Goal: Task Accomplishment & Management: Manage account settings

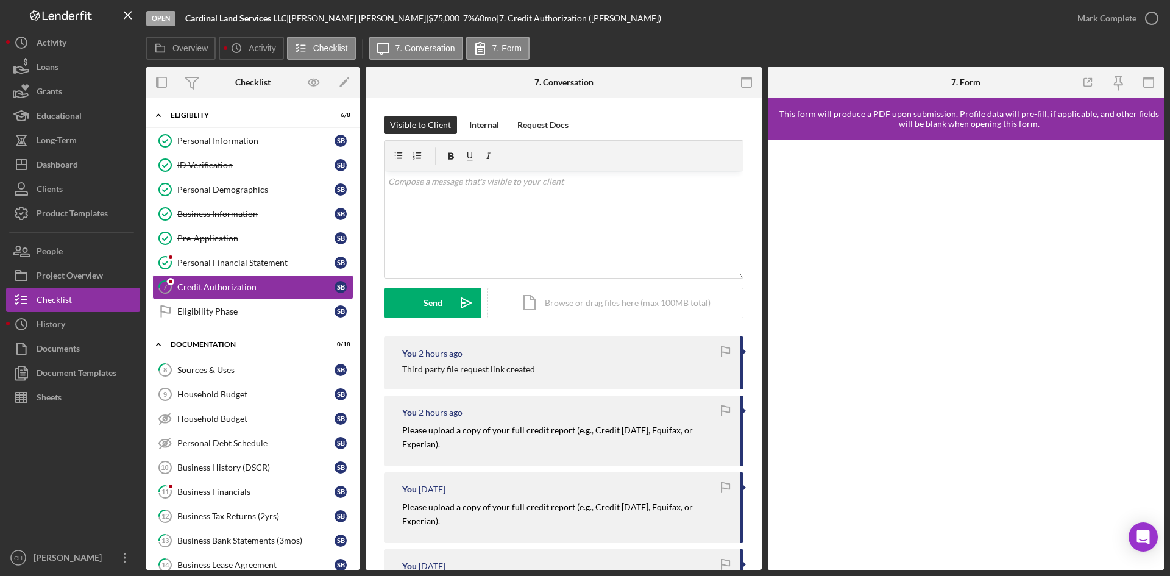
scroll to position [321, 0]
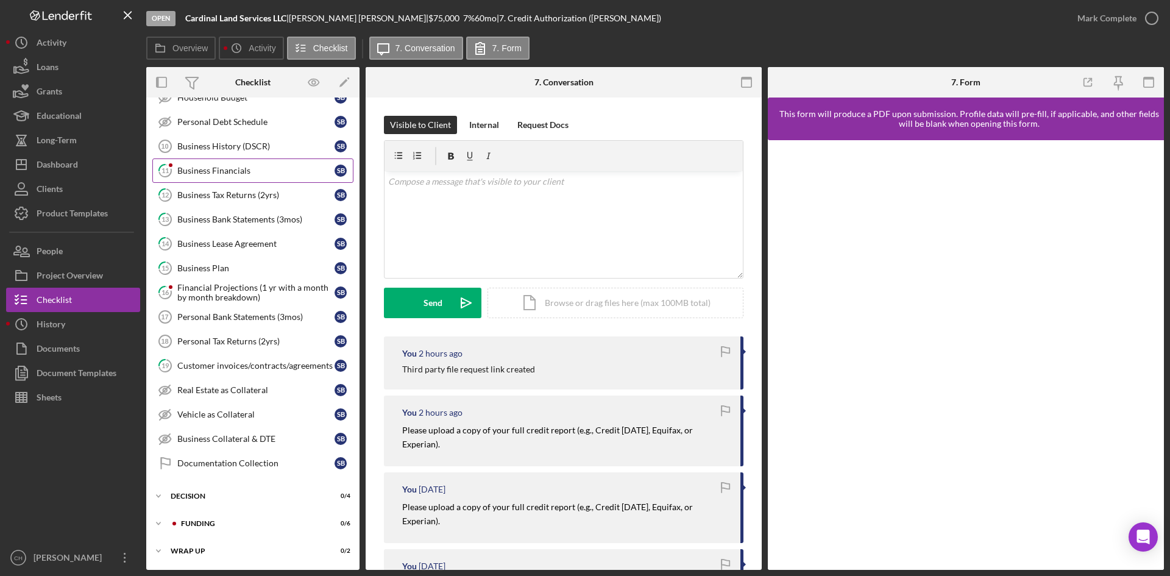
click at [210, 172] on div "Business Financials" at bounding box center [255, 171] width 157 height 10
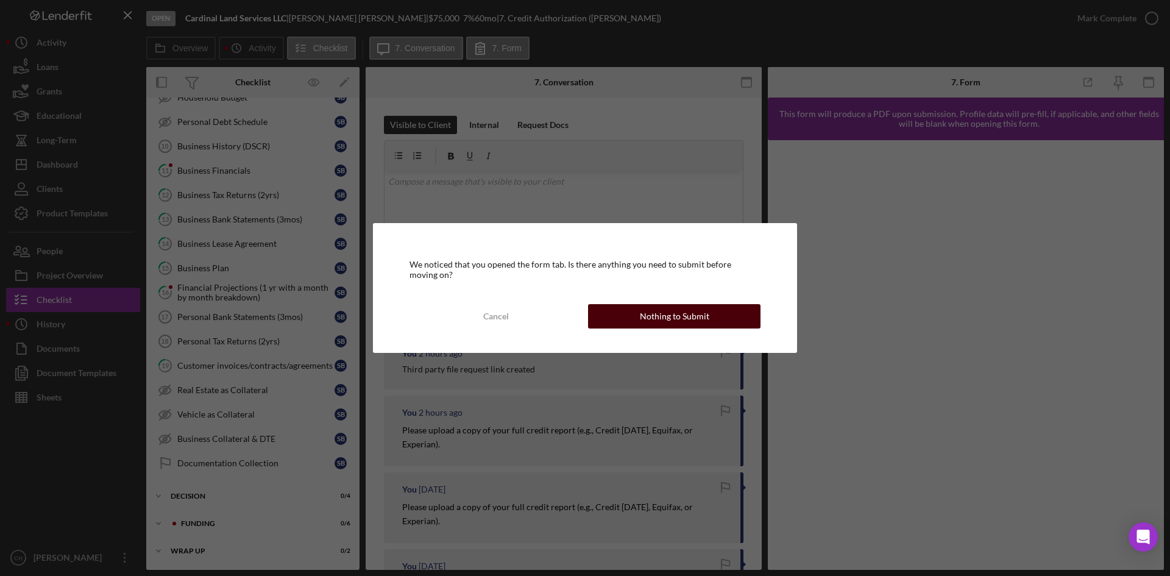
click at [627, 319] on button "Nothing to Submit" at bounding box center [674, 316] width 172 height 24
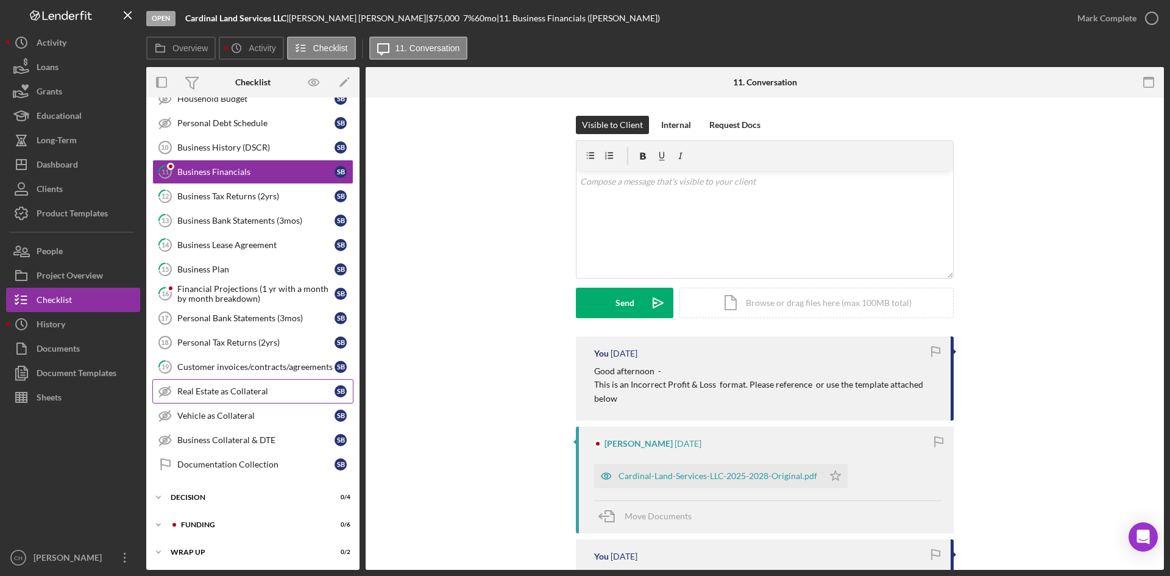
scroll to position [321, 0]
click at [231, 295] on div "Financial Projections (1 yr with a month by month breakdown)" at bounding box center [255, 292] width 157 height 19
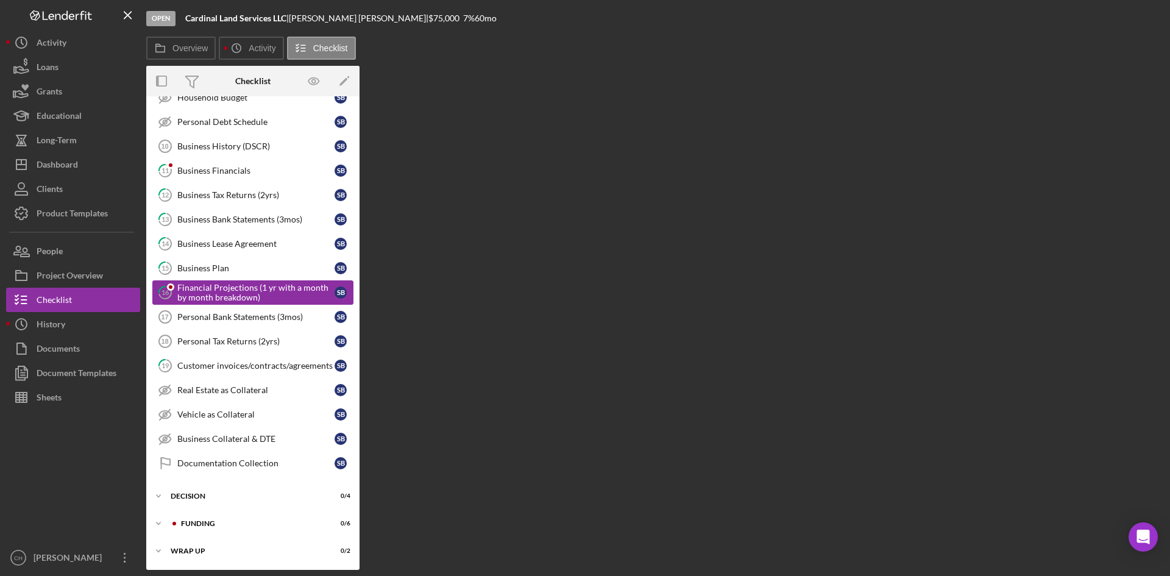
scroll to position [321, 0]
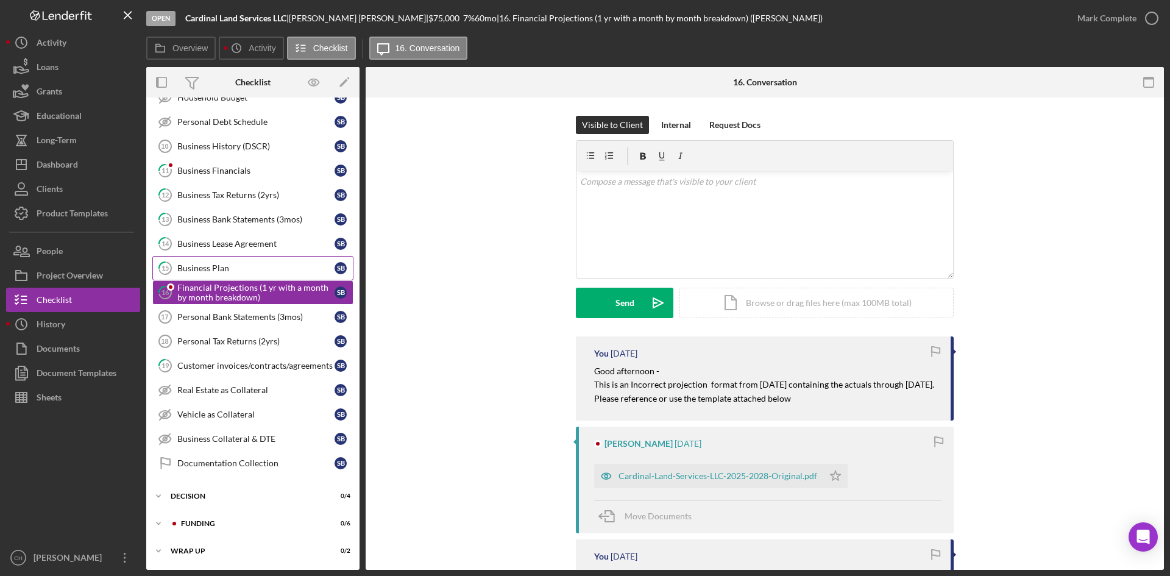
click at [205, 273] on div "Business Plan" at bounding box center [255, 268] width 157 height 10
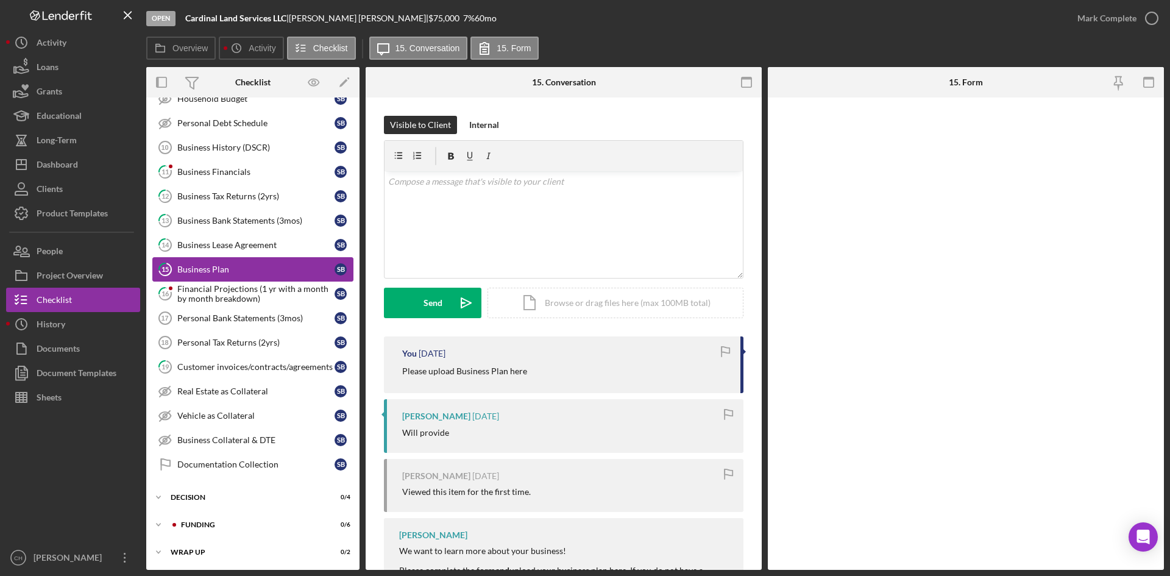
scroll to position [321, 0]
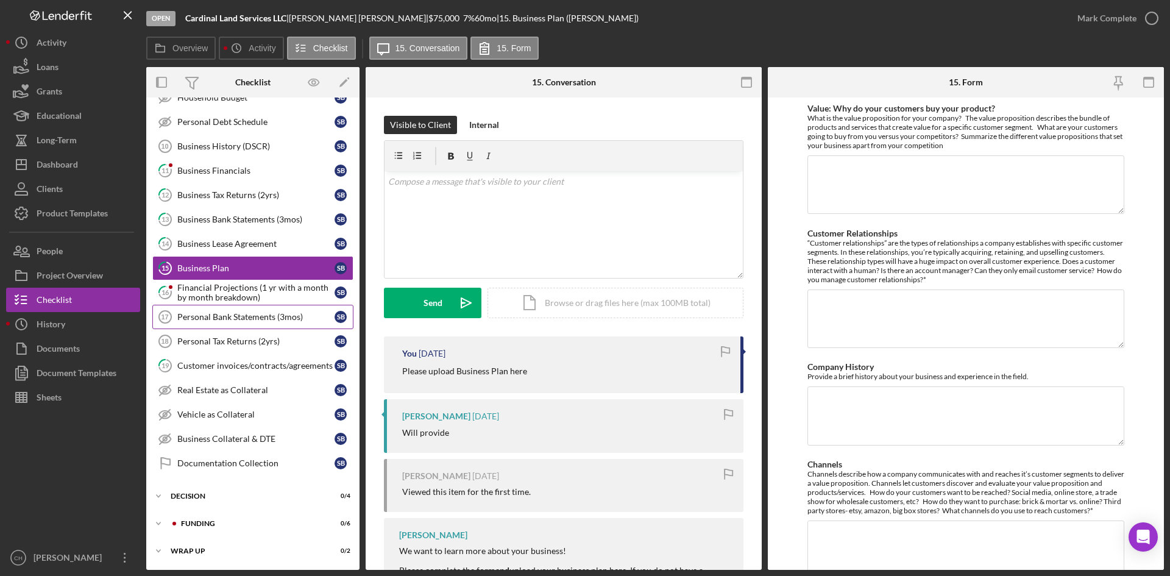
click at [213, 306] on link "Personal Bank Statements (3mos) 17 Personal Bank Statements (3mos) S B" at bounding box center [252, 317] width 201 height 24
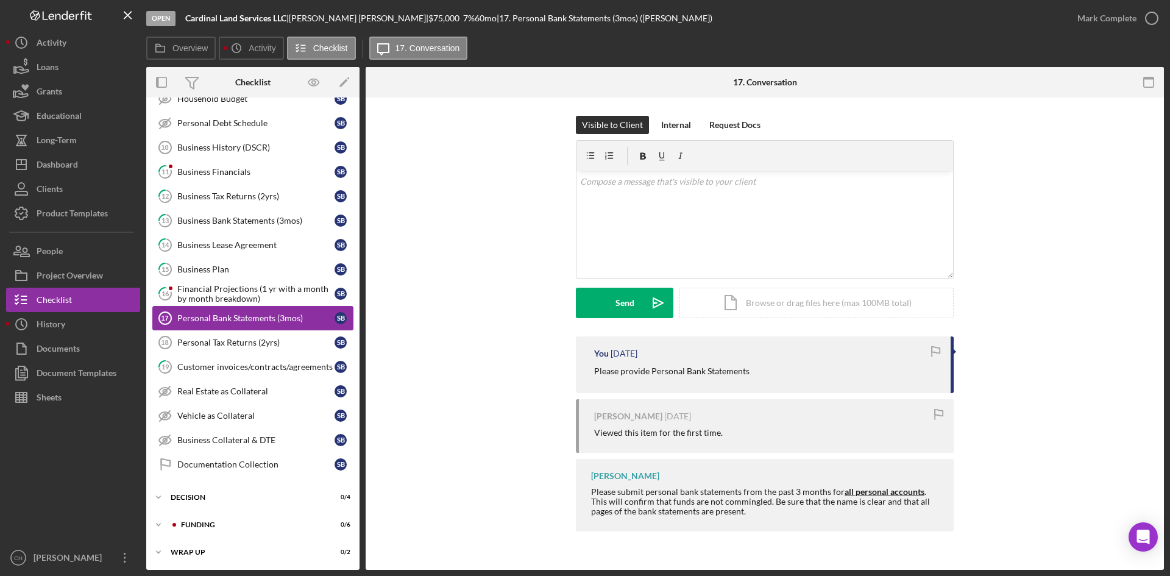
scroll to position [321, 0]
click at [211, 294] on div "Financial Projections (1 yr with a month by month breakdown)" at bounding box center [255, 292] width 157 height 19
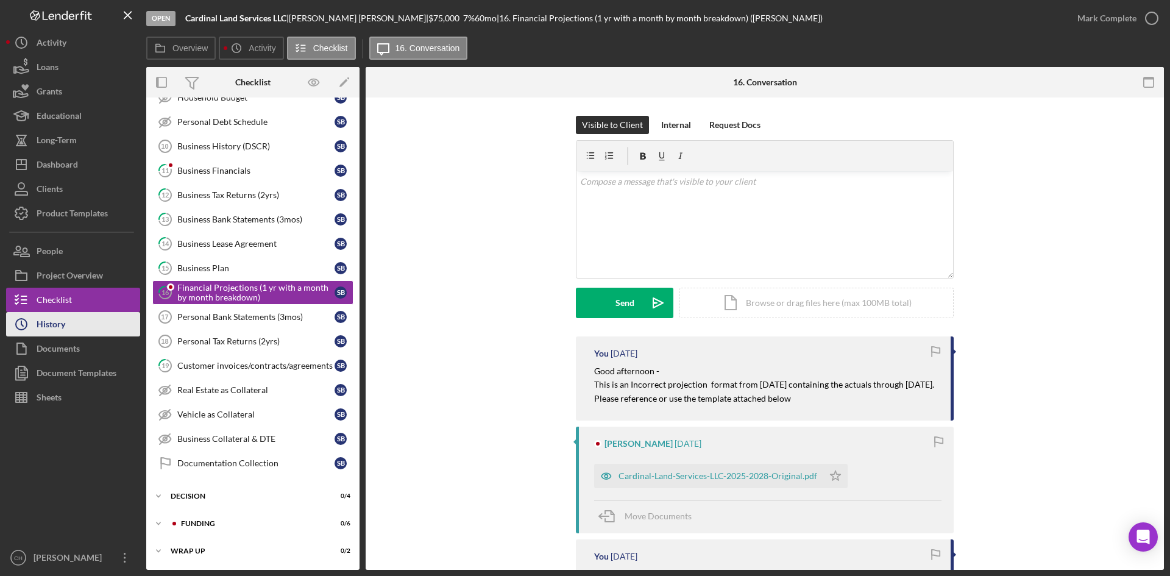
click at [69, 324] on button "Icon/History History" at bounding box center [73, 324] width 134 height 24
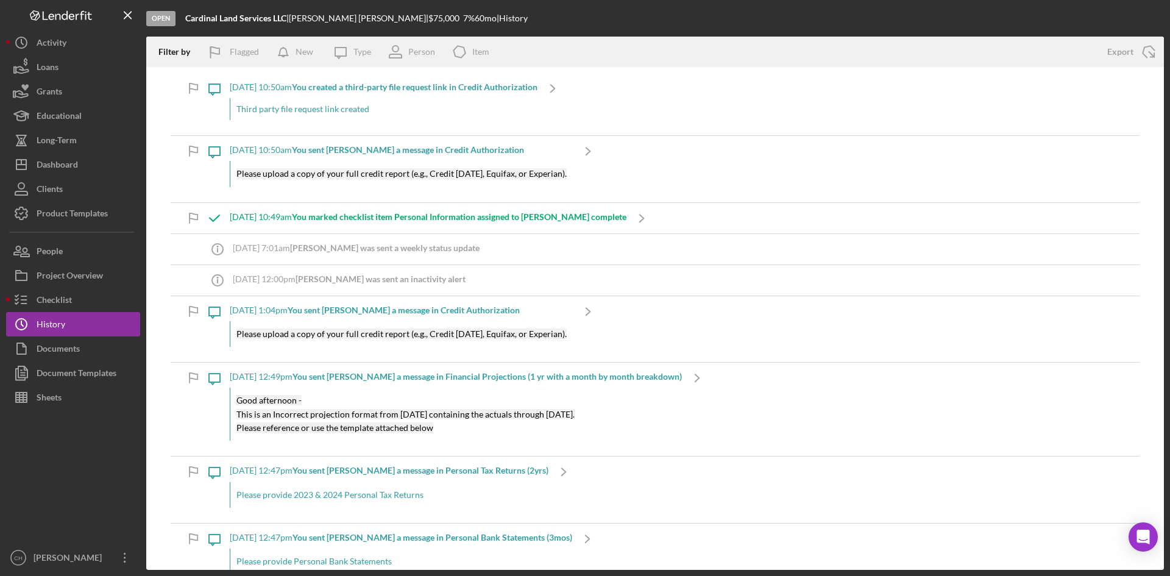
click at [358, 19] on div "[PERSON_NAME] |" at bounding box center [359, 18] width 140 height 10
drag, startPoint x: 285, startPoint y: 22, endPoint x: 180, endPoint y: 23, distance: 104.8
click at [180, 23] on div "Open Cardinal Land Services LLC | [PERSON_NAME] | $75,000 $75,000 7 % 60 mo | H…" at bounding box center [654, 18] width 1017 height 37
copy b "Cardinal Land Services LLC"
drag, startPoint x: 358, startPoint y: 18, endPoint x: 295, endPoint y: 25, distance: 63.1
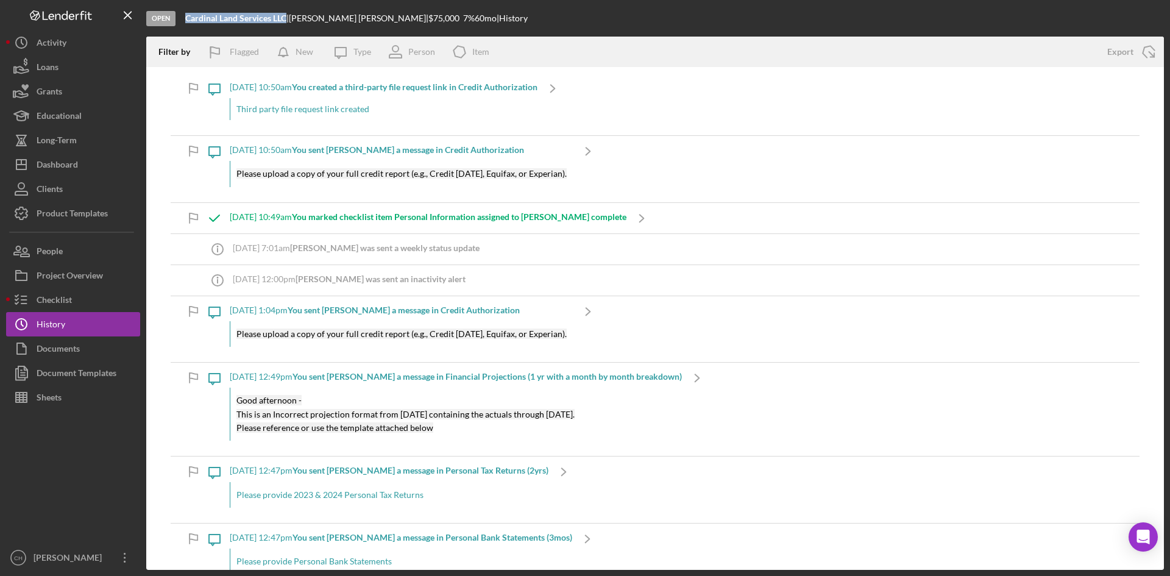
click at [295, 25] on div "Open Cardinal Land Services LLC | [PERSON_NAME] | $75,000 $75,000 7 % 60 mo | H…" at bounding box center [654, 18] width 1017 height 37
copy div "[PERSON_NAME]"
drag, startPoint x: 68, startPoint y: 256, endPoint x: 59, endPoint y: 244, distance: 15.2
click at [68, 255] on button "People" at bounding box center [73, 251] width 134 height 24
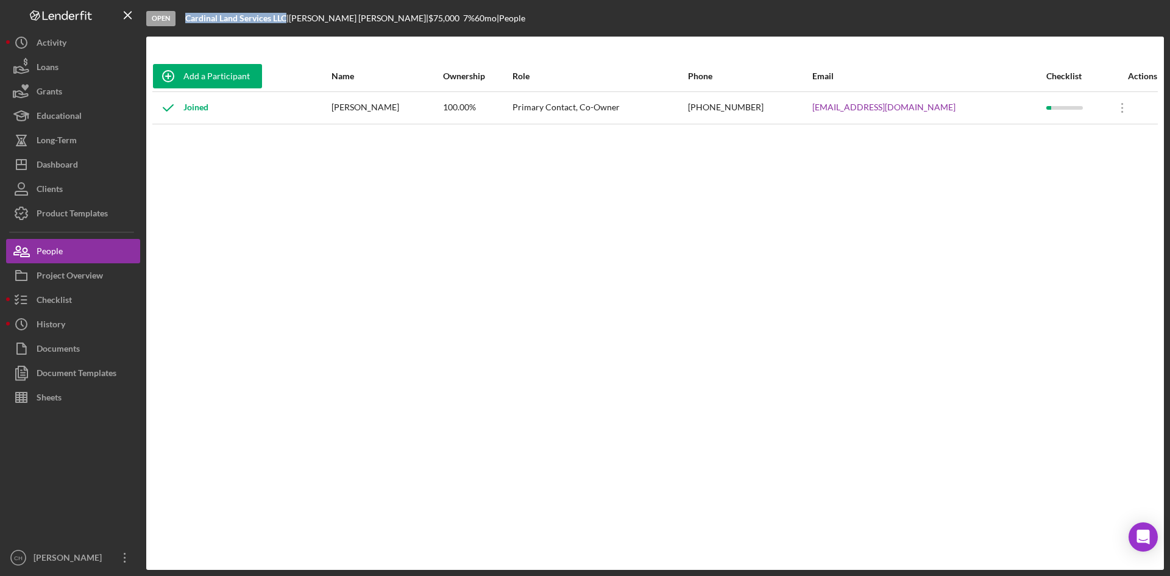
drag, startPoint x: 955, startPoint y: 118, endPoint x: 807, endPoint y: 118, distance: 148.6
click at [807, 118] on tr "Joined [PERSON_NAME] 100.00% Primary Contact, Co-Owner [PHONE_NUMBER] [EMAIL_AD…" at bounding box center [654, 107] width 1005 height 32
copy tr "[EMAIL_ADDRESS][DOMAIN_NAME]"
click at [952, 112] on div "[EMAIL_ADDRESS][DOMAIN_NAME]" at bounding box center [928, 108] width 232 height 30
drag, startPoint x: 956, startPoint y: 108, endPoint x: 812, endPoint y: 122, distance: 145.1
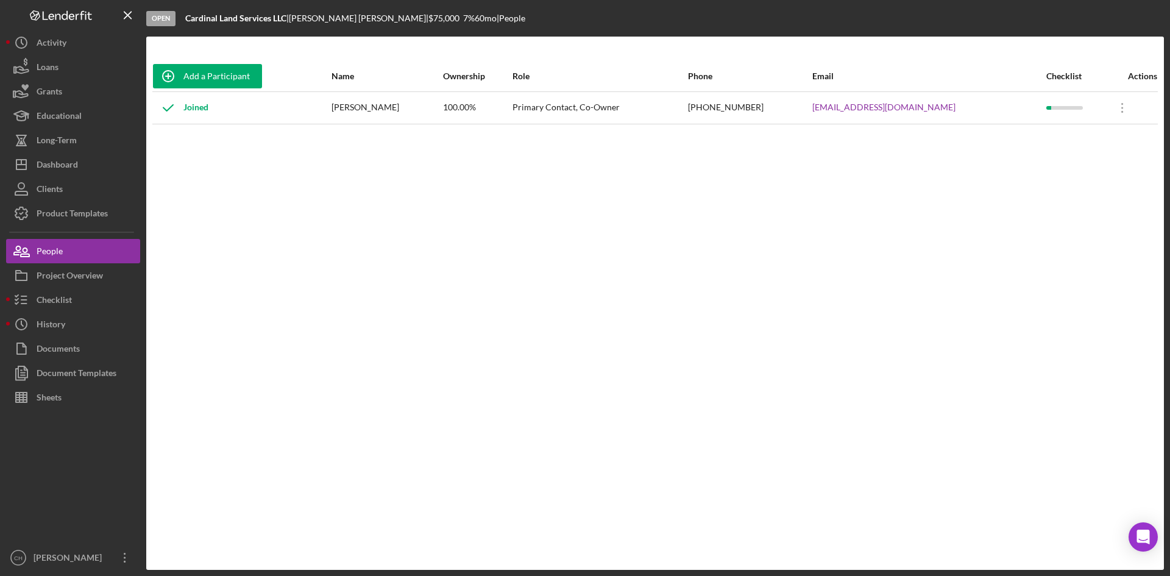
click at [812, 122] on tr "Joined [PERSON_NAME] 100.00% Primary Contact, Co-Owner [PHONE_NUMBER] [EMAIL_AD…" at bounding box center [654, 107] width 1005 height 32
copy tr "[EMAIL_ADDRESS][DOMAIN_NAME]"
click at [71, 169] on div "Dashboard" at bounding box center [57, 165] width 41 height 27
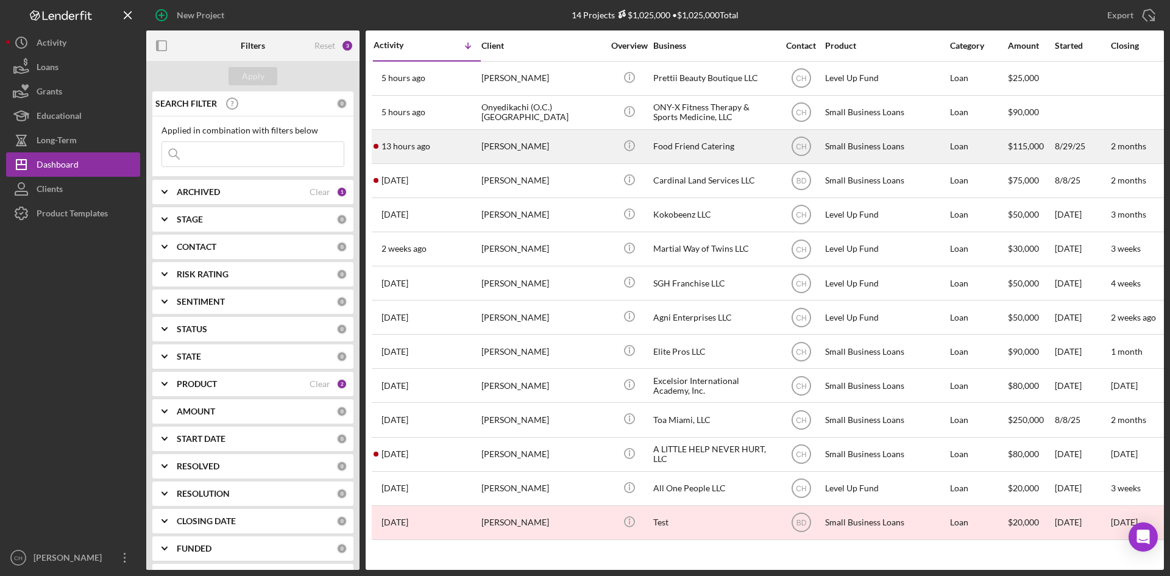
click at [450, 153] on div "13 hours ago [PERSON_NAME]" at bounding box center [426, 146] width 107 height 32
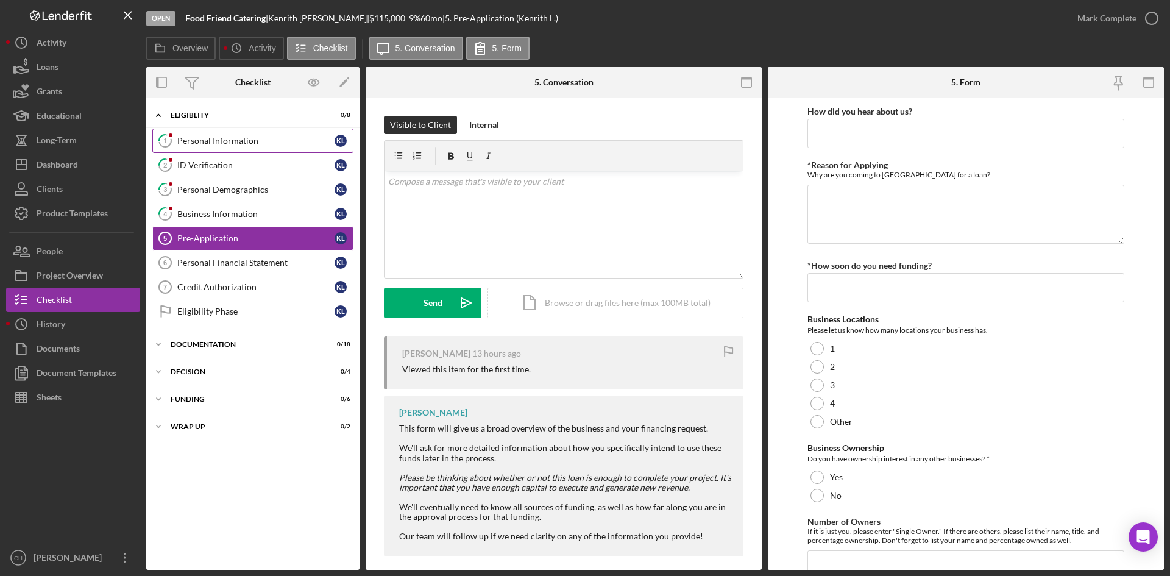
click at [252, 143] on div "Personal Information" at bounding box center [255, 141] width 157 height 10
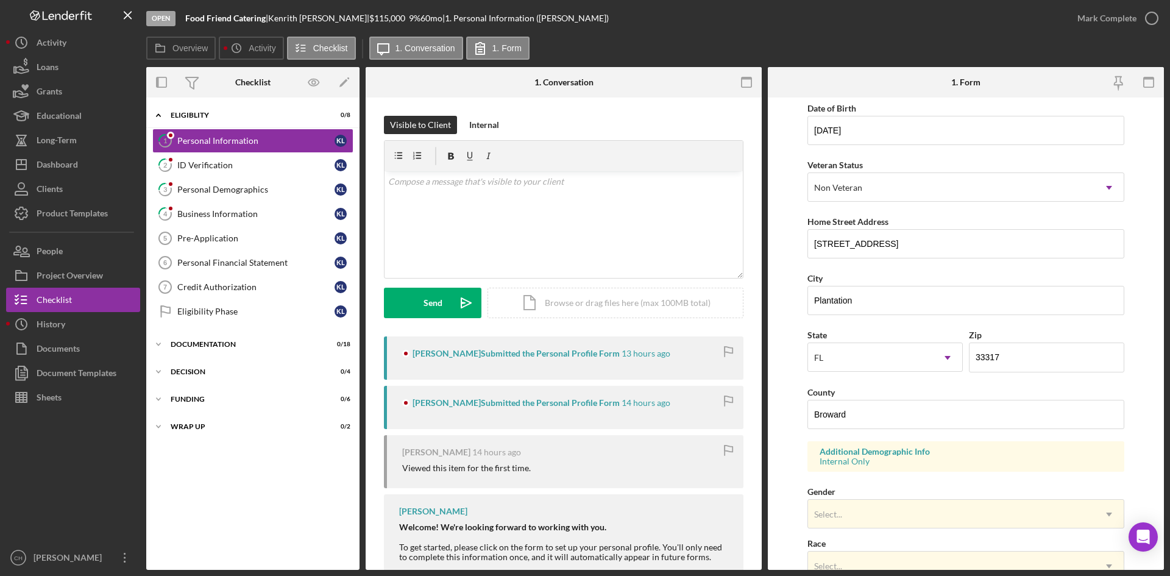
scroll to position [341, 0]
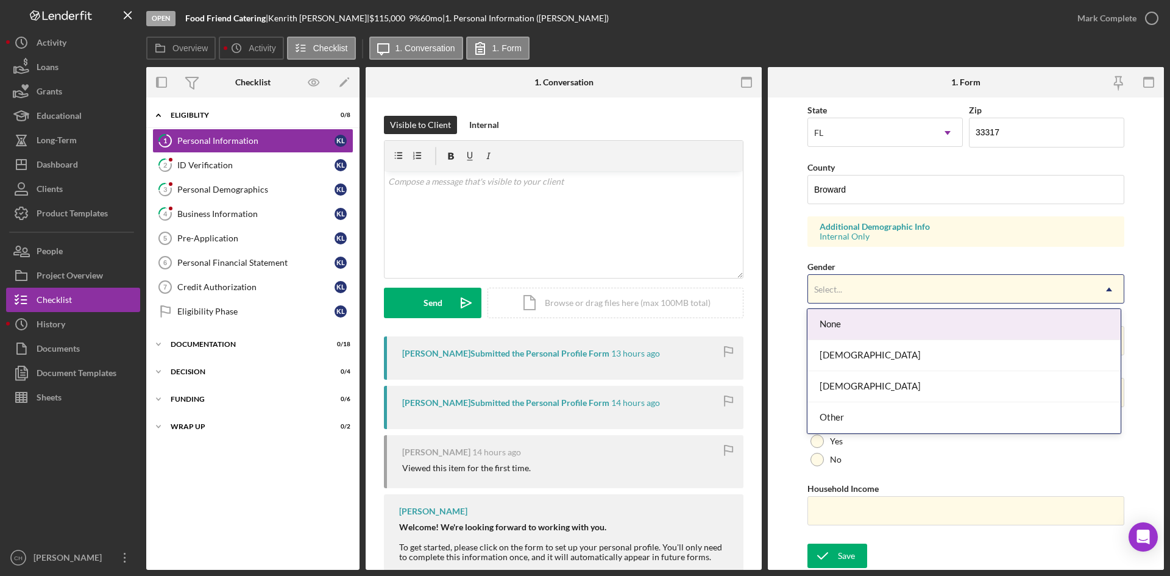
click at [849, 286] on div "Select..." at bounding box center [951, 289] width 286 height 28
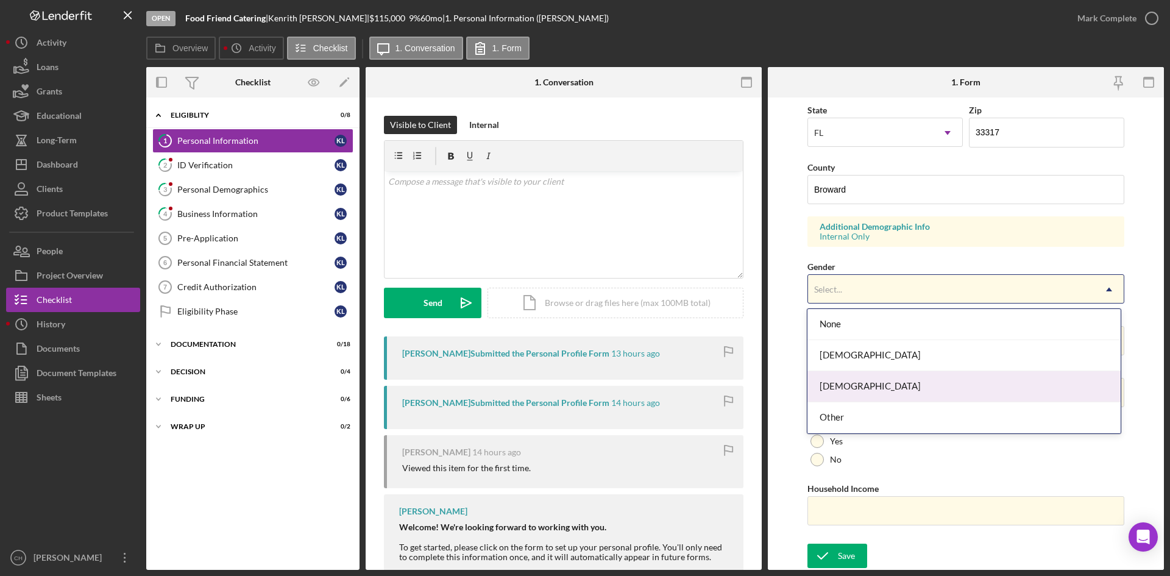
drag, startPoint x: 851, startPoint y: 381, endPoint x: 846, endPoint y: 357, distance: 24.4
click at [851, 380] on div "[DEMOGRAPHIC_DATA]" at bounding box center [963, 386] width 313 height 31
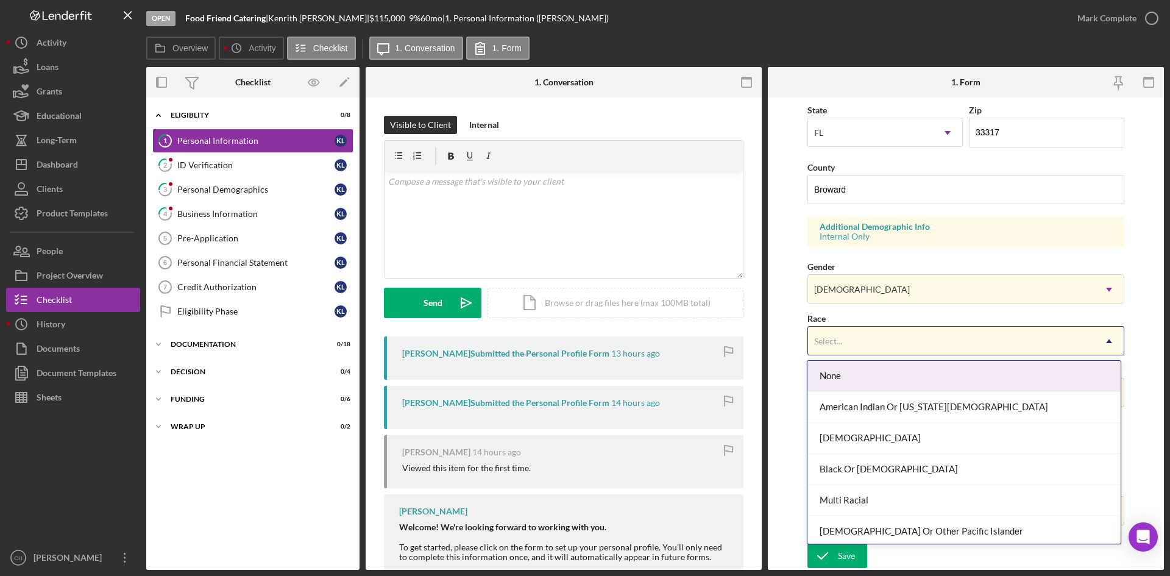
click at [845, 345] on div "Select..." at bounding box center [951, 341] width 286 height 28
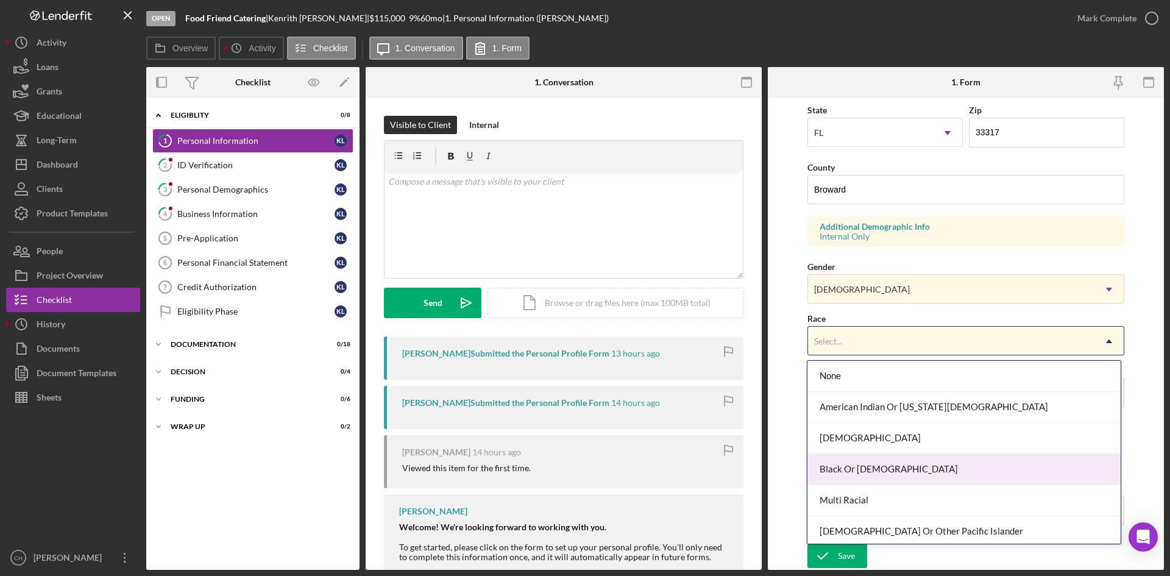
click at [861, 469] on div "Black Or [DEMOGRAPHIC_DATA]" at bounding box center [963, 469] width 313 height 31
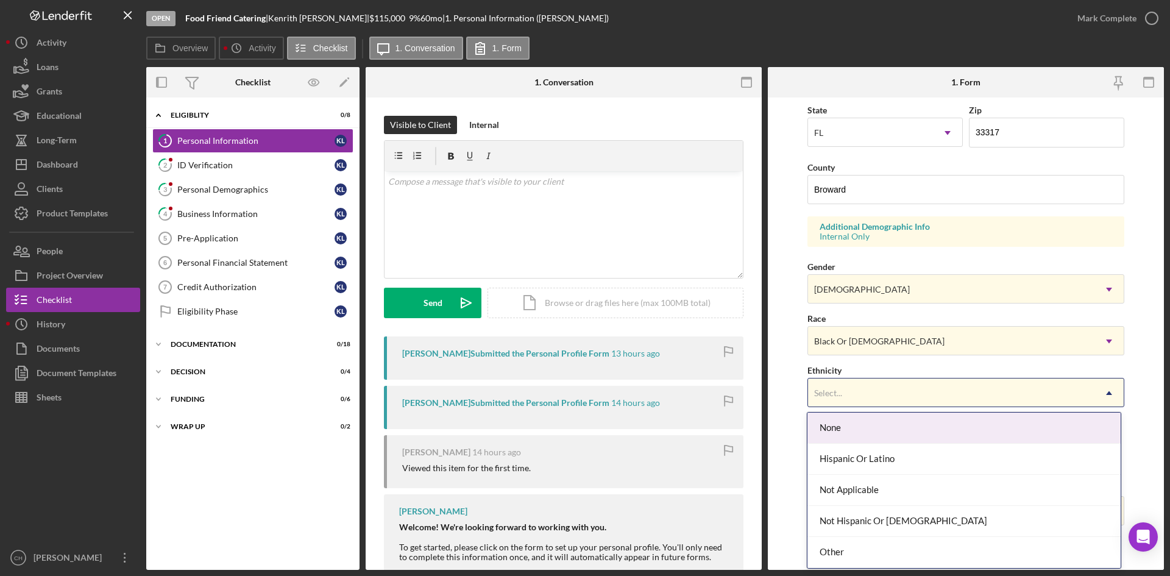
click at [861, 396] on div "Select..." at bounding box center [951, 393] width 286 height 28
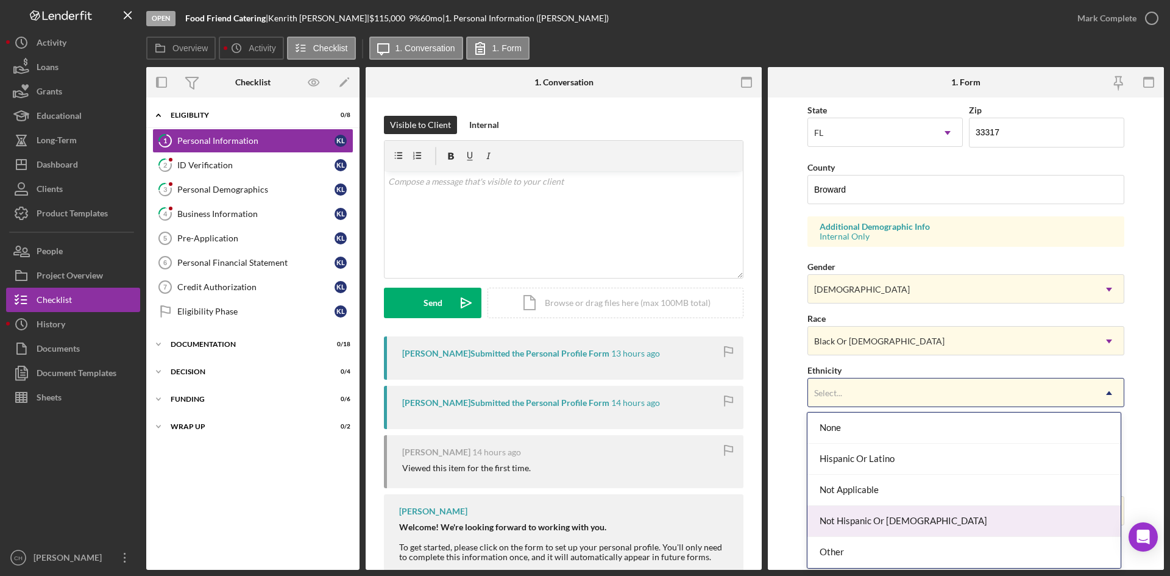
click at [883, 521] on div "Not Hispanic Or [DEMOGRAPHIC_DATA]" at bounding box center [963, 521] width 313 height 31
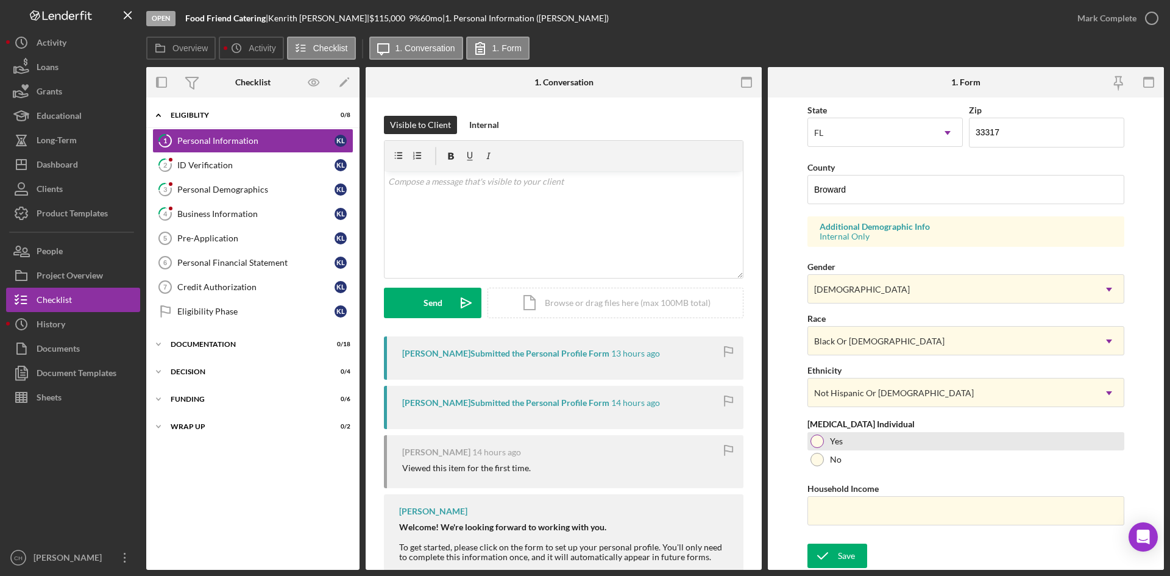
click at [818, 446] on div at bounding box center [816, 440] width 13 height 13
click at [833, 557] on icon "submit" at bounding box center [822, 555] width 30 height 30
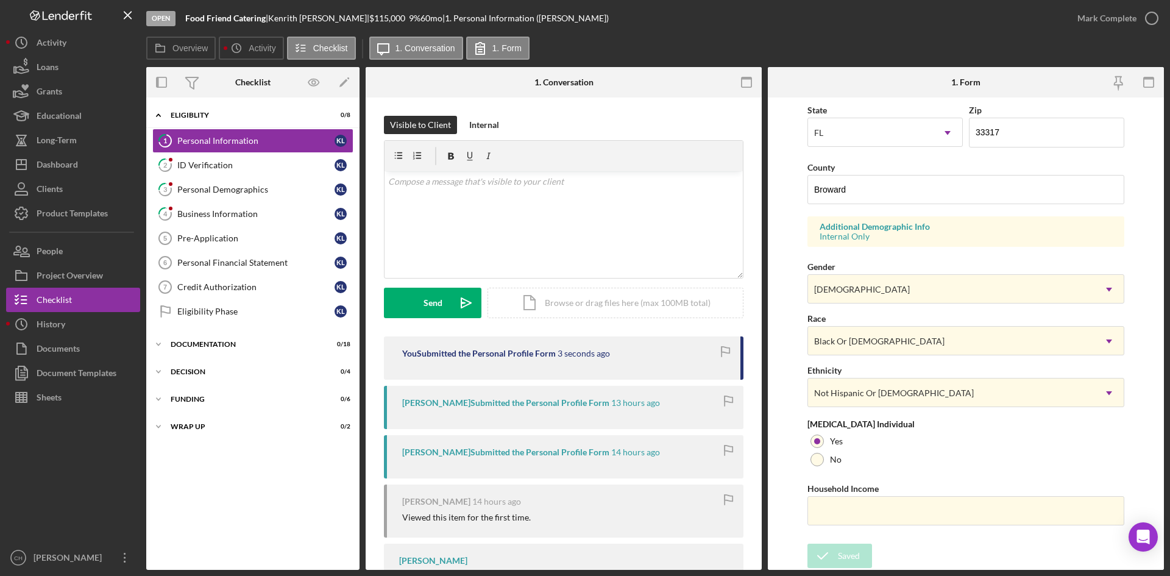
click at [1114, 14] on div "Form submitted" at bounding box center [1062, 12] width 195 height 5
click at [1111, 18] on div "Mark Complete" at bounding box center [1106, 18] width 59 height 24
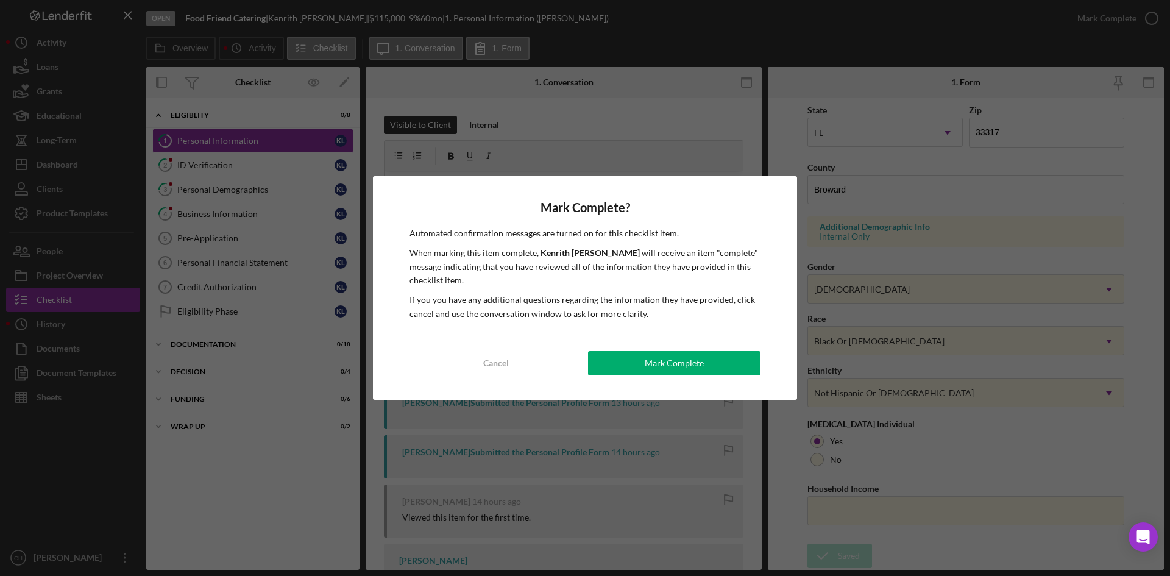
click at [627, 364] on button "Mark Complete" at bounding box center [674, 363] width 172 height 24
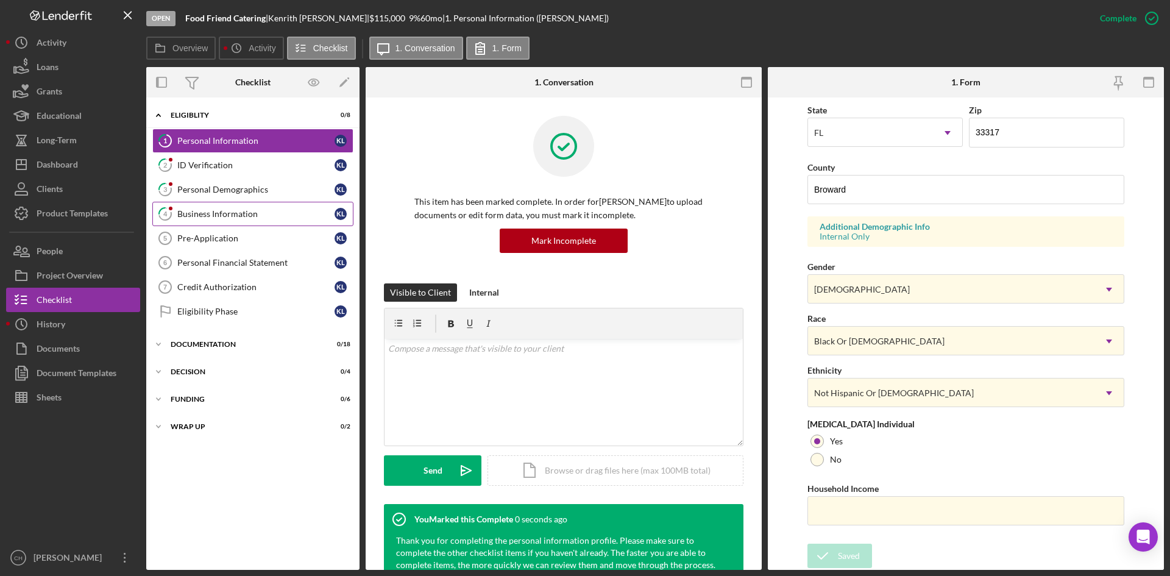
scroll to position [96, 0]
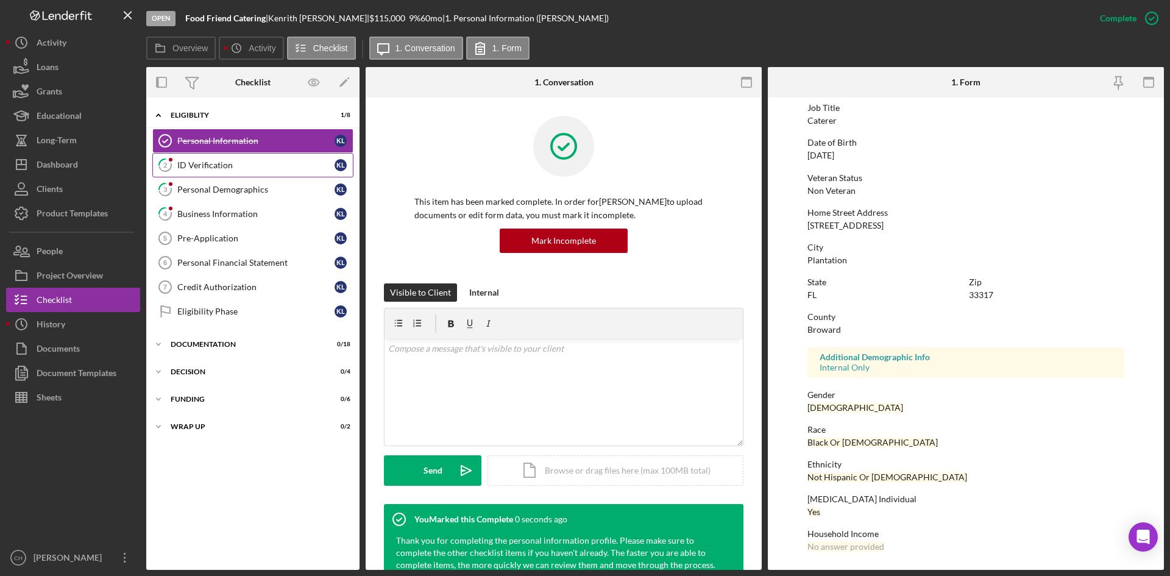
click at [218, 169] on div "ID Verification" at bounding box center [255, 165] width 157 height 10
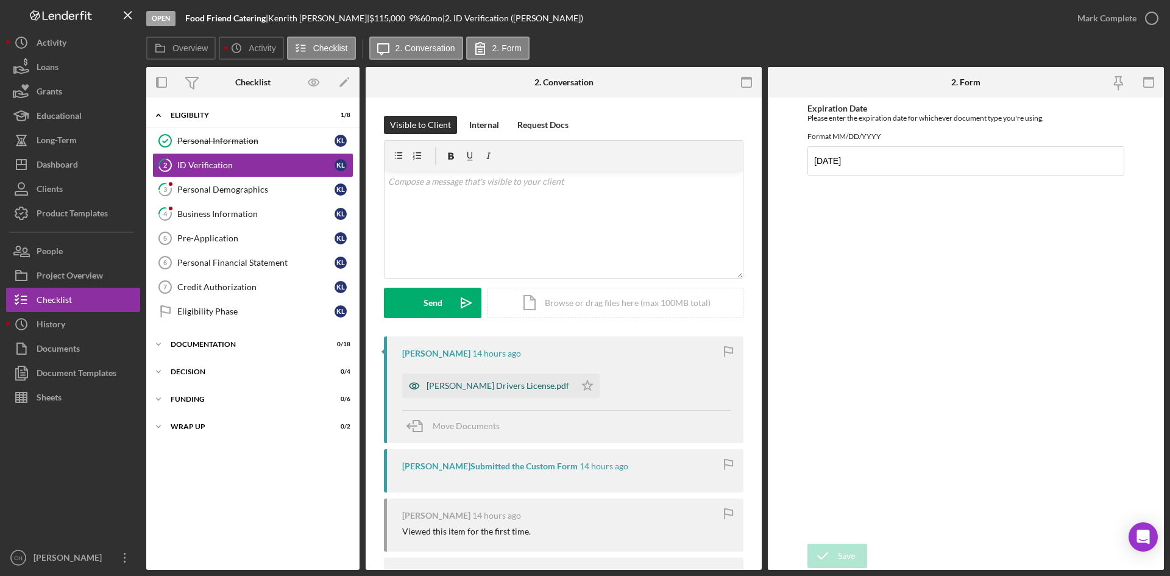
click at [483, 386] on div "[PERSON_NAME] Drivers License.pdf" at bounding box center [497, 386] width 143 height 10
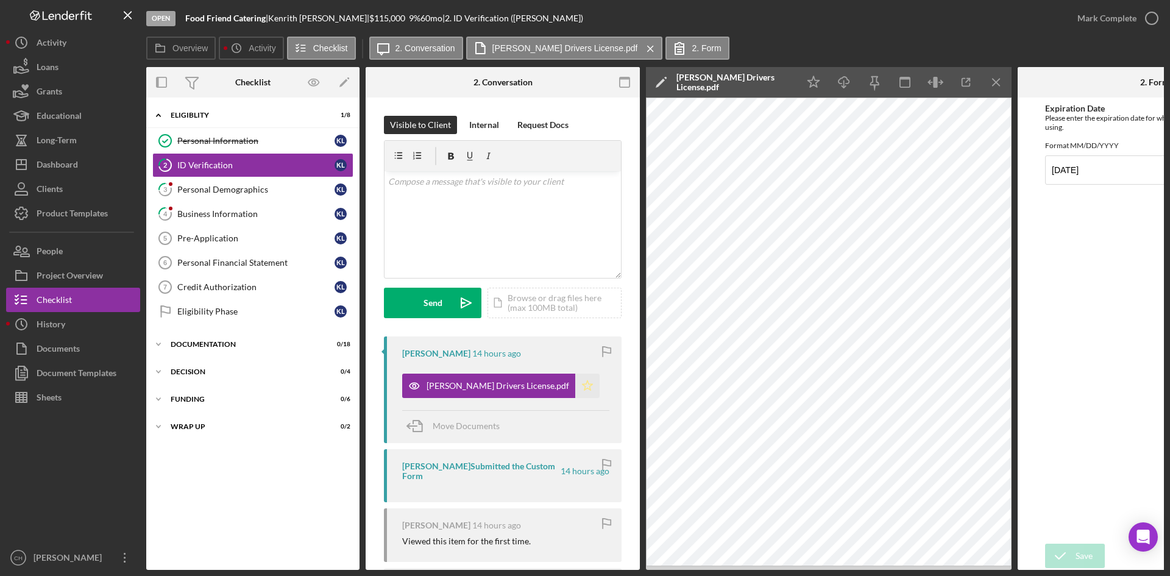
click at [586, 383] on icon "Icon/Star" at bounding box center [587, 385] width 24 height 24
click at [1104, 10] on div "Mark Complete" at bounding box center [1106, 18] width 59 height 24
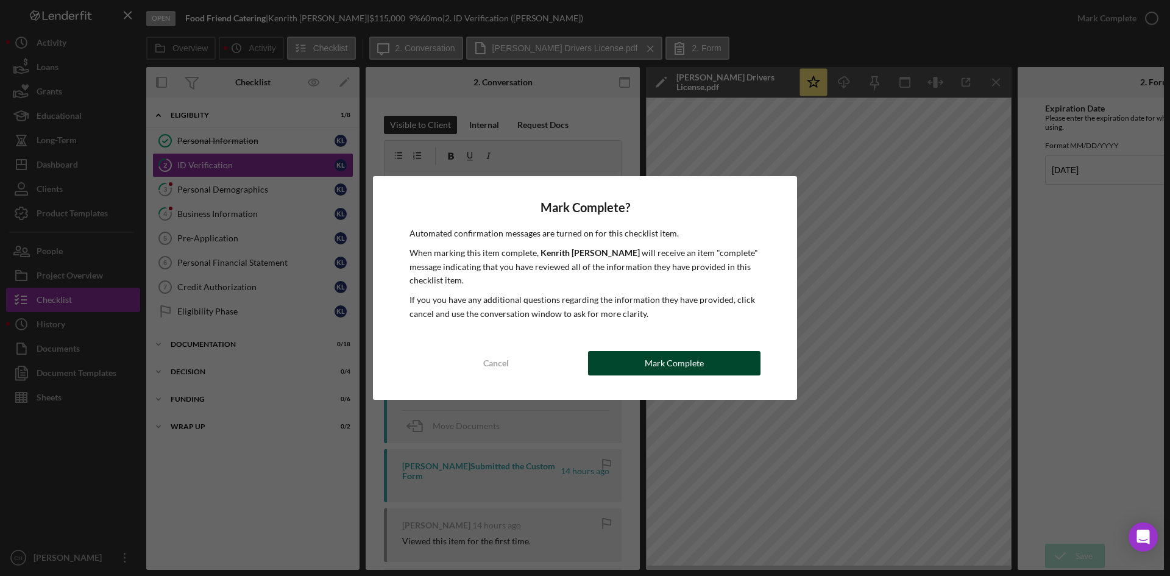
click at [681, 361] on div "Mark Complete" at bounding box center [674, 363] width 59 height 24
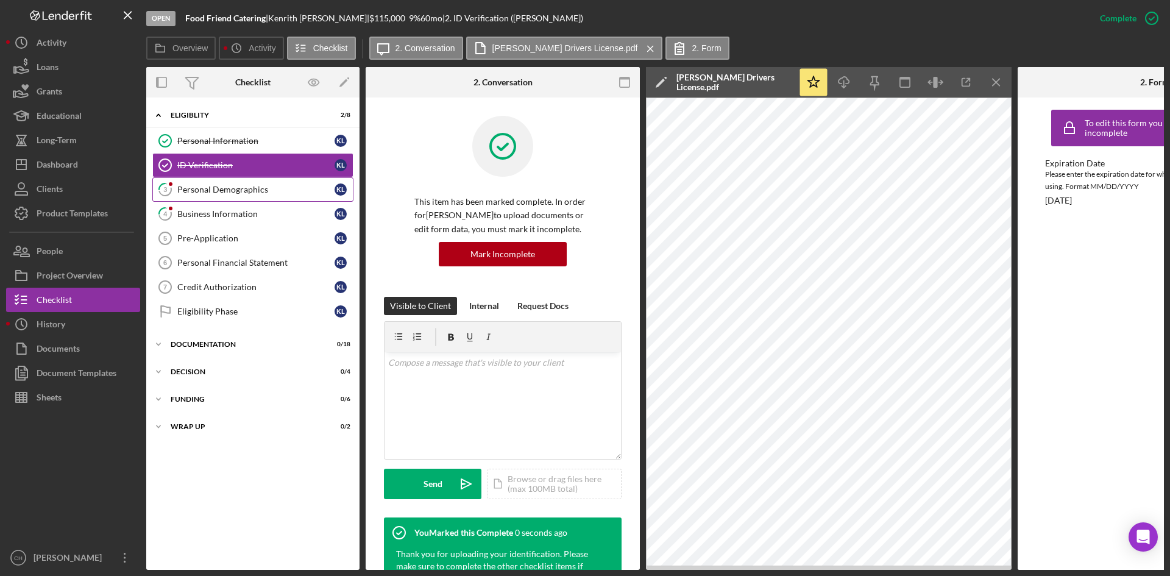
click at [205, 180] on link "3 Personal Demographics K L" at bounding box center [252, 189] width 201 height 24
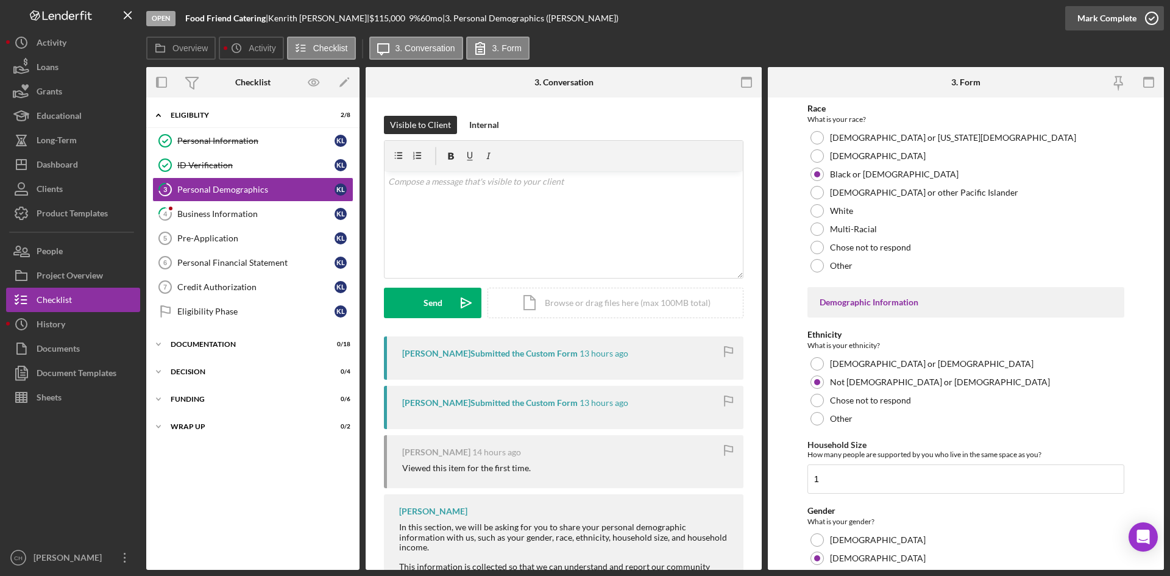
click at [1106, 6] on div "Mark Complete" at bounding box center [1114, 18] width 99 height 37
drag, startPoint x: 1020, startPoint y: 482, endPoint x: 1011, endPoint y: 549, distance: 67.6
drag, startPoint x: 1011, startPoint y: 549, endPoint x: 1106, endPoint y: 13, distance: 543.7
click at [1106, 13] on div "Mark Complete" at bounding box center [1106, 18] width 59 height 24
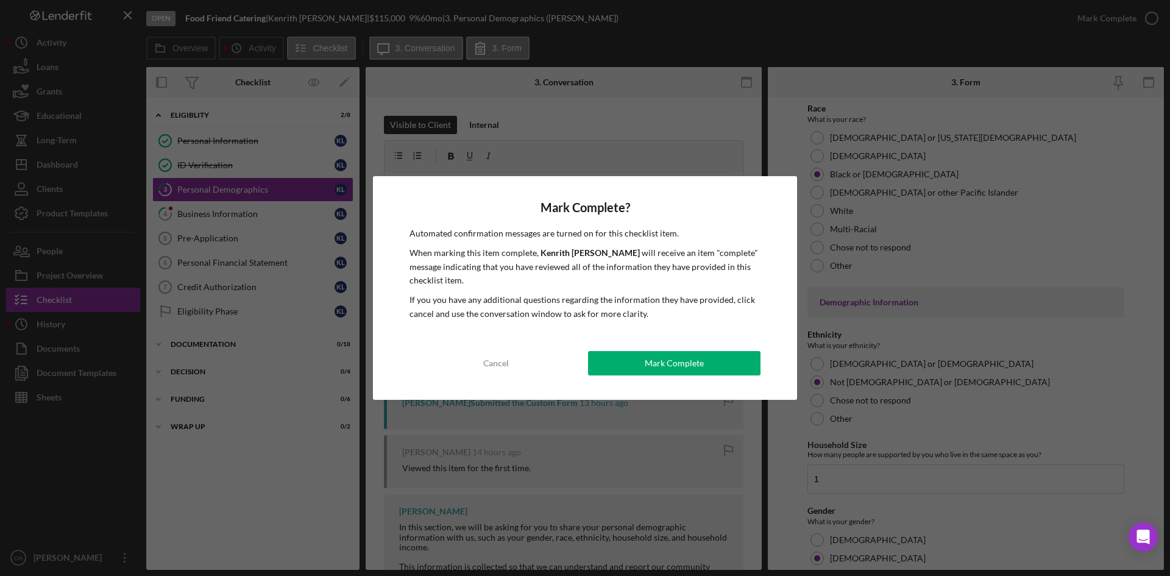
click at [641, 356] on button "Mark Complete" at bounding box center [674, 363] width 172 height 24
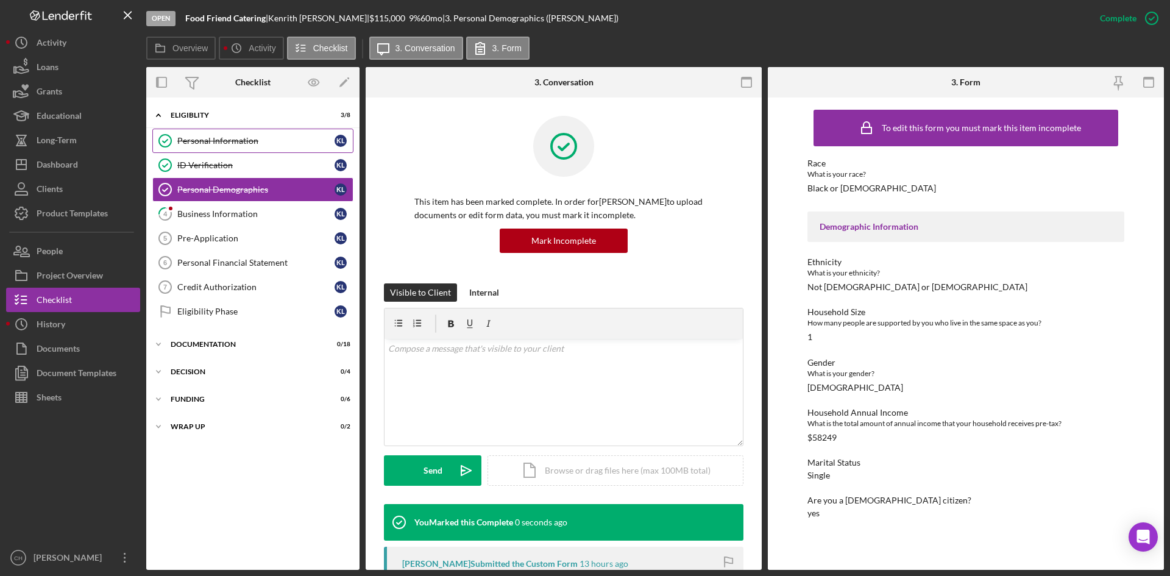
drag, startPoint x: 211, startPoint y: 140, endPoint x: 255, endPoint y: 151, distance: 44.6
click at [212, 140] on div "Personal Information" at bounding box center [255, 141] width 157 height 10
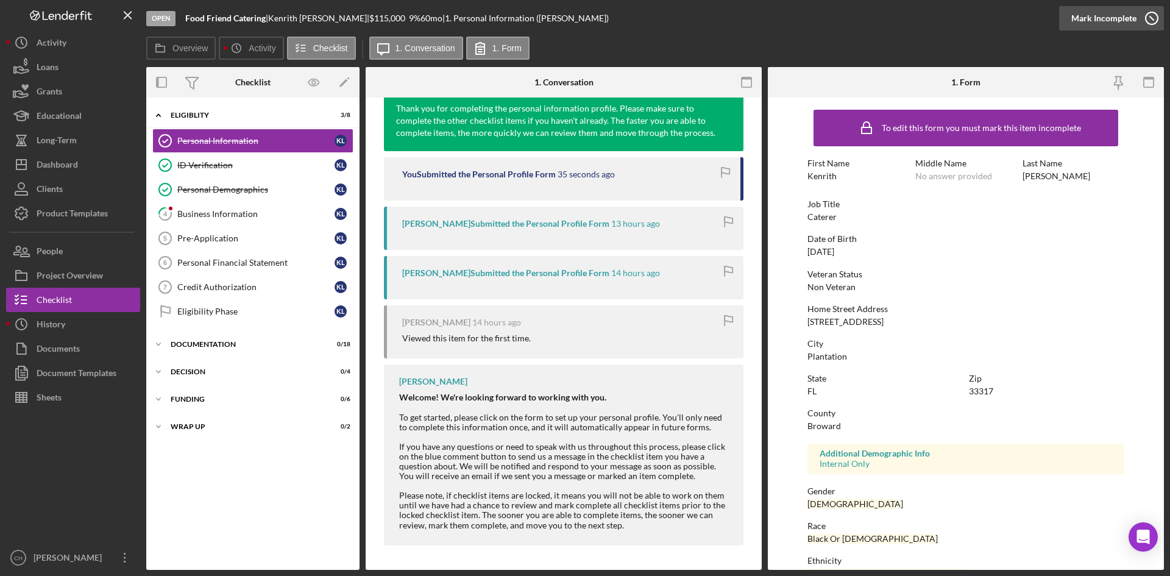
click at [1108, 14] on div "Mark Incomplete" at bounding box center [1103, 18] width 65 height 24
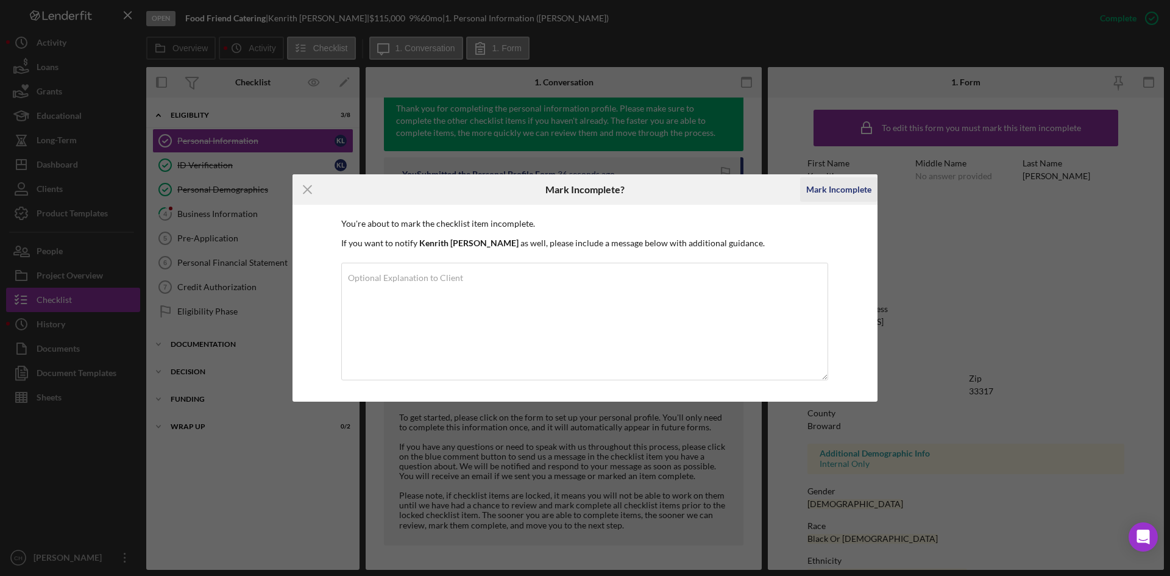
click at [836, 182] on div "Mark Incomplete" at bounding box center [838, 189] width 65 height 24
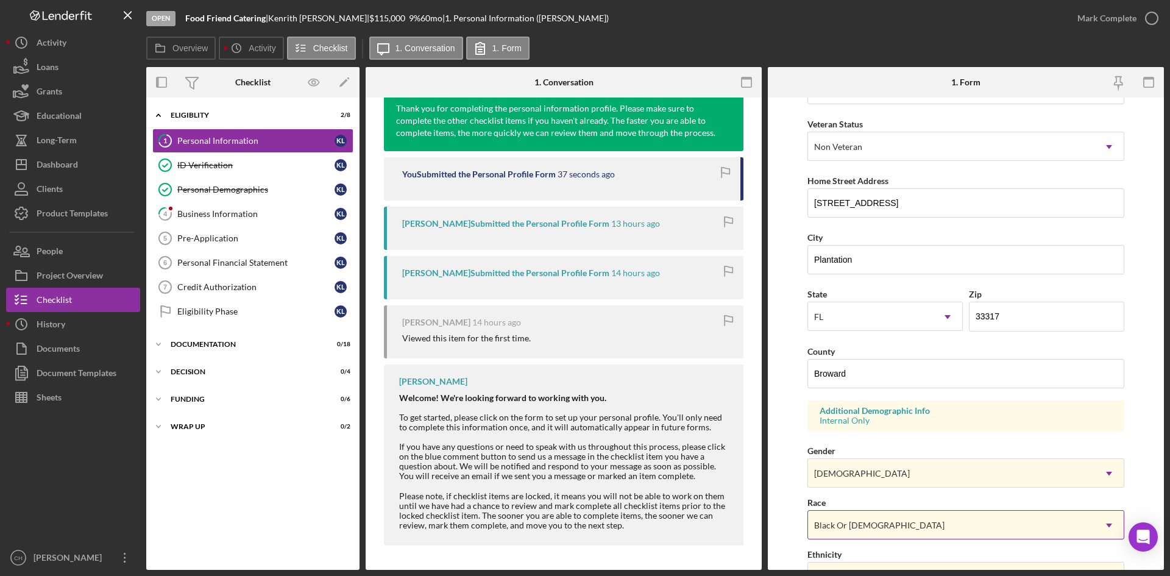
scroll to position [341, 0]
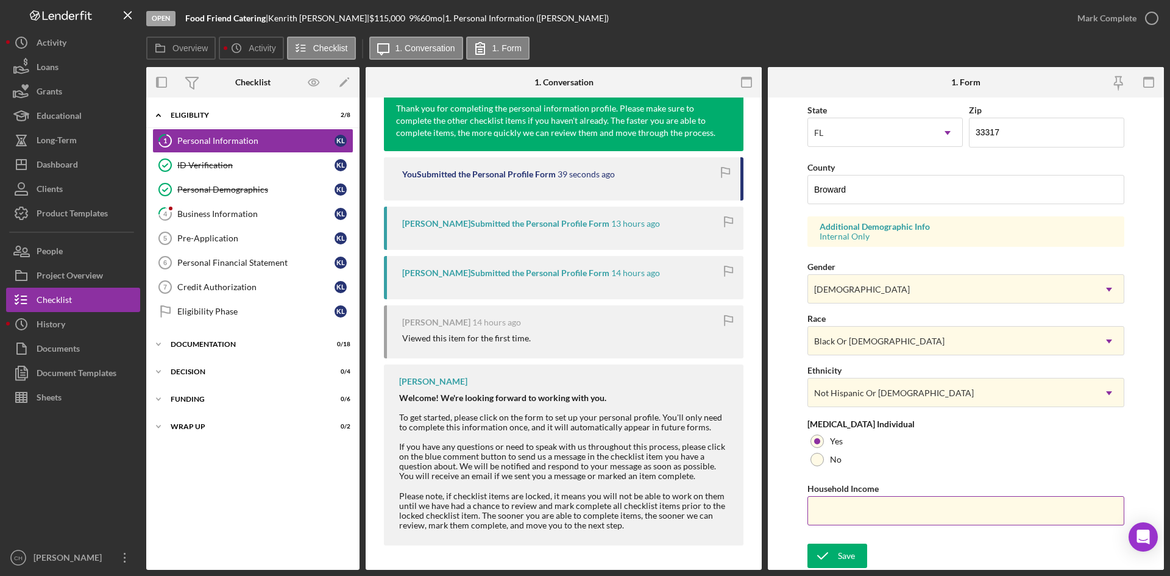
click at [840, 509] on input "Household Income" at bounding box center [965, 510] width 317 height 29
type input "$58,000"
drag, startPoint x: 845, startPoint y: 556, endPoint x: 839, endPoint y: 549, distance: 9.1
click at [844, 555] on div "Save" at bounding box center [846, 555] width 17 height 24
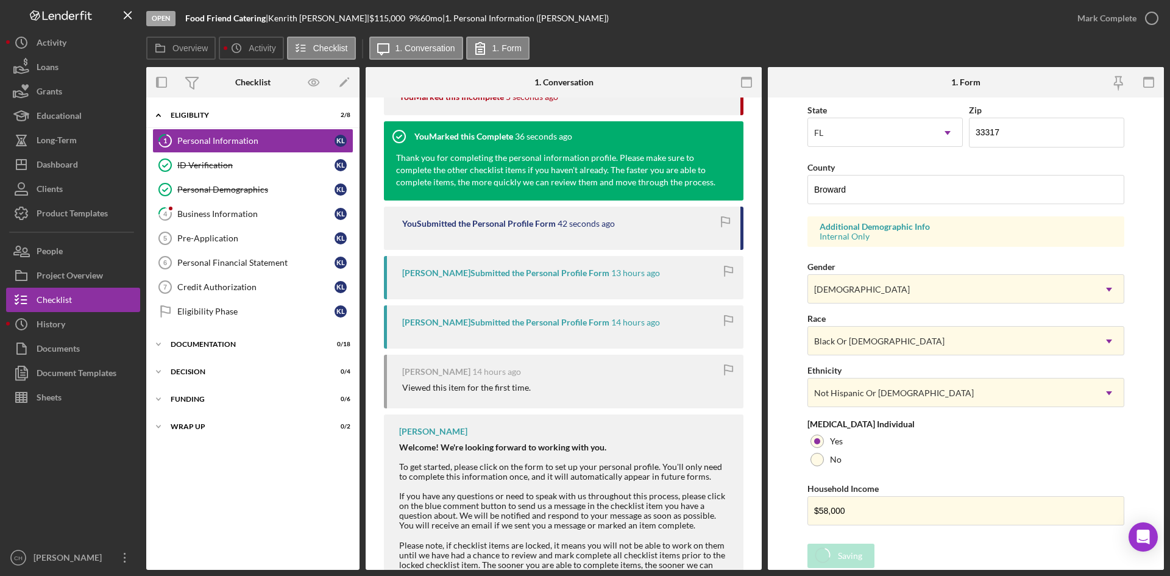
scroll to position [356, 0]
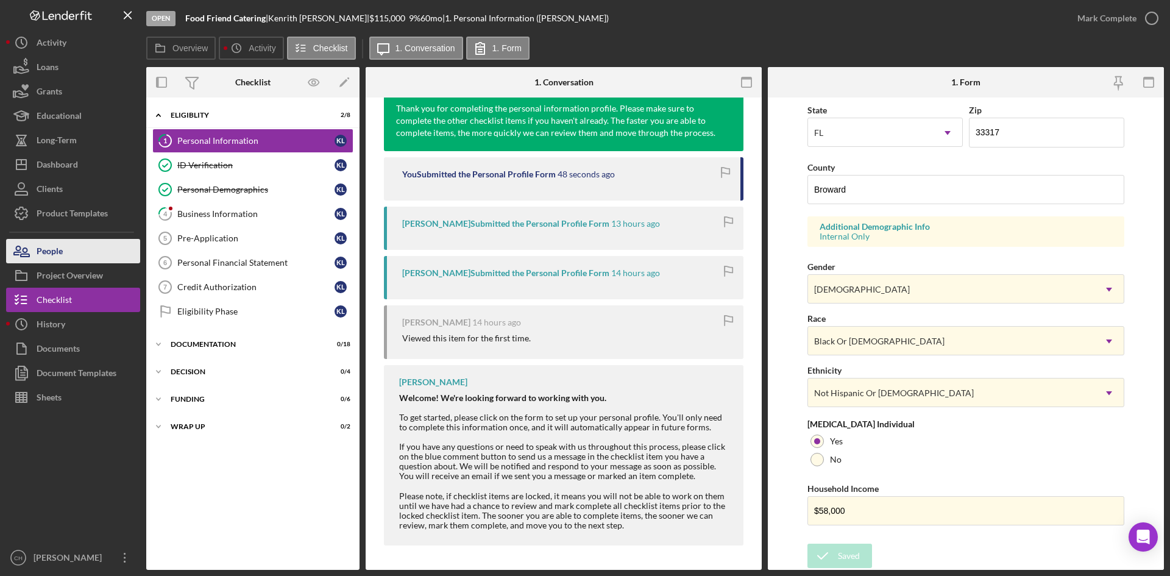
click at [72, 256] on button "People" at bounding box center [73, 251] width 134 height 24
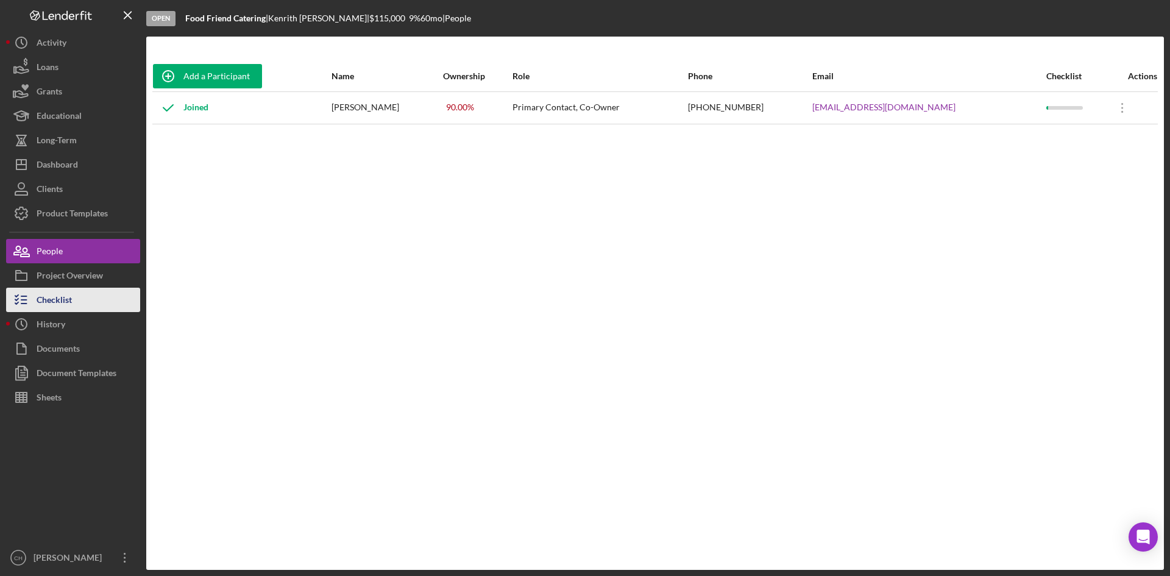
click at [88, 302] on button "Checklist" at bounding box center [73, 300] width 134 height 24
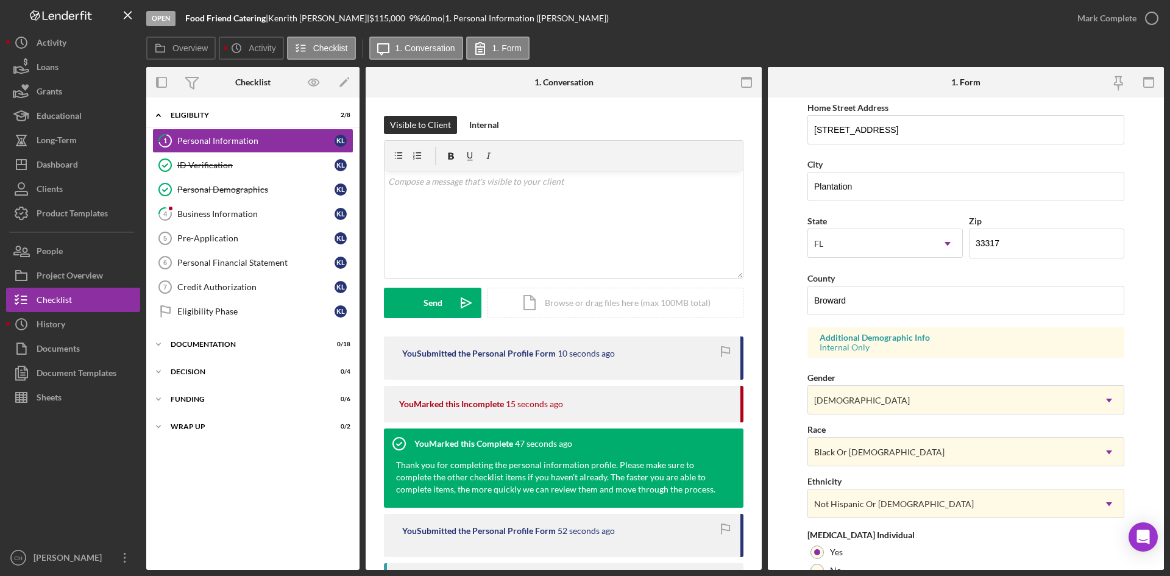
scroll to position [341, 0]
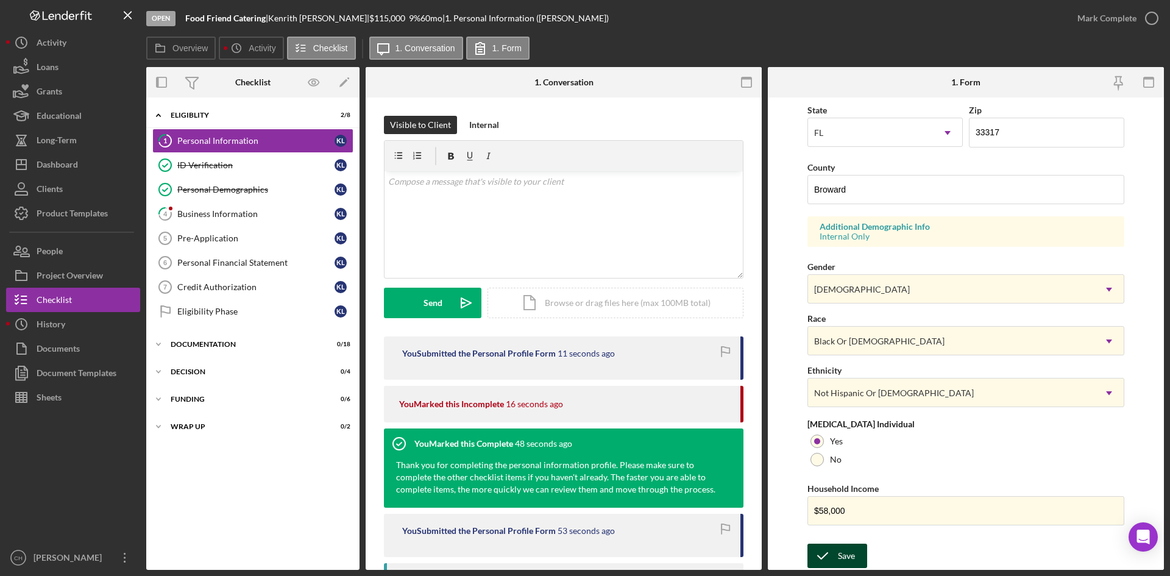
click at [833, 561] on icon "submit" at bounding box center [822, 555] width 30 height 30
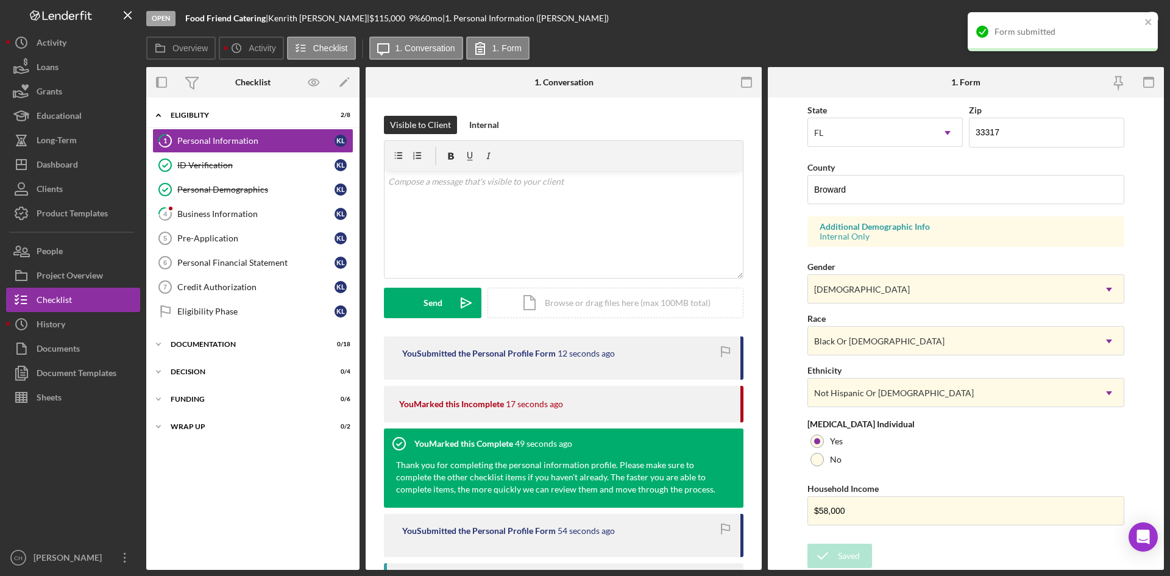
click at [1106, 18] on div "Form submitted" at bounding box center [1062, 31] width 190 height 39
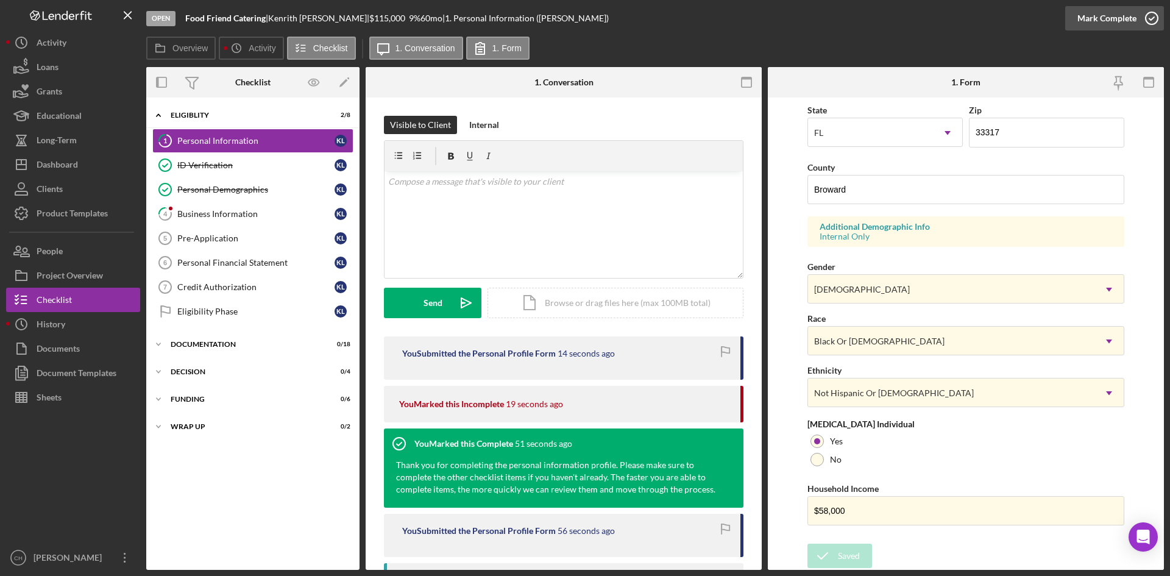
click at [1104, 19] on div "Mark Complete" at bounding box center [1106, 18] width 59 height 24
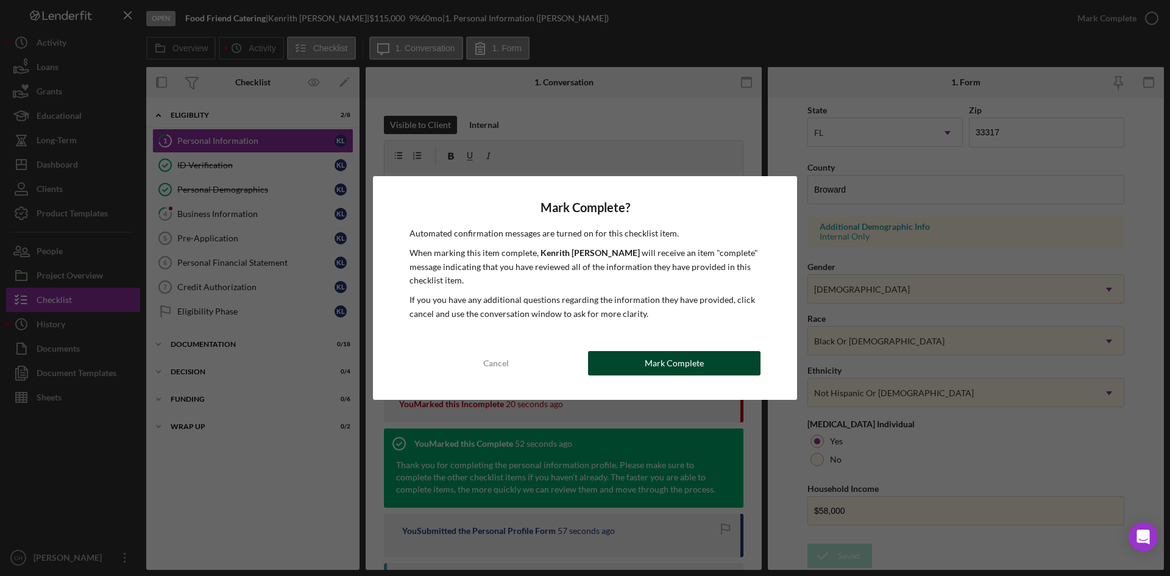
click at [698, 364] on div "Mark Complete" at bounding box center [674, 363] width 59 height 24
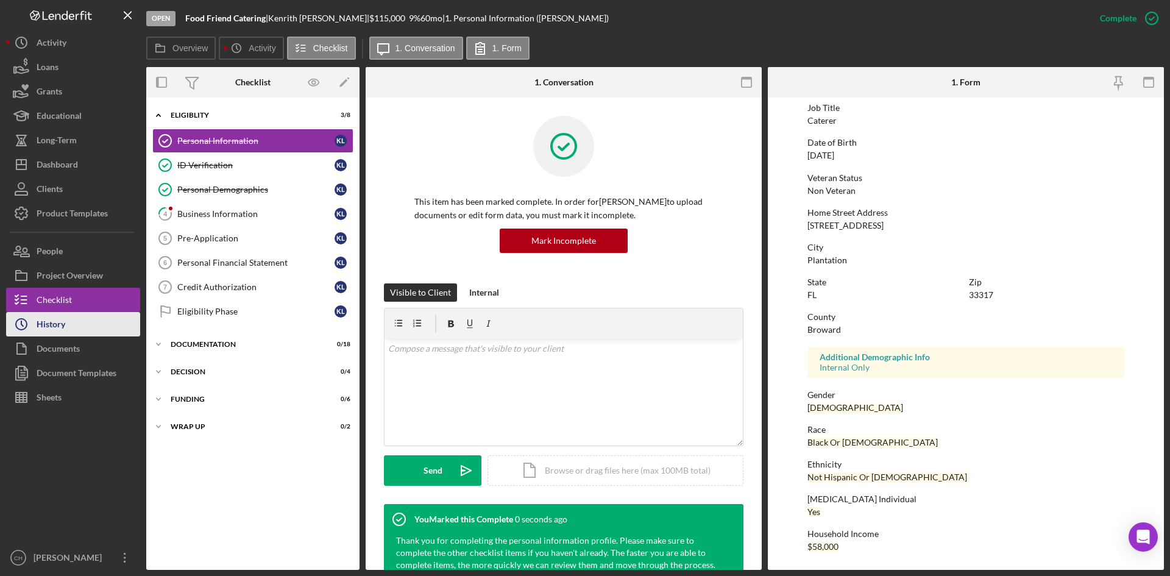
scroll to position [96, 0]
drag, startPoint x: 240, startPoint y: 136, endPoint x: 434, endPoint y: 118, distance: 195.2
click at [245, 138] on div "Personal Information" at bounding box center [255, 141] width 157 height 10
drag, startPoint x: 246, startPoint y: 209, endPoint x: 255, endPoint y: 212, distance: 10.2
click at [249, 210] on div "Business Information" at bounding box center [255, 214] width 157 height 10
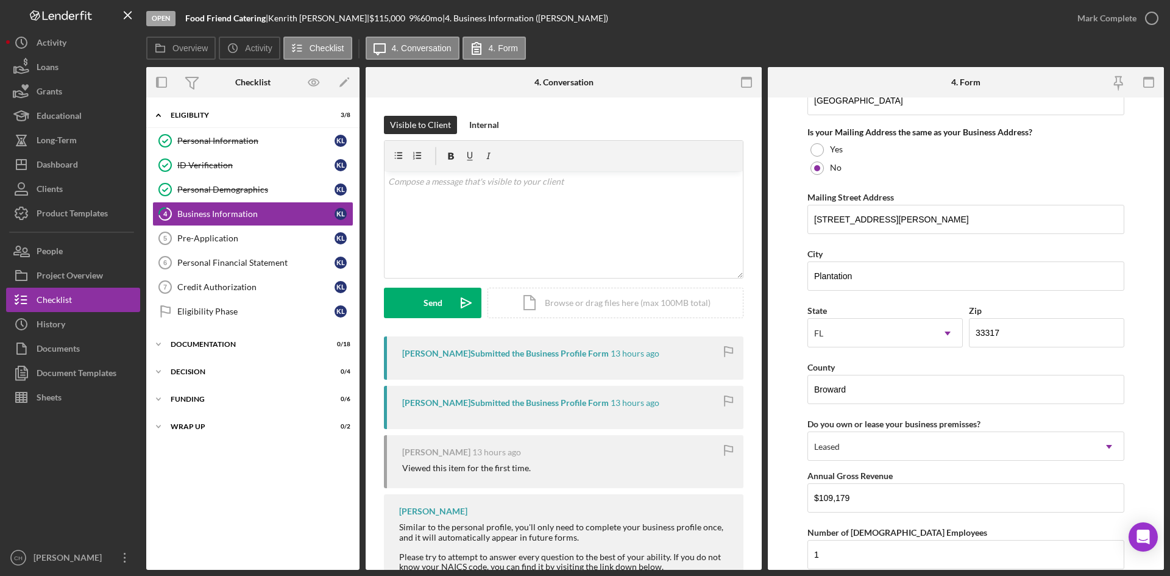
scroll to position [1200, 0]
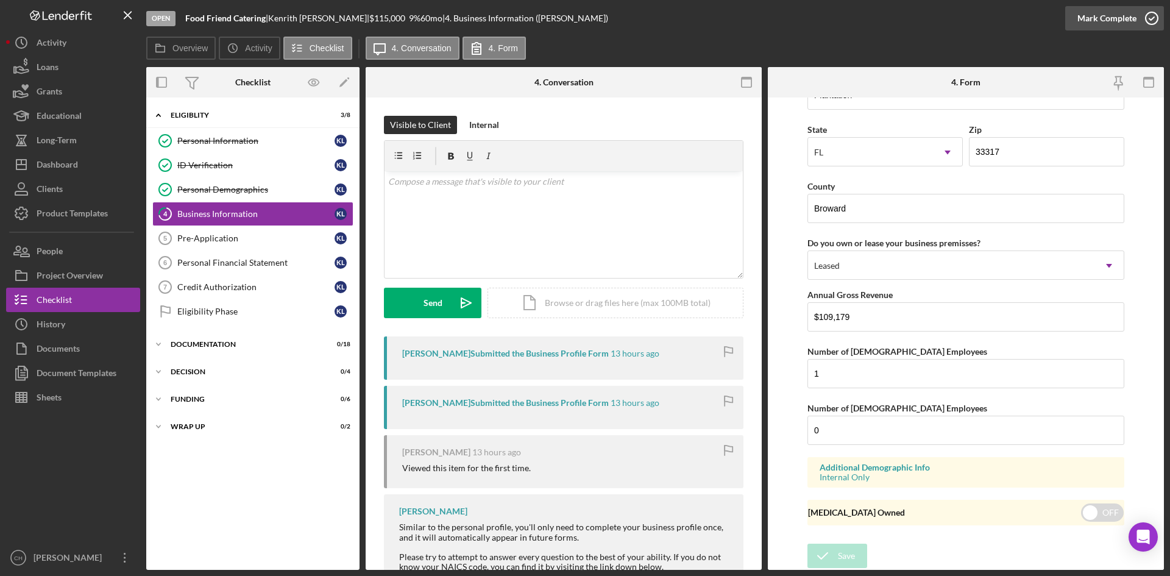
click at [1114, 19] on div "Mark Complete" at bounding box center [1106, 18] width 59 height 24
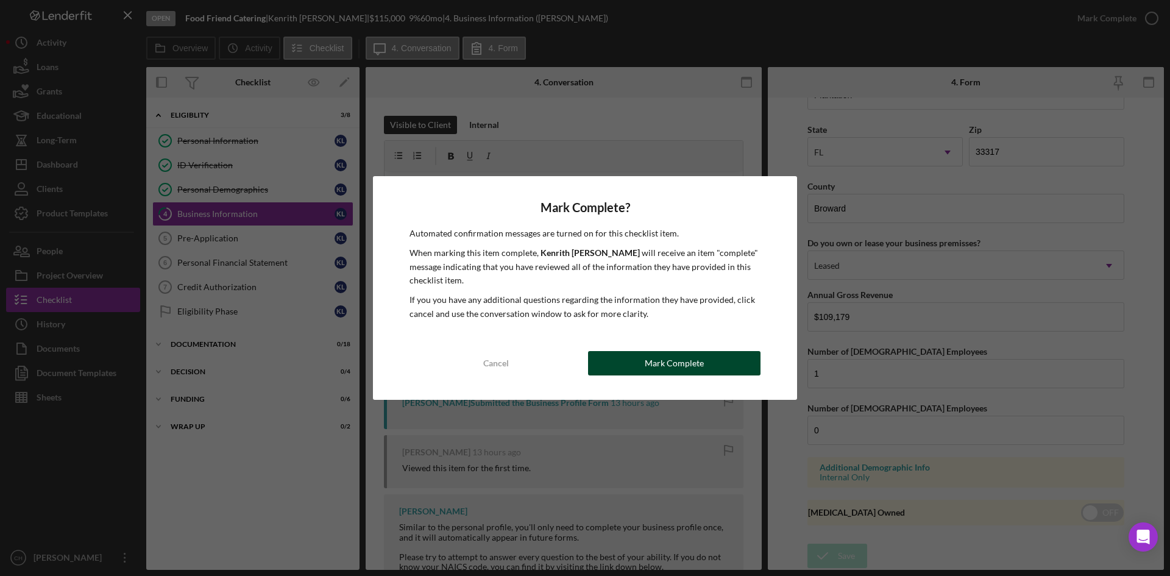
click at [668, 365] on div "Mark Complete" at bounding box center [674, 363] width 59 height 24
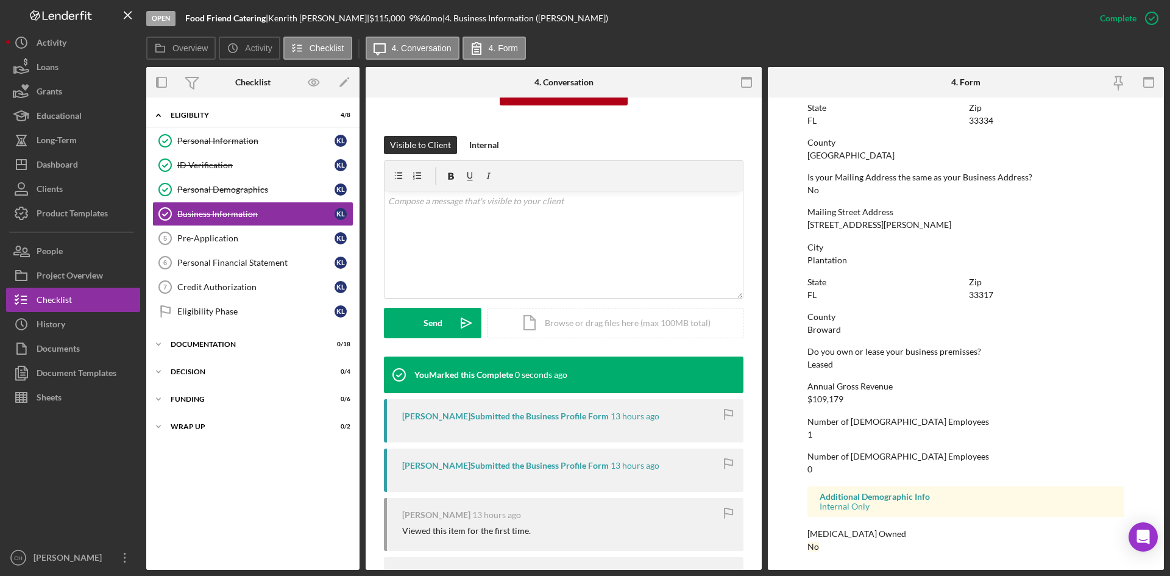
scroll to position [341, 0]
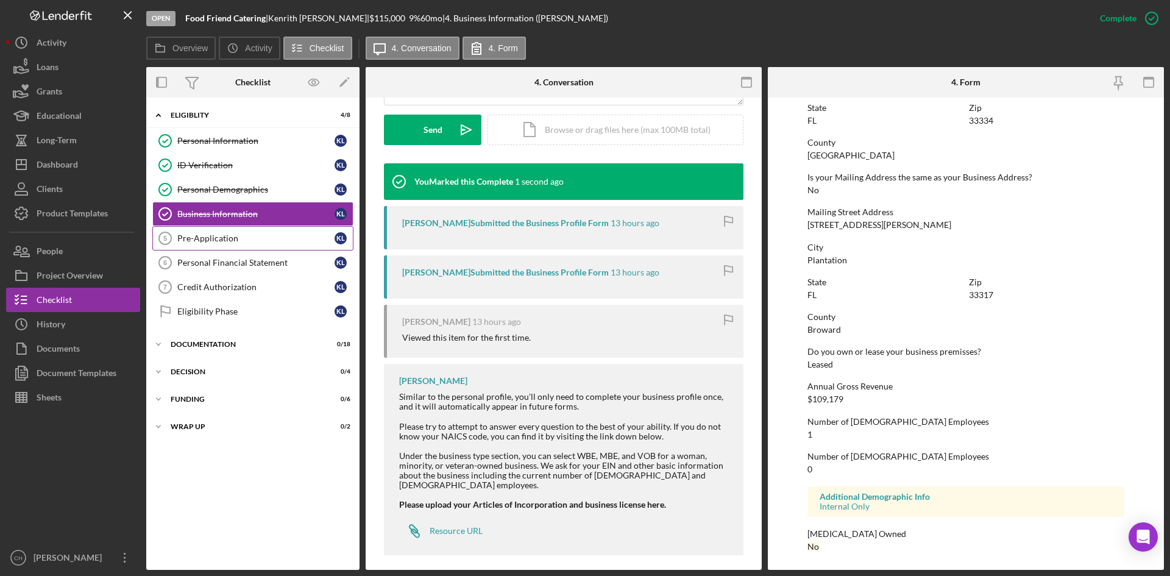
click at [205, 246] on link "Pre-Application 5 Pre-Application K L" at bounding box center [252, 238] width 201 height 24
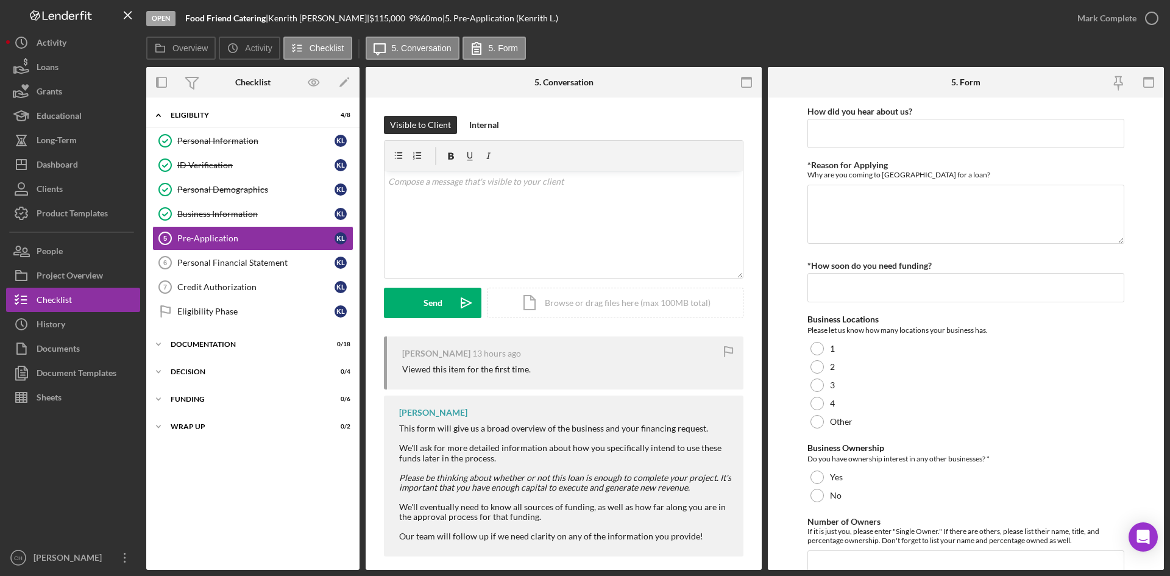
scroll to position [11, 0]
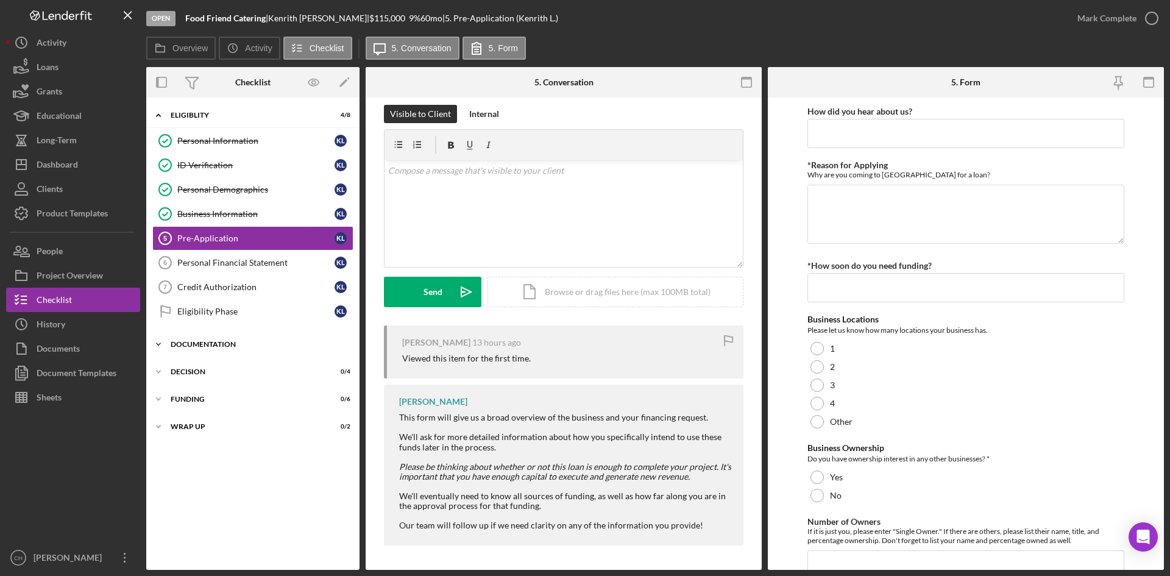
click at [236, 346] on div "Documentation" at bounding box center [258, 344] width 174 height 7
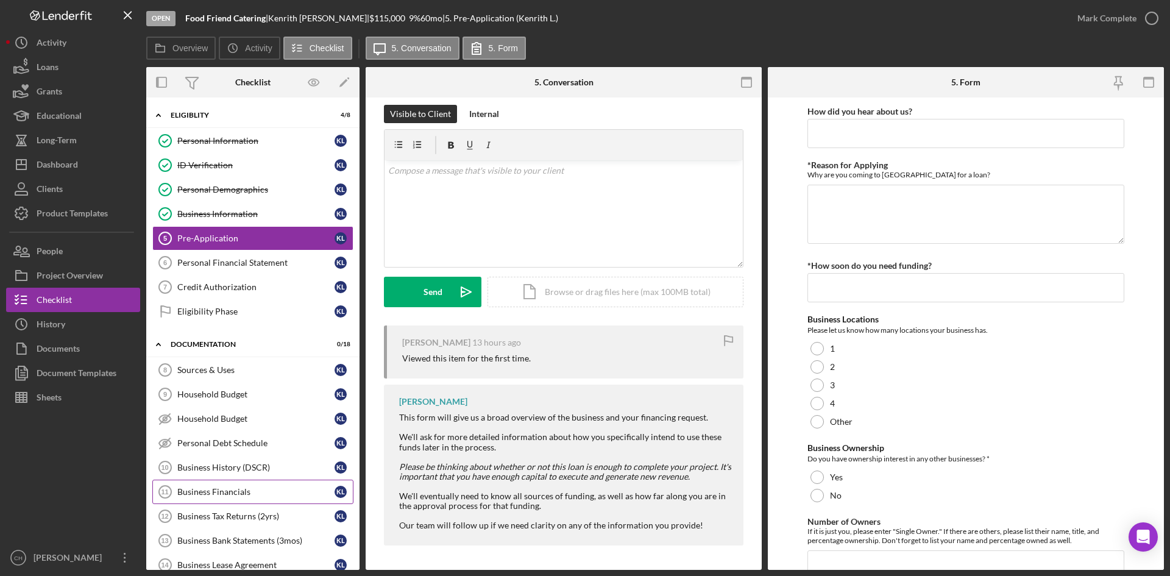
scroll to position [321, 0]
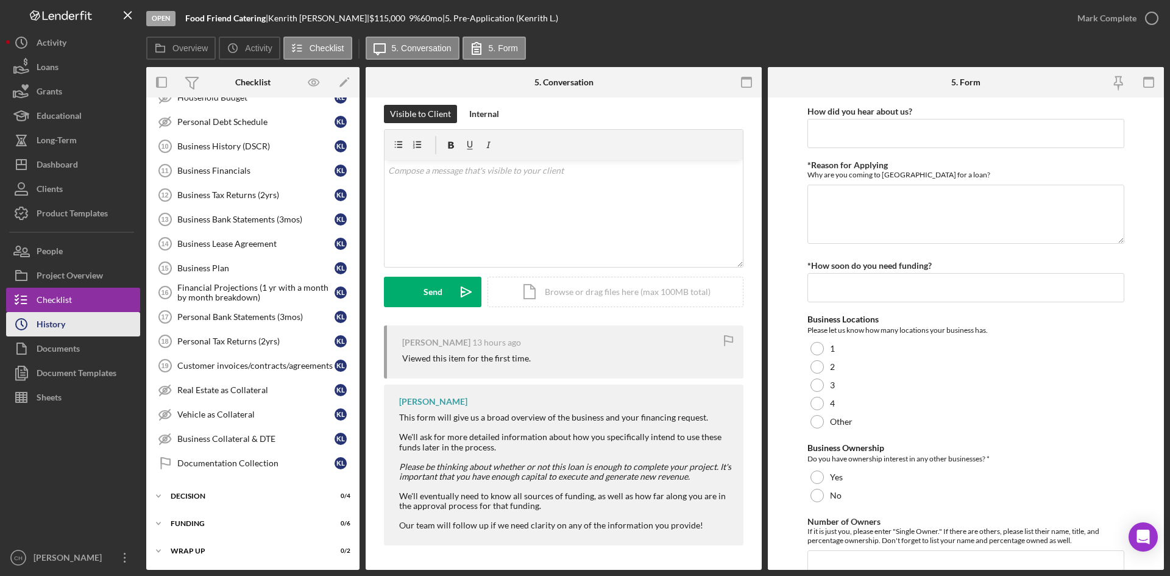
click at [79, 325] on button "Icon/History History" at bounding box center [73, 324] width 134 height 24
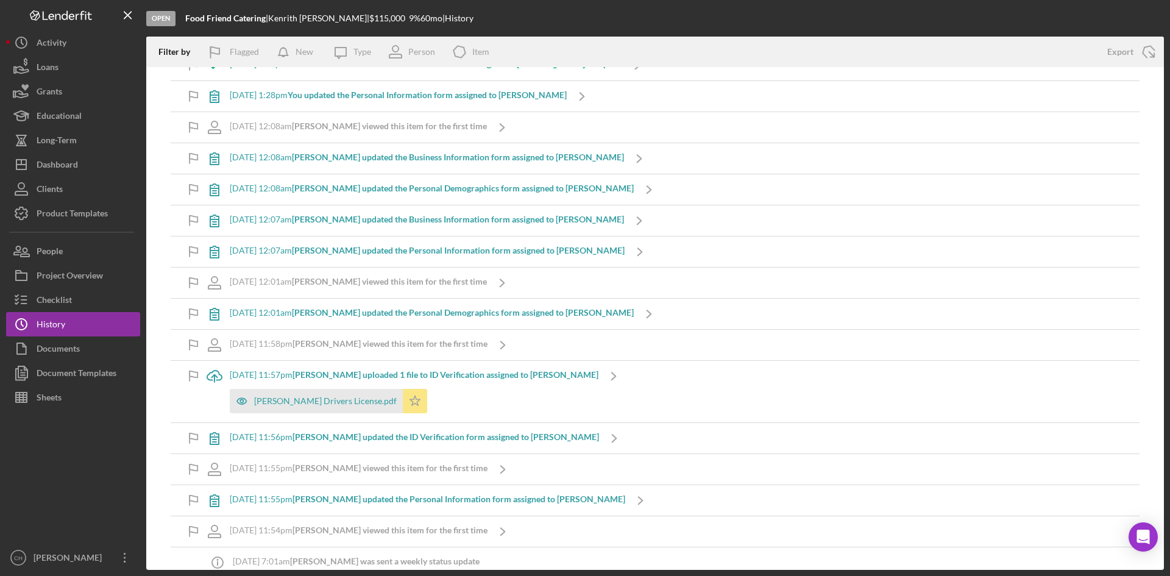
scroll to position [348, 0]
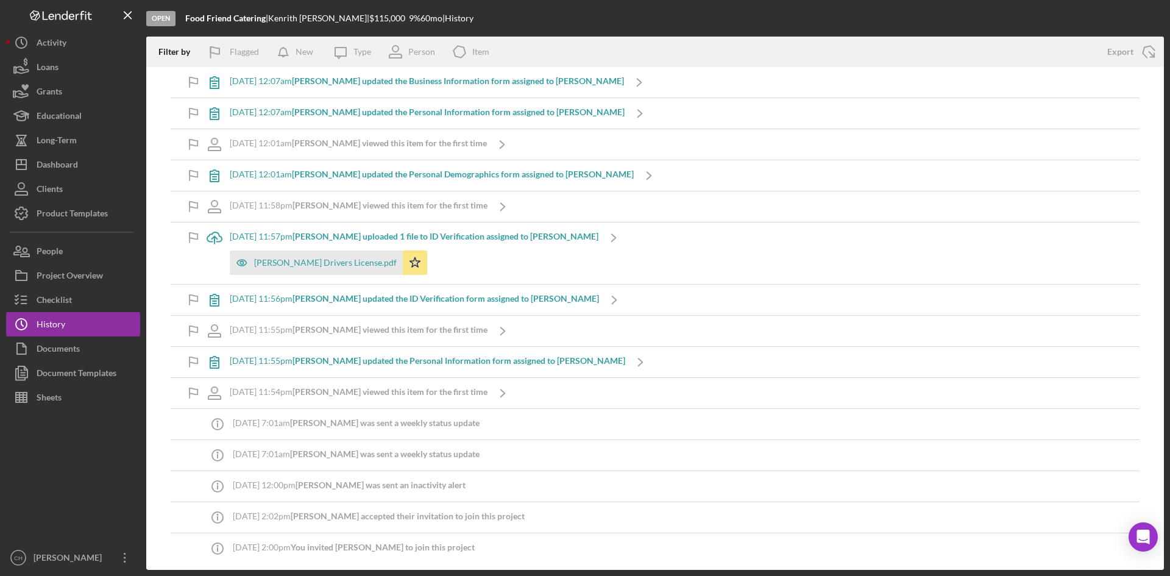
drag, startPoint x: 268, startPoint y: 19, endPoint x: 182, endPoint y: 26, distance: 86.2
click at [182, 26] on div "Open Food Friend Catering | [PERSON_NAME] | $115,000 $115,000 9 % 60 mo | Histo…" at bounding box center [654, 18] width 1017 height 37
copy div "Food Friend Catering"
click at [66, 257] on button "People" at bounding box center [73, 251] width 134 height 24
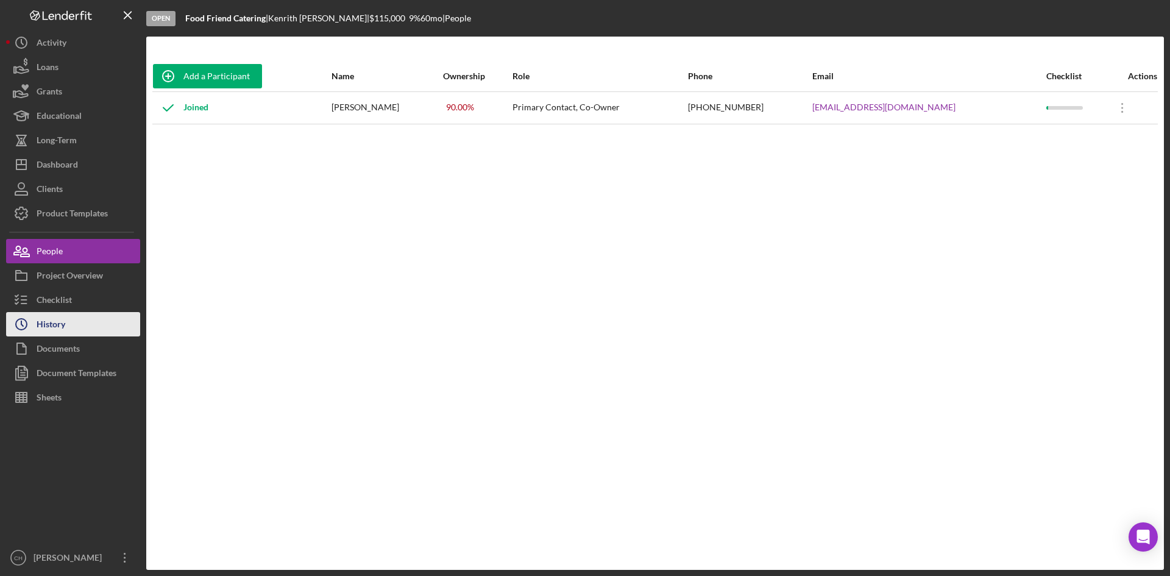
click at [79, 314] on button "Icon/History History" at bounding box center [73, 324] width 134 height 24
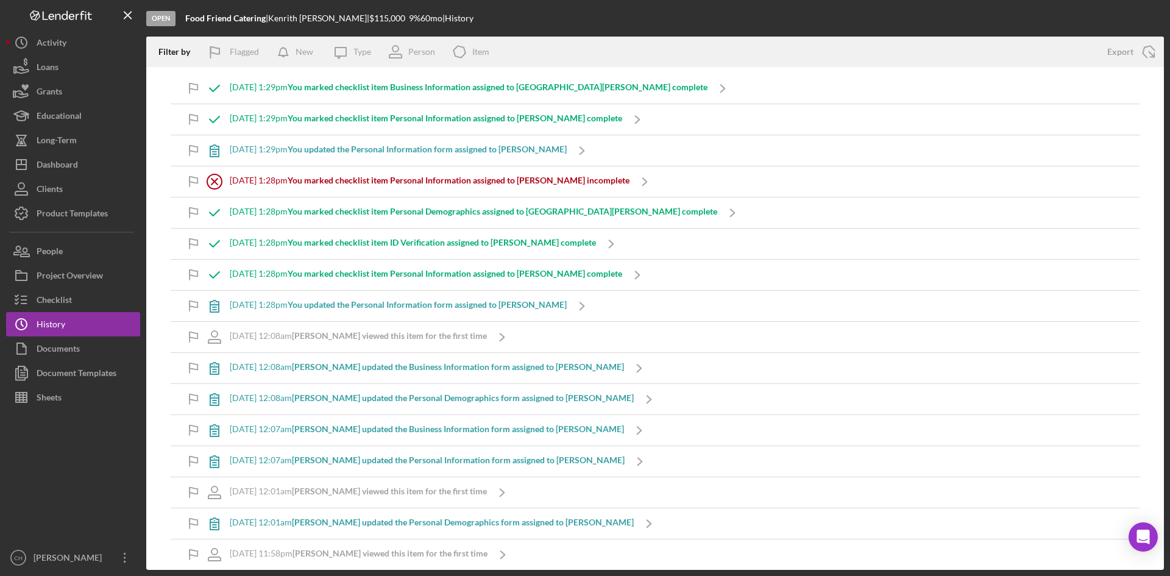
click at [51, 231] on div "Icon/History Activity Loans Grants Educational Long-Term Icon/Dashboard Dashboa…" at bounding box center [73, 299] width 134 height 539
click at [57, 260] on div "People" at bounding box center [50, 252] width 26 height 27
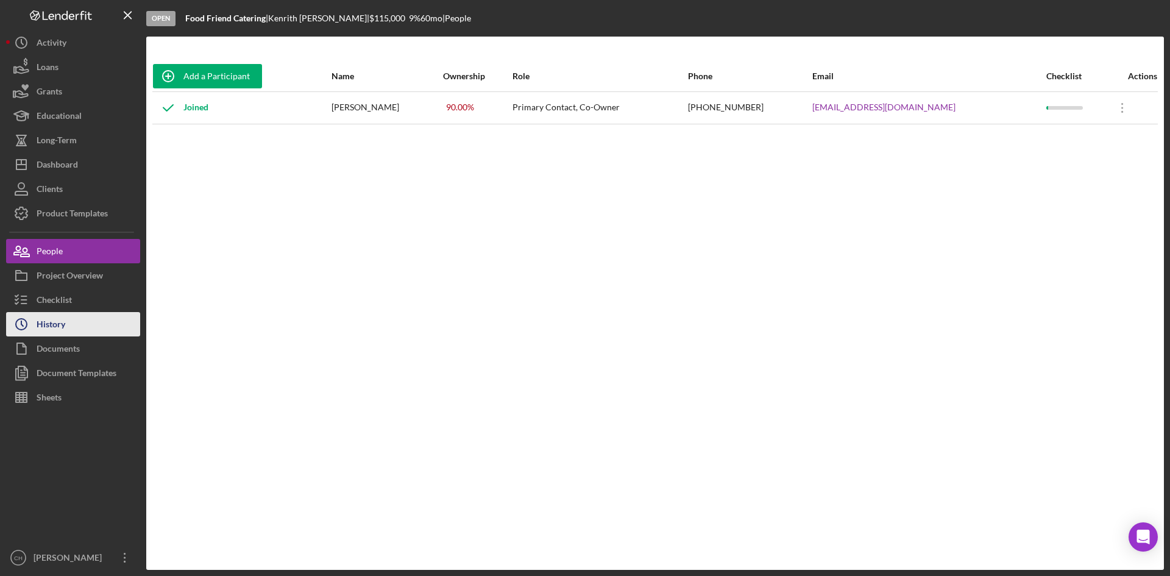
click at [85, 323] on button "Icon/History History" at bounding box center [73, 324] width 134 height 24
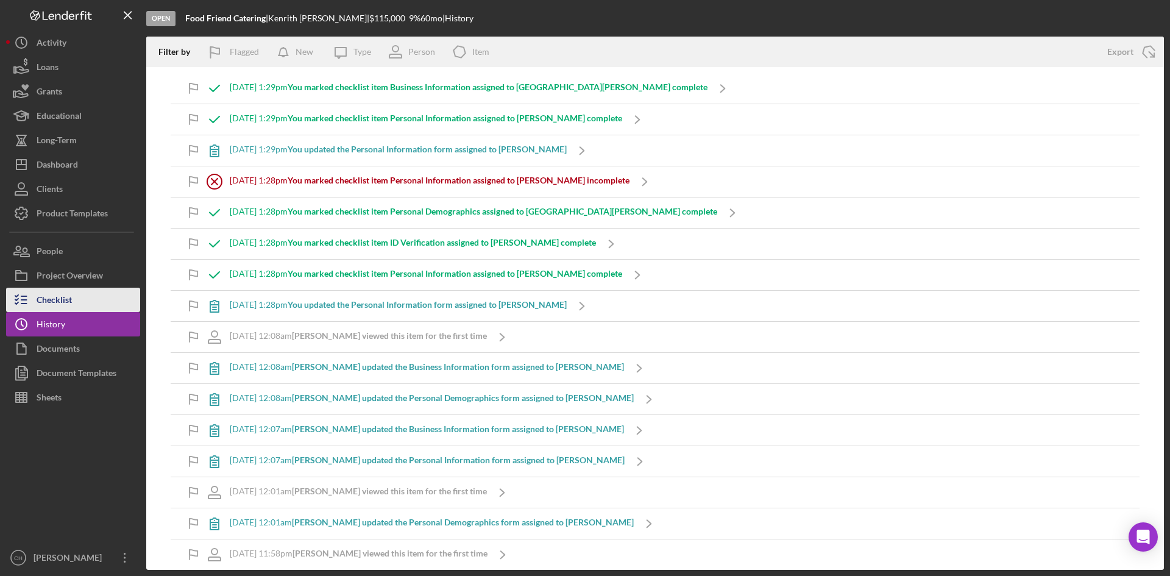
click at [79, 302] on button "Checklist" at bounding box center [73, 300] width 134 height 24
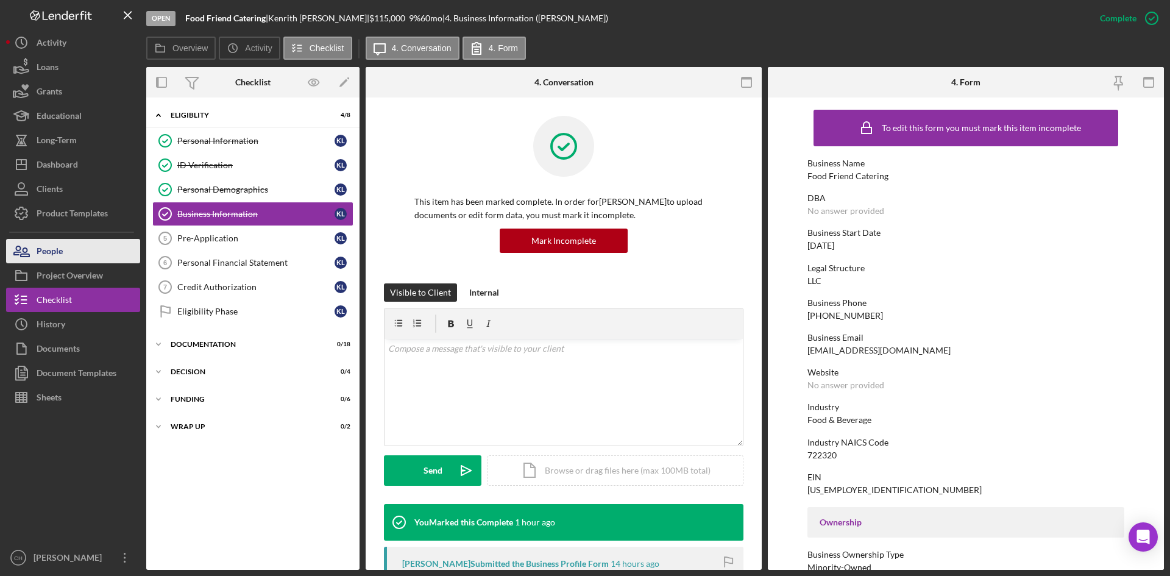
click at [88, 249] on button "People" at bounding box center [73, 251] width 134 height 24
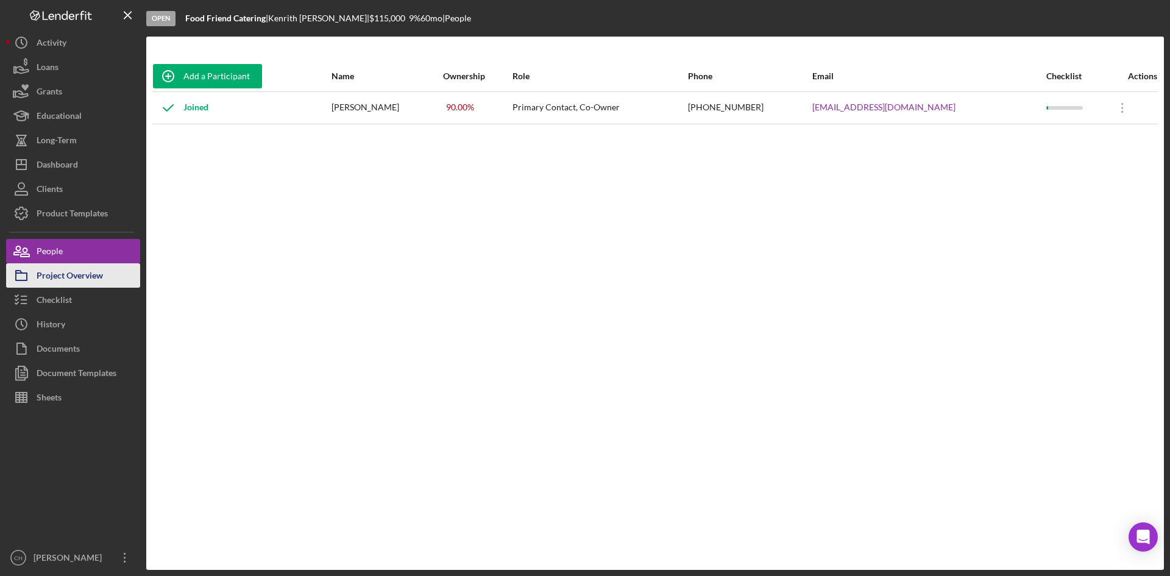
click at [88, 272] on div "Project Overview" at bounding box center [70, 276] width 66 height 27
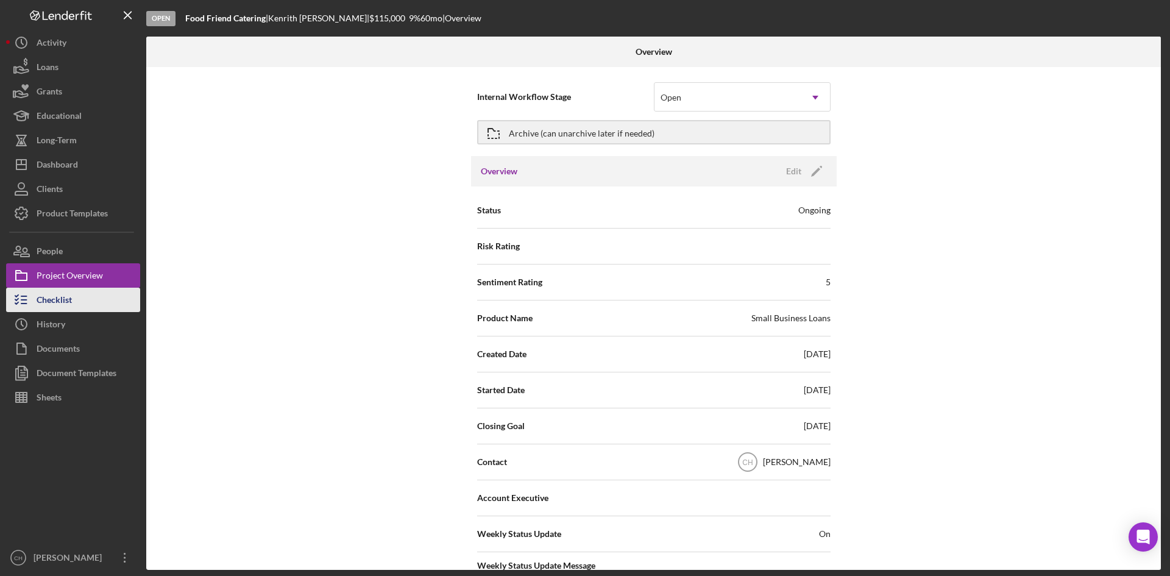
drag, startPoint x: 71, startPoint y: 310, endPoint x: 65, endPoint y: 299, distance: 12.9
click at [71, 309] on div "Checklist" at bounding box center [54, 301] width 35 height 27
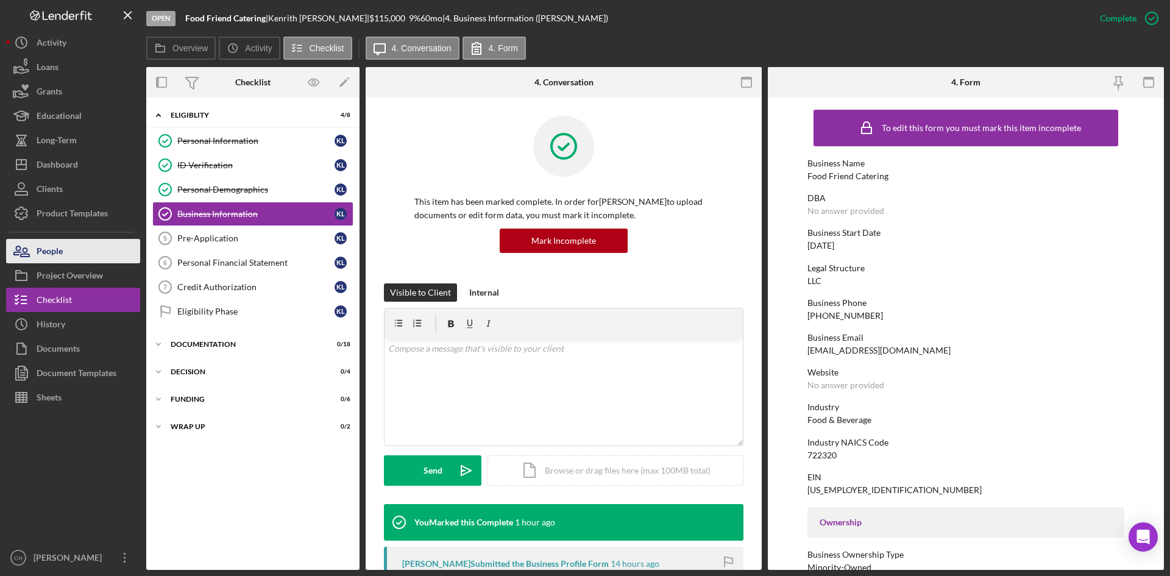
click at [54, 252] on div "People" at bounding box center [50, 252] width 26 height 27
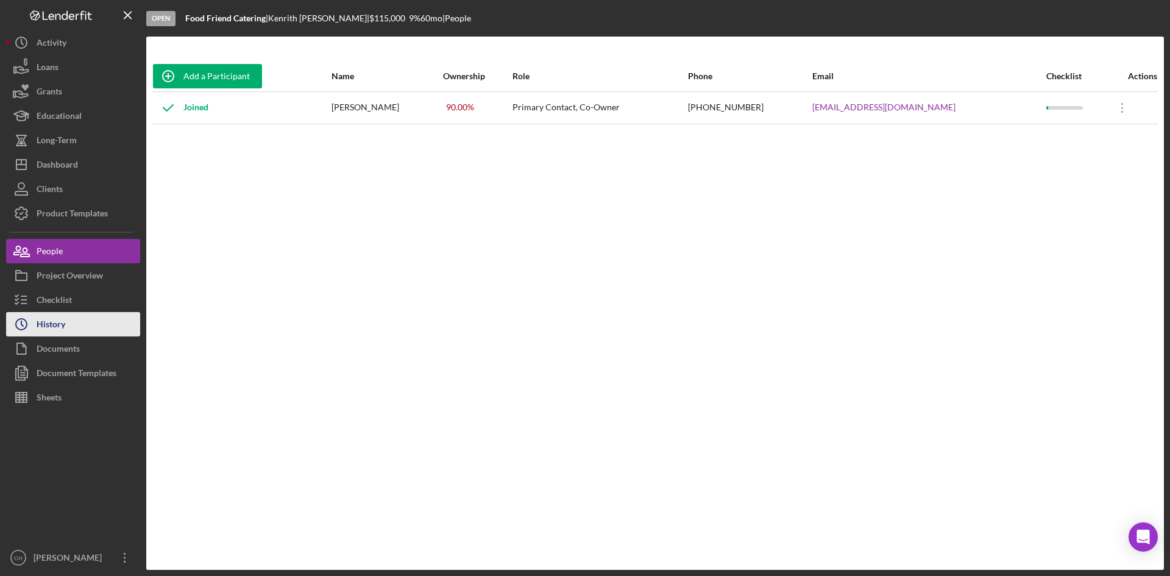
click at [61, 316] on div "History" at bounding box center [51, 325] width 29 height 27
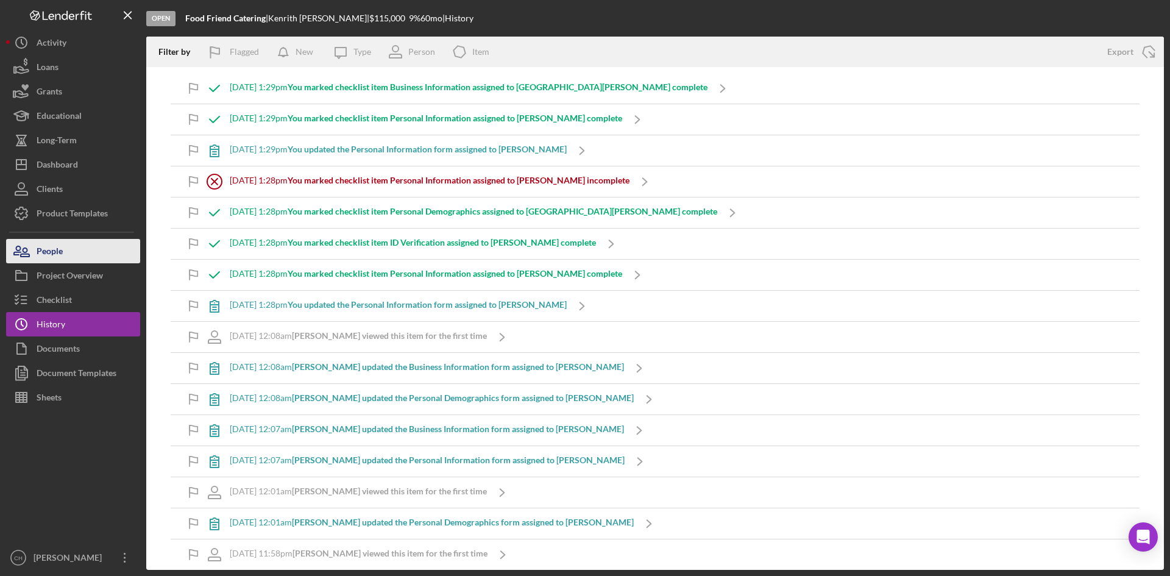
click at [96, 252] on button "People" at bounding box center [73, 251] width 134 height 24
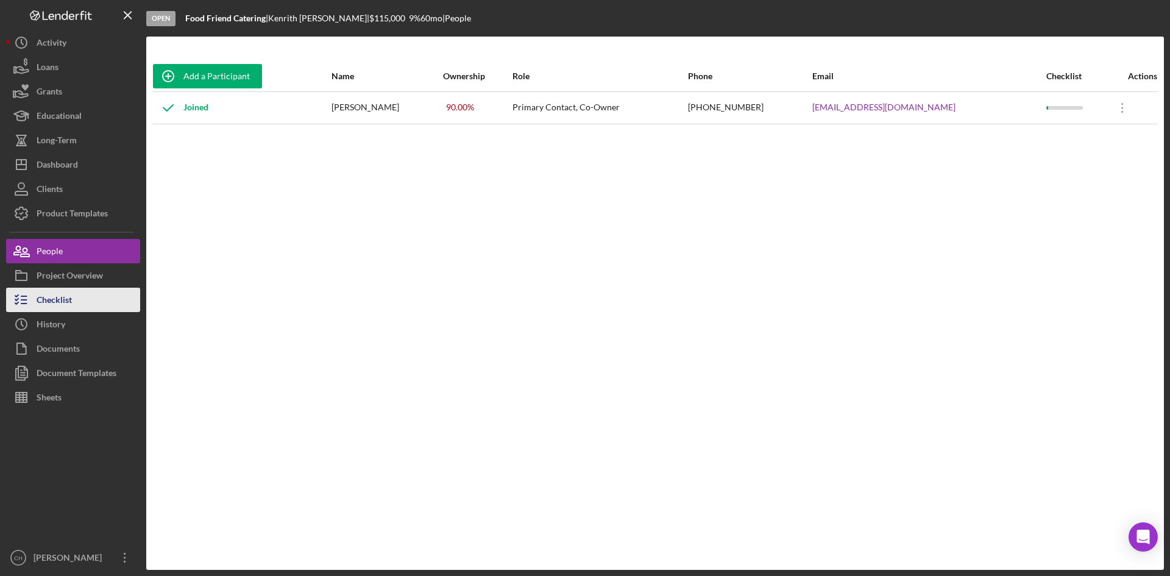
click at [94, 302] on button "Checklist" at bounding box center [73, 300] width 134 height 24
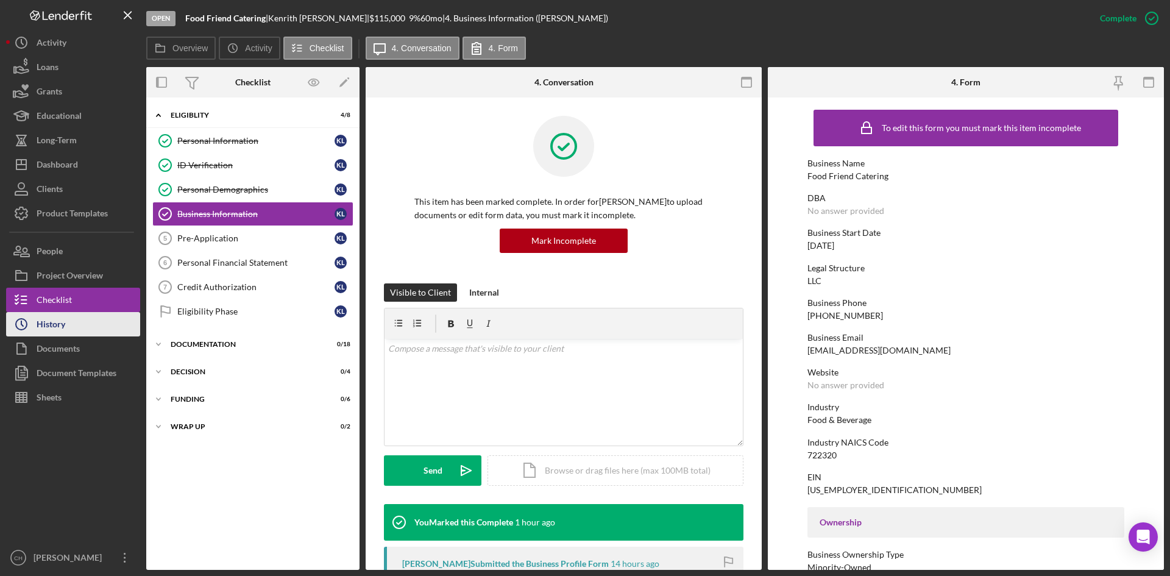
click at [101, 328] on button "Icon/History History" at bounding box center [73, 324] width 134 height 24
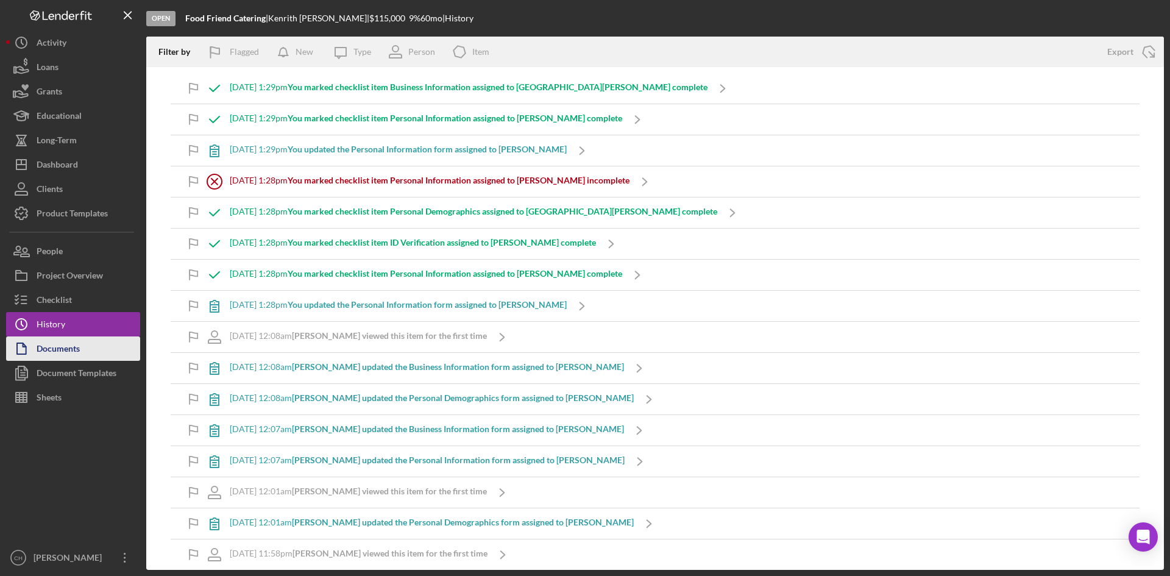
click at [91, 348] on button "Documents" at bounding box center [73, 348] width 134 height 24
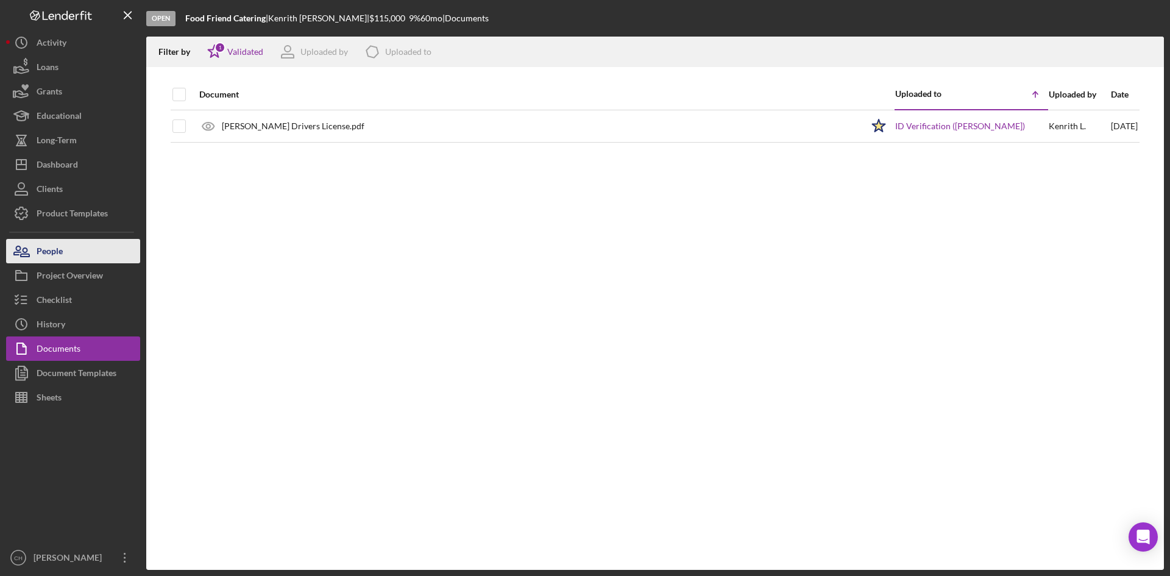
click at [69, 252] on button "People" at bounding box center [73, 251] width 134 height 24
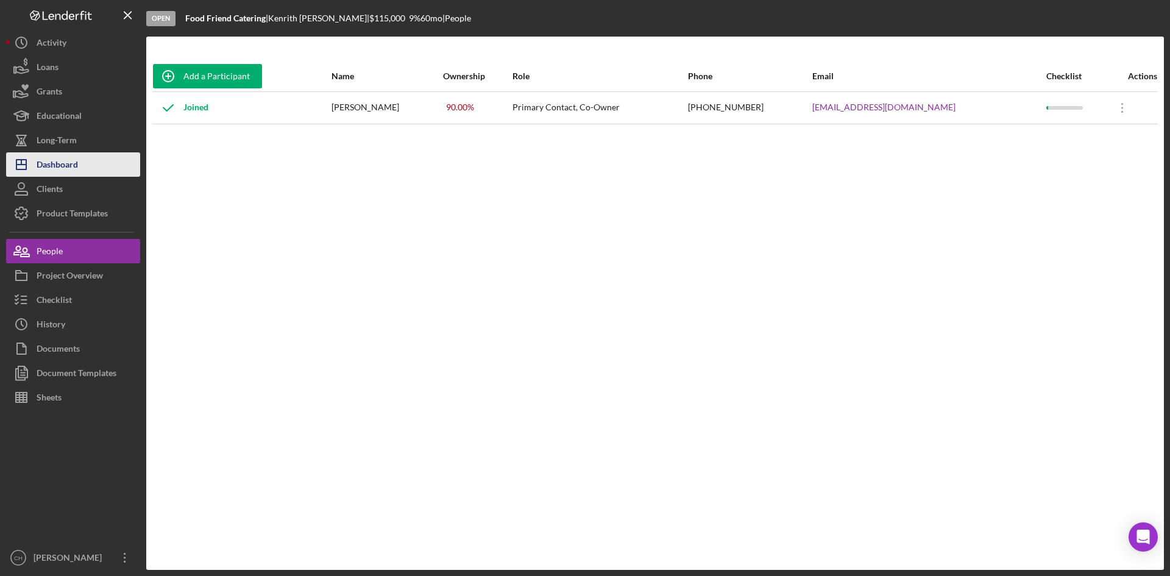
click at [86, 164] on button "Icon/Dashboard Dashboard" at bounding box center [73, 164] width 134 height 24
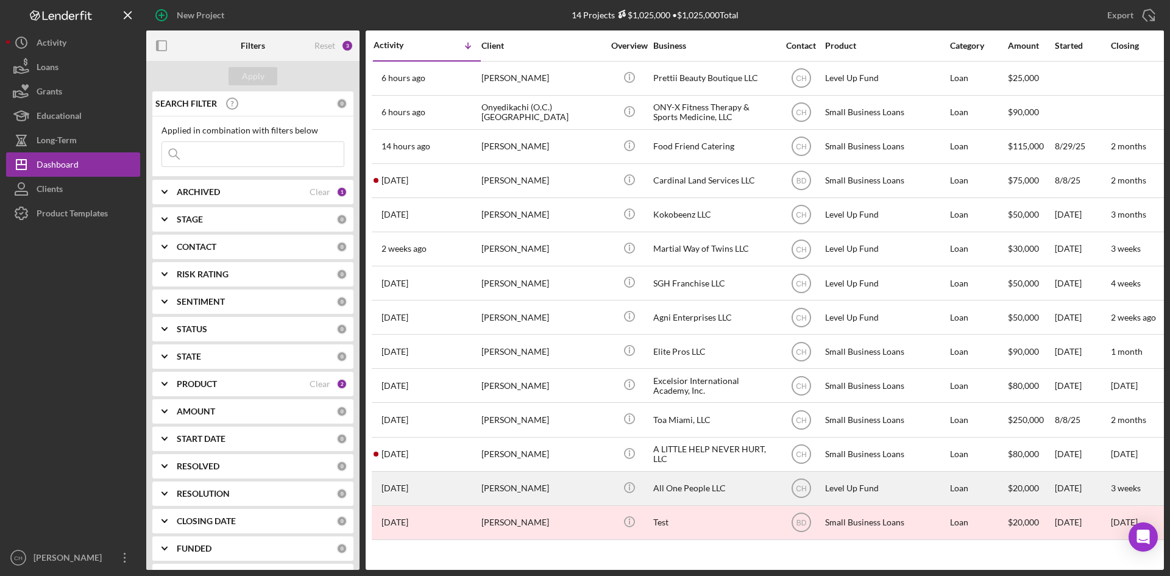
click at [562, 487] on div "[PERSON_NAME]" at bounding box center [542, 488] width 122 height 32
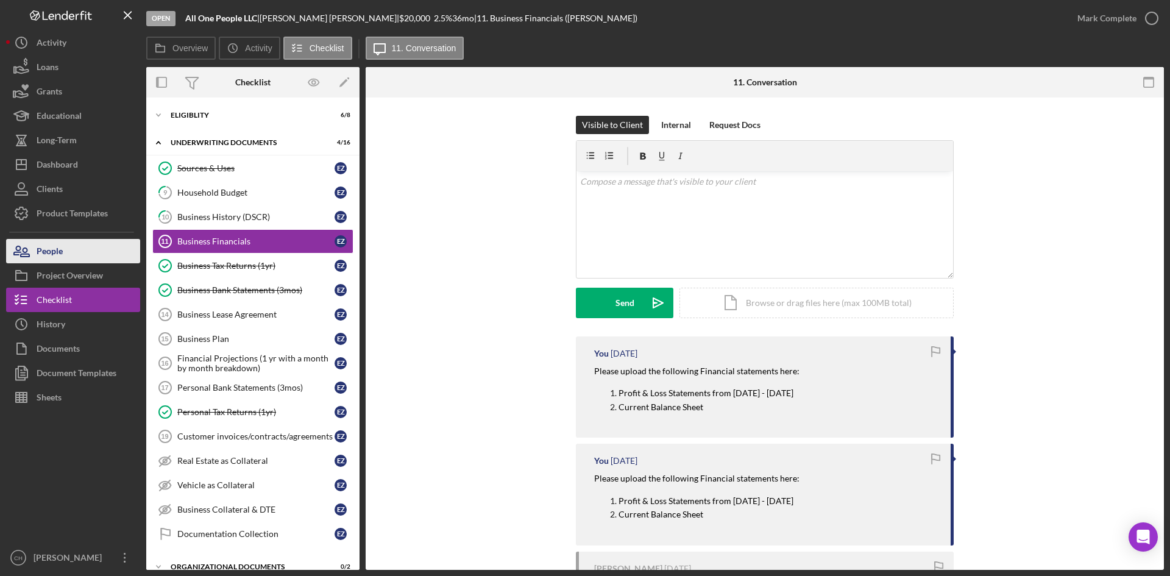
click at [52, 253] on div "People" at bounding box center [50, 252] width 26 height 27
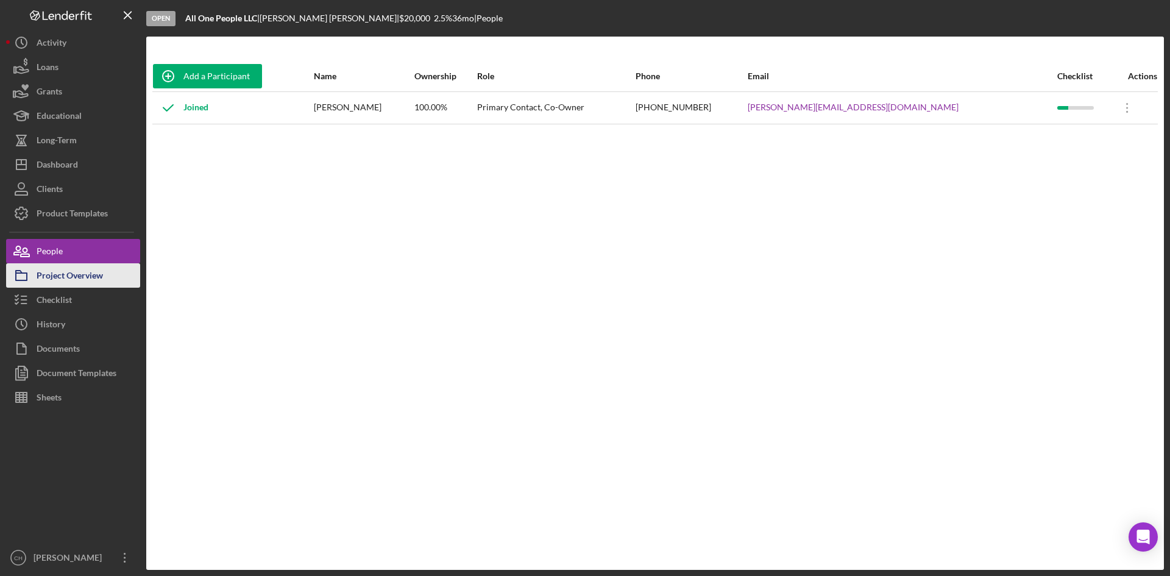
click at [86, 275] on div "Project Overview" at bounding box center [70, 276] width 66 height 27
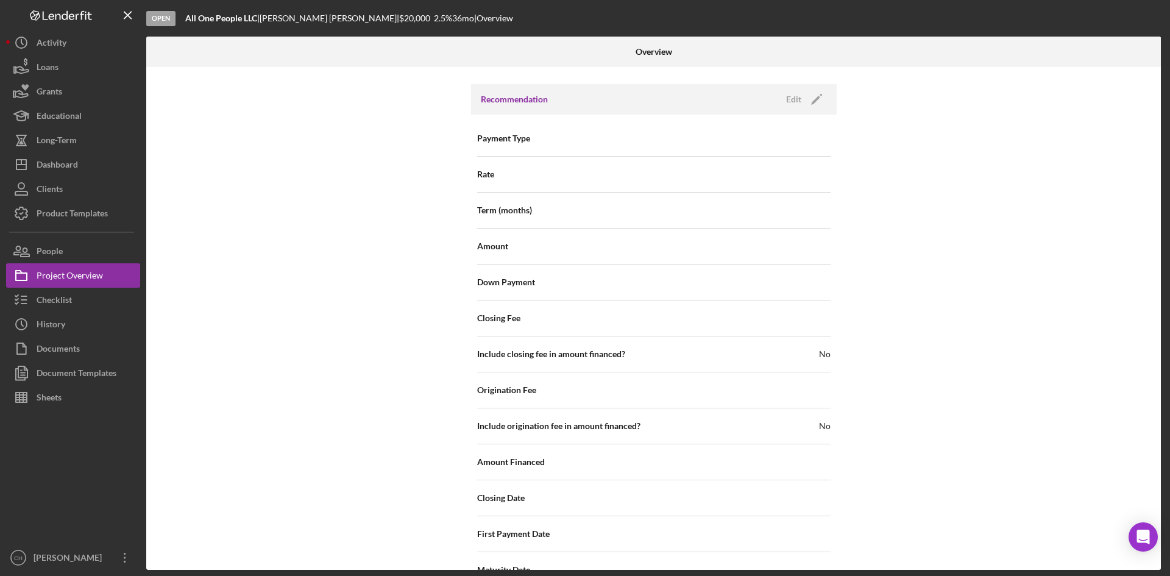
scroll to position [1284, 0]
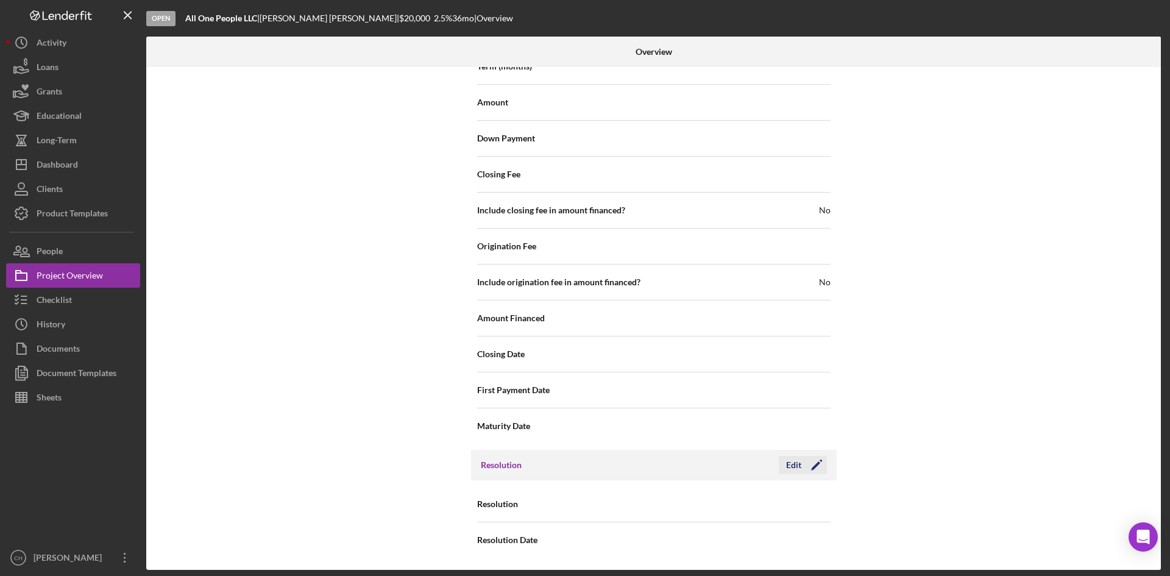
click at [816, 470] on icon "Icon/Edit" at bounding box center [816, 465] width 30 height 30
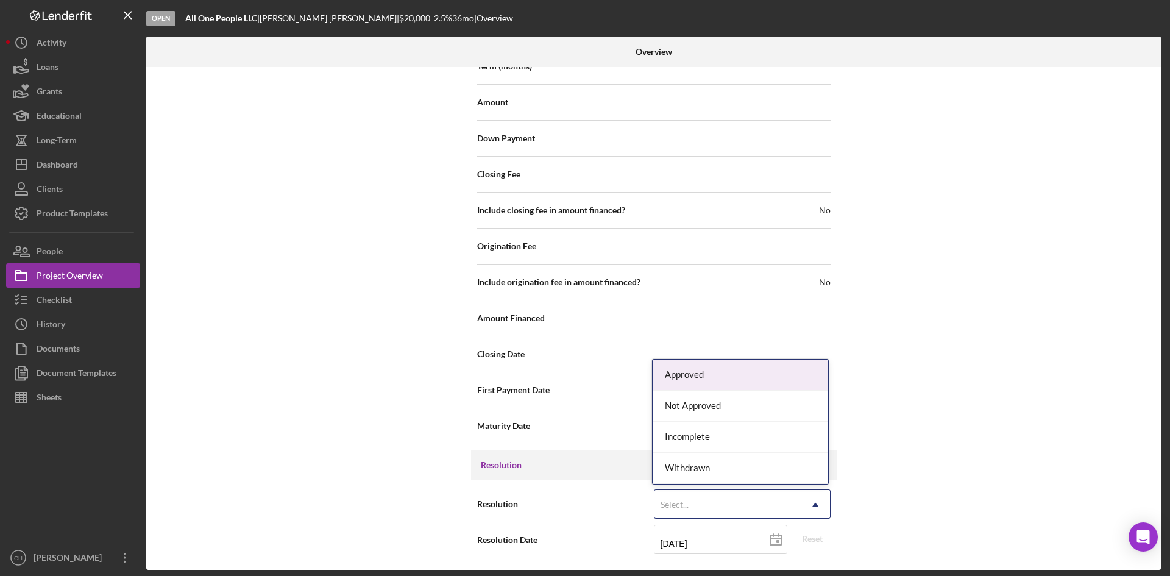
click at [729, 499] on div "Select..." at bounding box center [727, 504] width 146 height 28
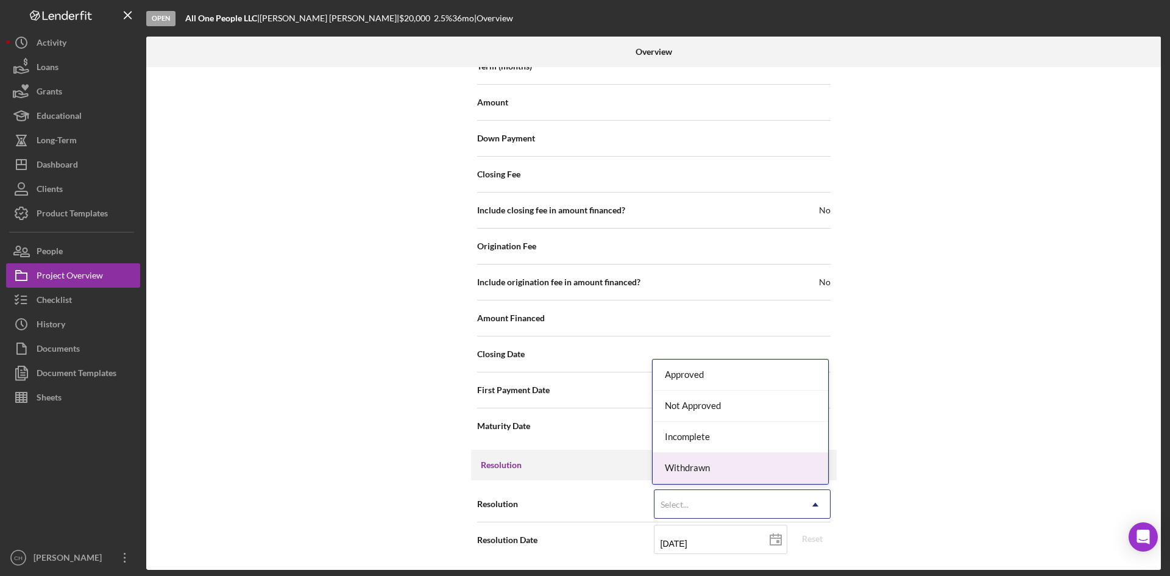
click at [713, 470] on div "Withdrawn" at bounding box center [739, 468] width 175 height 31
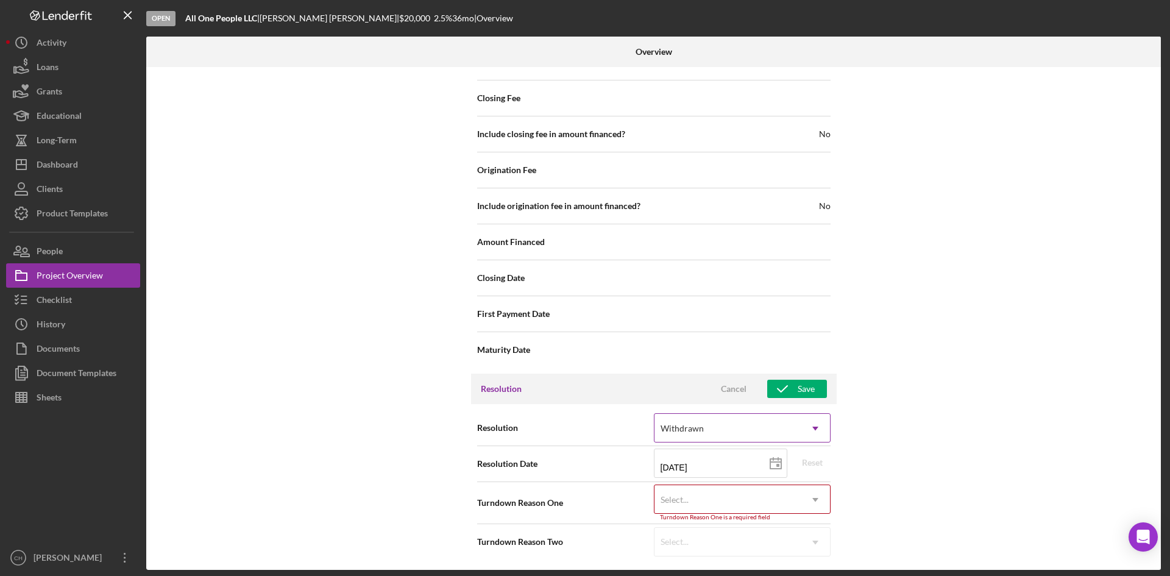
scroll to position [1362, 0]
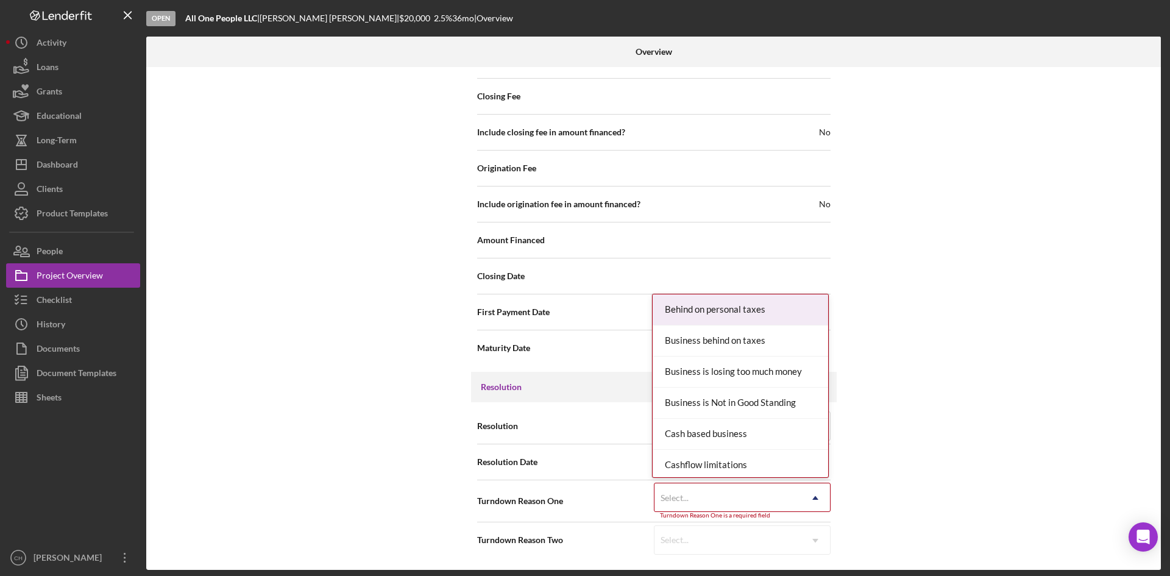
click at [716, 496] on div "Select..." at bounding box center [727, 498] width 146 height 28
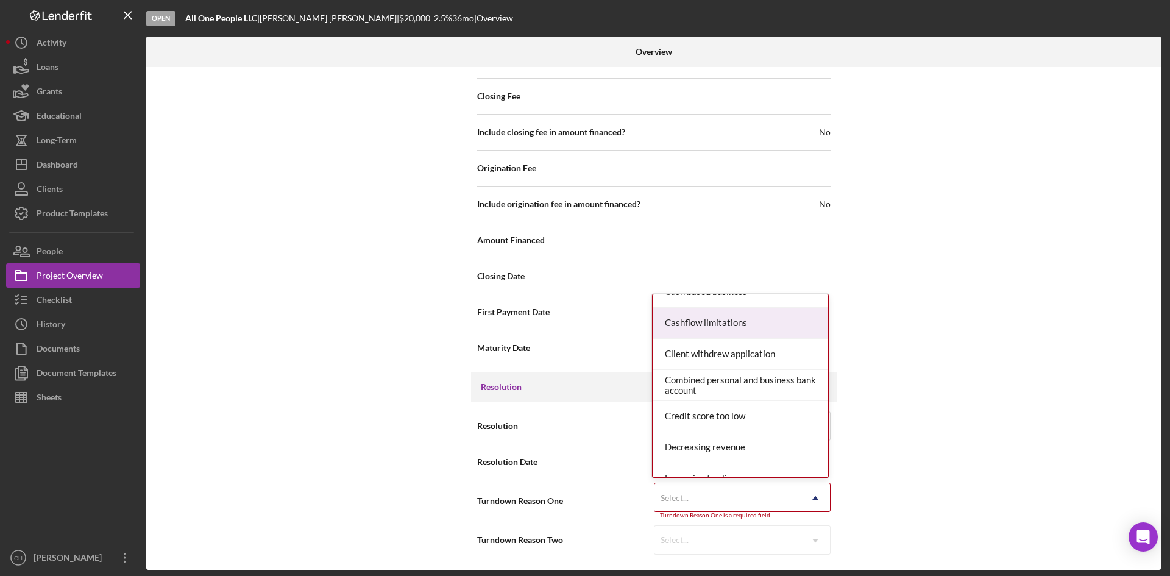
scroll to position [122, 0]
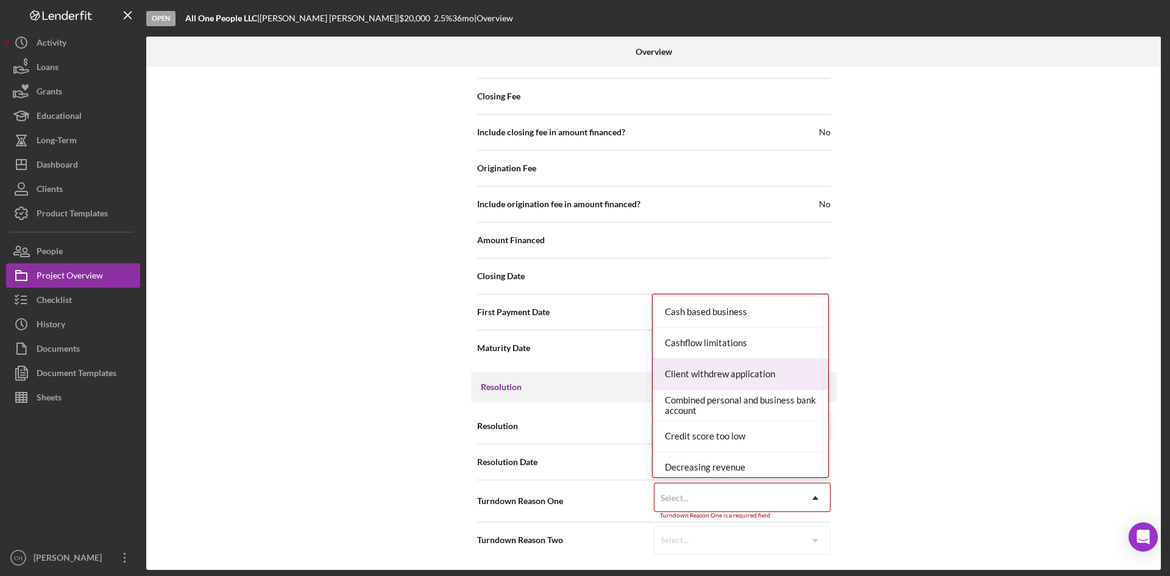
click at [735, 375] on div "Client withdrew application" at bounding box center [739, 374] width 175 height 31
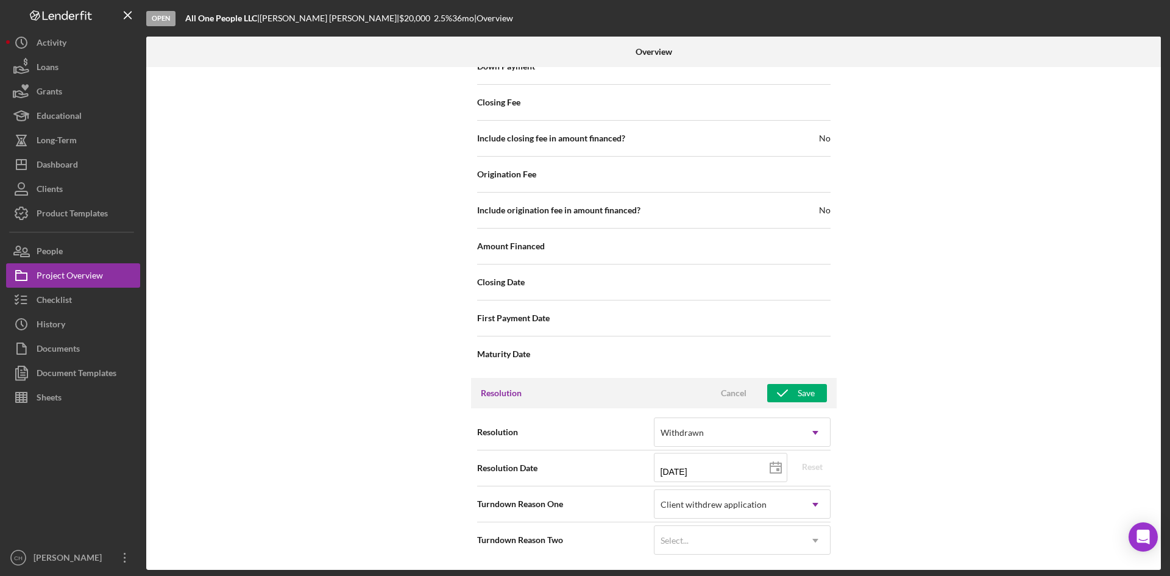
scroll to position [1356, 0]
click at [797, 392] on div "Save" at bounding box center [805, 393] width 17 height 18
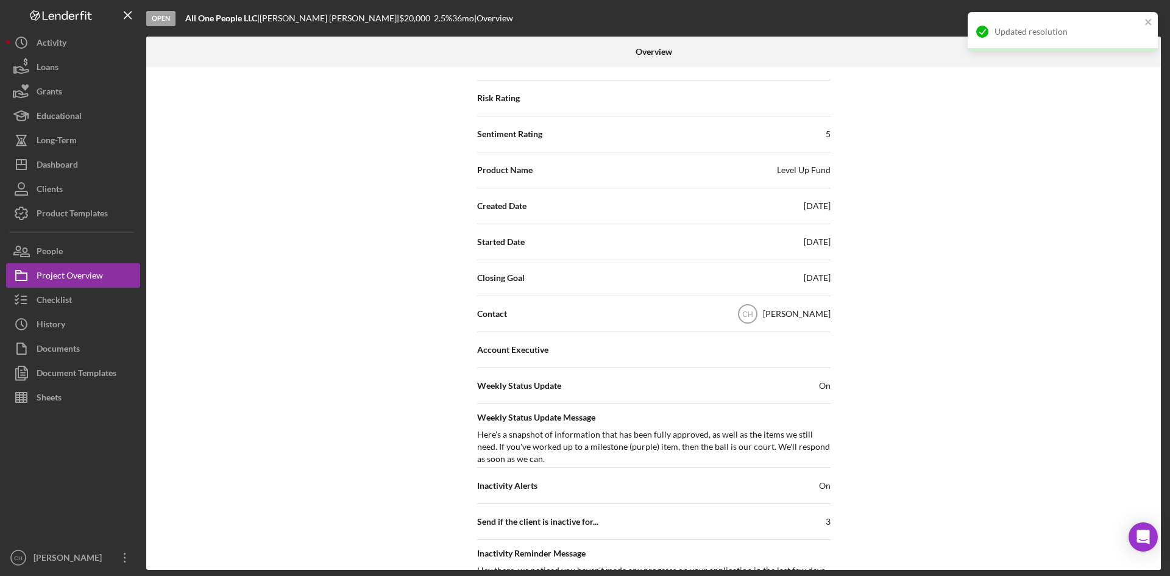
scroll to position [0, 0]
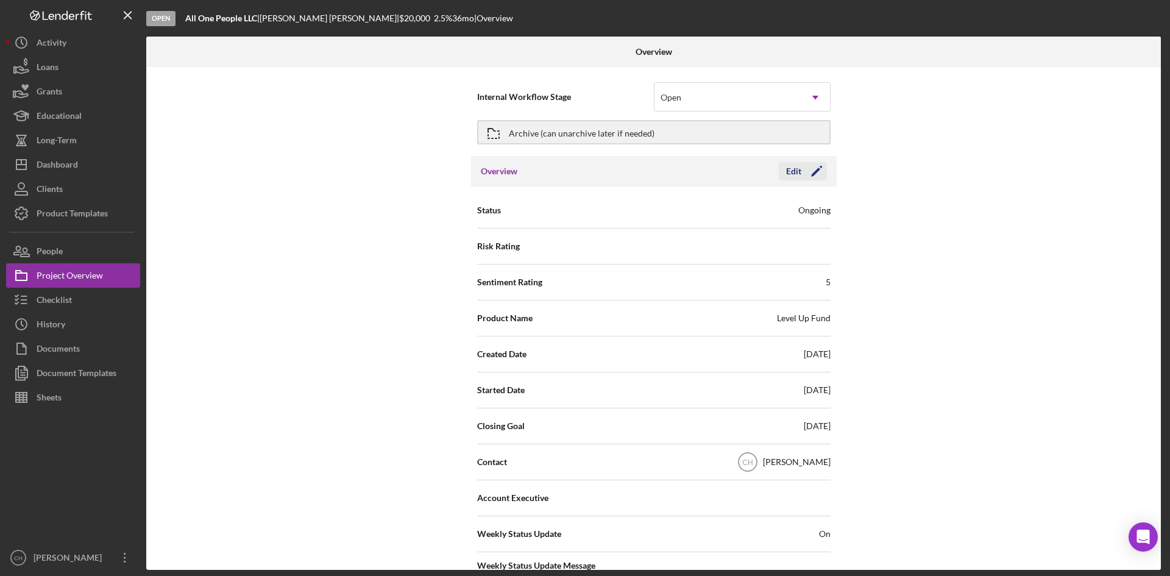
click at [816, 168] on icon "Icon/Edit" at bounding box center [816, 171] width 30 height 30
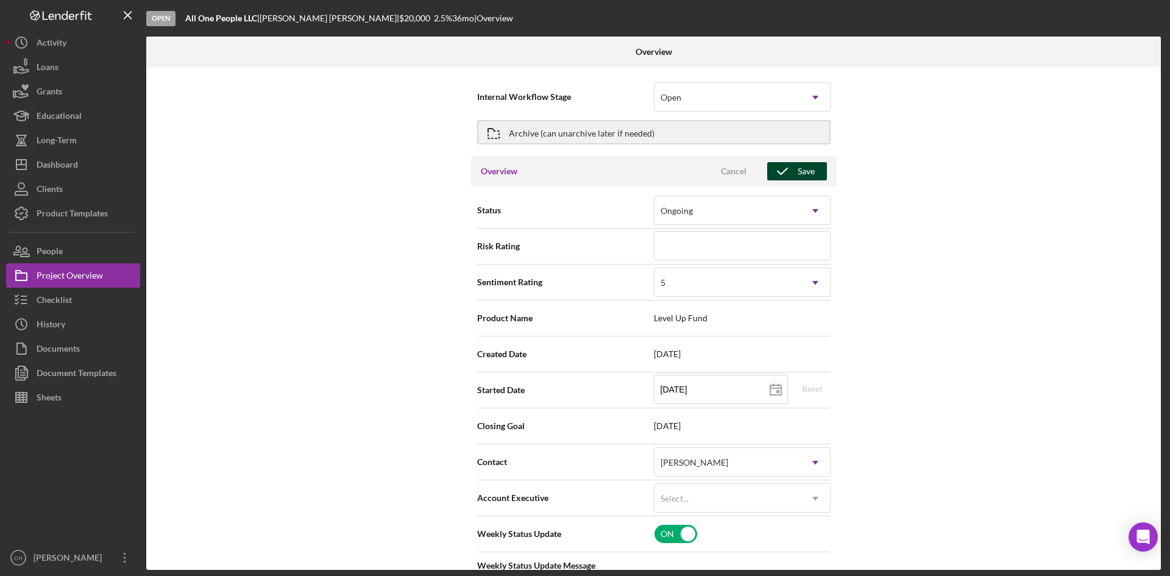
click at [780, 172] on icon "button" at bounding box center [782, 171] width 30 height 30
type textarea "Here's a snapshot of information that has been fully approved, as well as the i…"
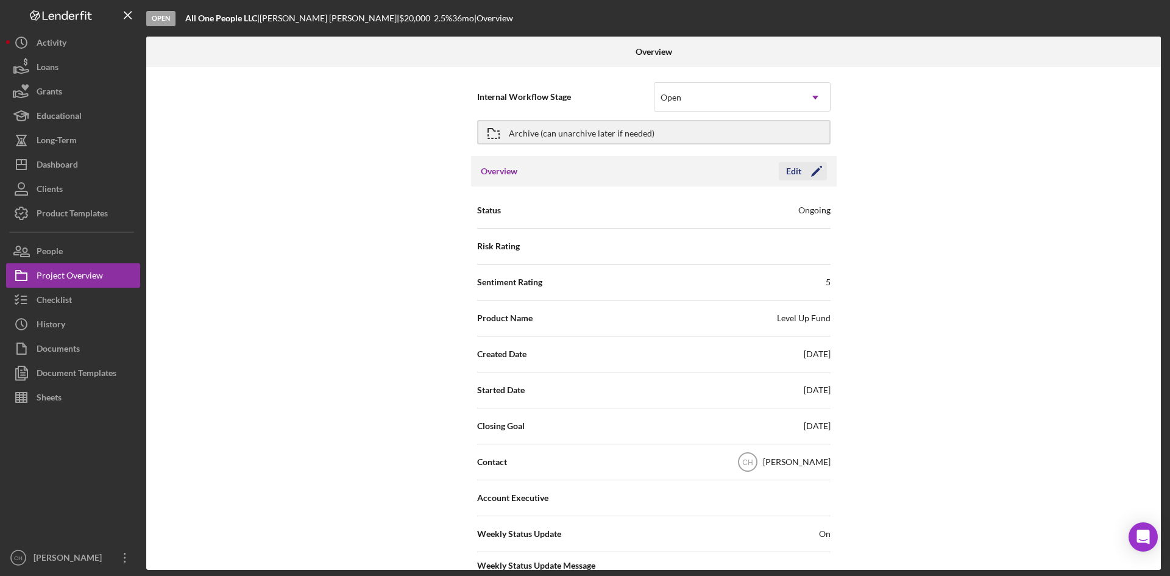
click at [819, 174] on icon "Icon/Edit" at bounding box center [816, 171] width 30 height 30
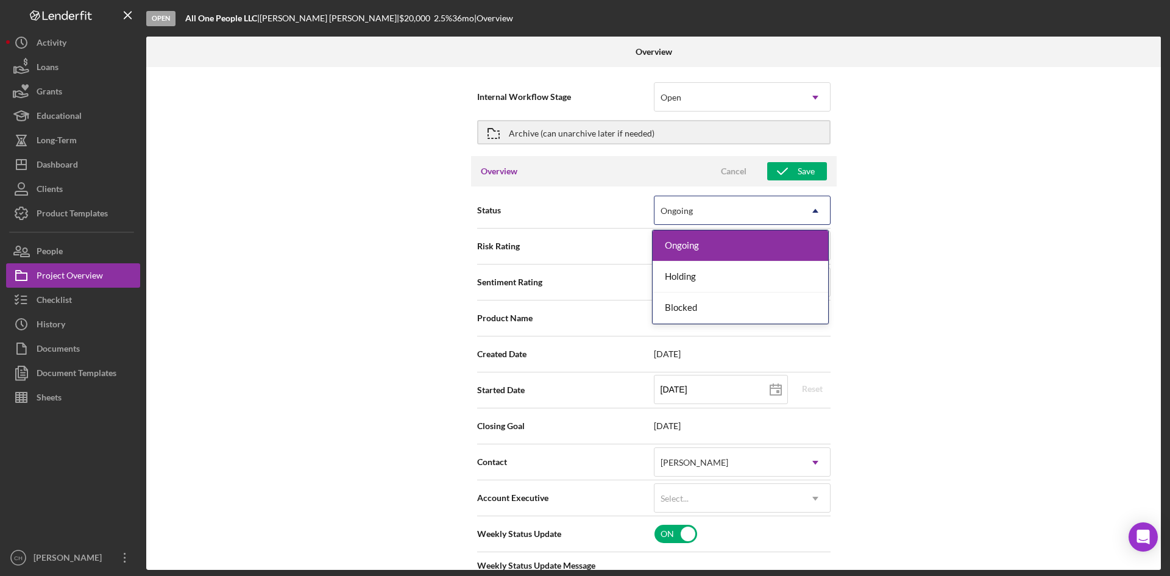
click at [691, 215] on div "Ongoing" at bounding box center [676, 211] width 35 height 10
click at [593, 198] on div "Status 3 results available. Use Up and Down to choose options, press Enter to s…" at bounding box center [653, 210] width 353 height 30
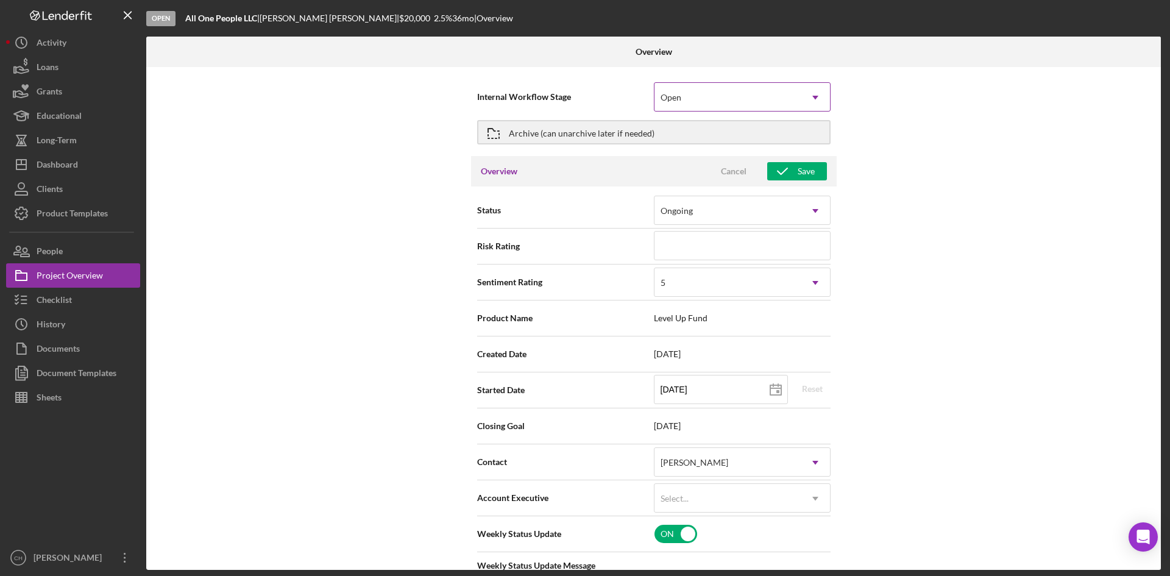
click at [701, 105] on div "Open" at bounding box center [727, 97] width 146 height 28
click at [890, 110] on div "Internal Workflow Stage Open Icon/Dropdown Arrow Archive (can unarchive later i…" at bounding box center [653, 318] width 1014 height 503
click at [573, 130] on div "Archive (can unarchive later if needed)" at bounding box center [582, 132] width 146 height 22
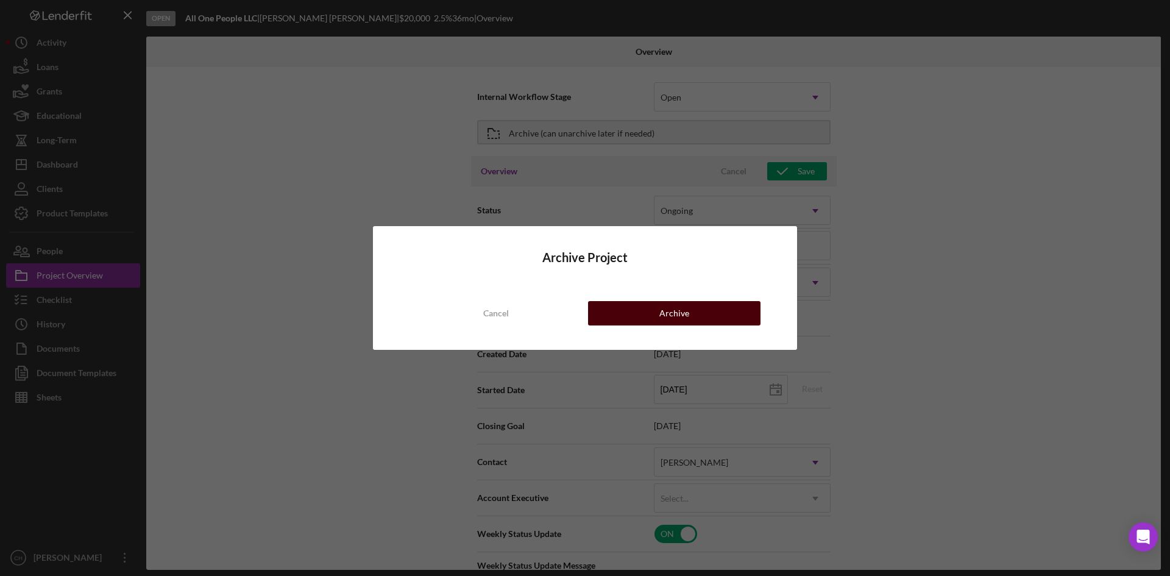
click at [641, 313] on button "Archive" at bounding box center [674, 313] width 172 height 24
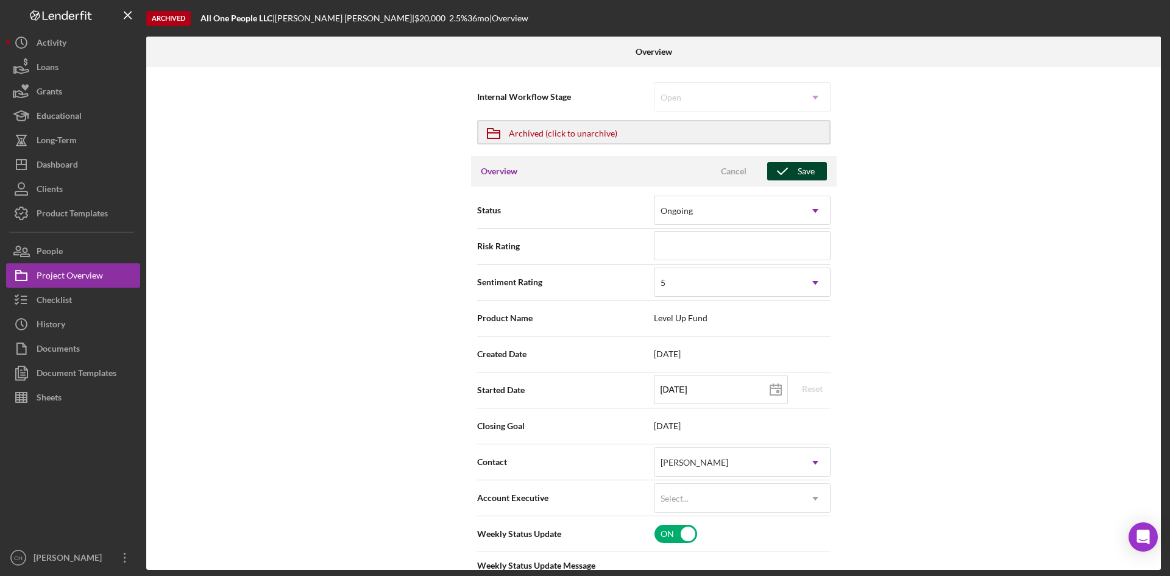
click at [793, 170] on icon "button" at bounding box center [782, 171] width 30 height 30
click at [791, 169] on icon "button" at bounding box center [782, 171] width 30 height 30
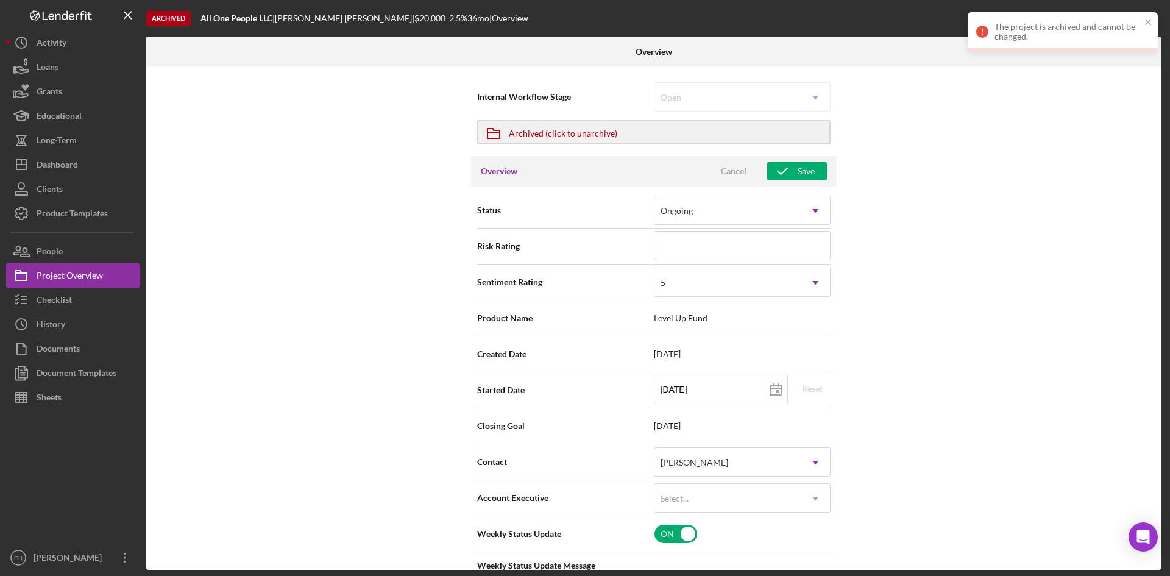
type textarea "Here's a snapshot of information that has been fully approved, as well as the i…"
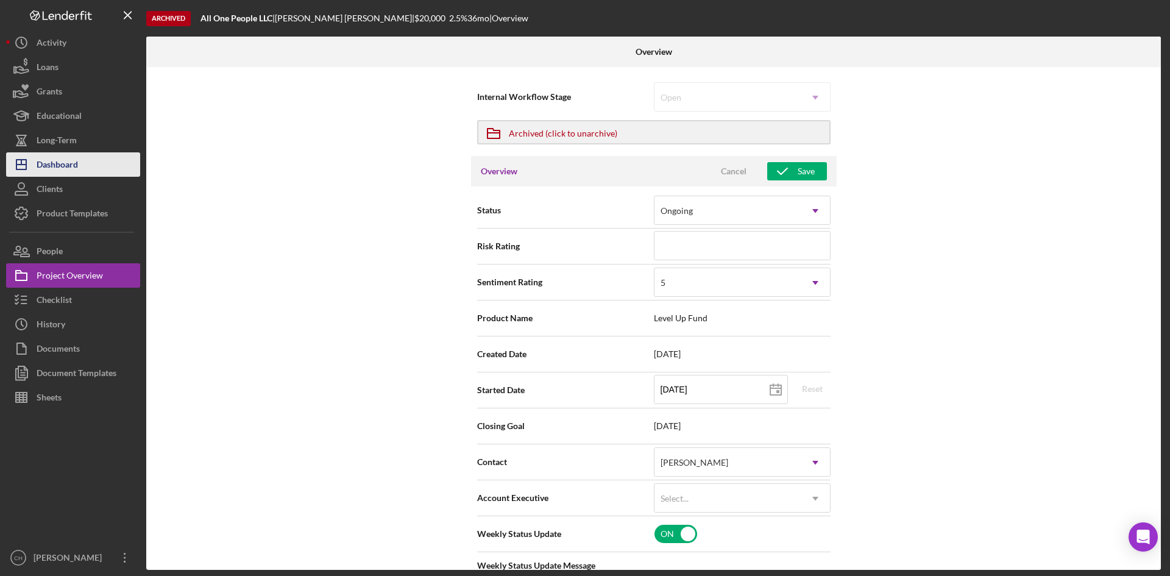
click at [65, 157] on div "Dashboard" at bounding box center [57, 165] width 41 height 27
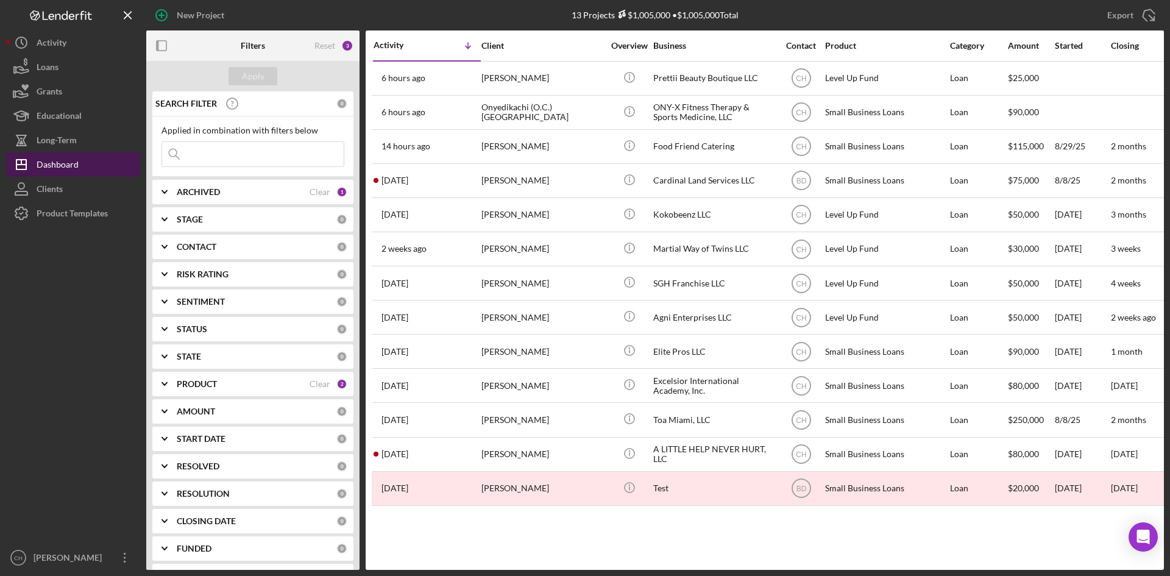
click at [83, 157] on button "Icon/Dashboard Dashboard" at bounding box center [73, 164] width 134 height 24
click at [247, 160] on input at bounding box center [253, 154] width 182 height 24
paste input "[PERSON_NAME]"
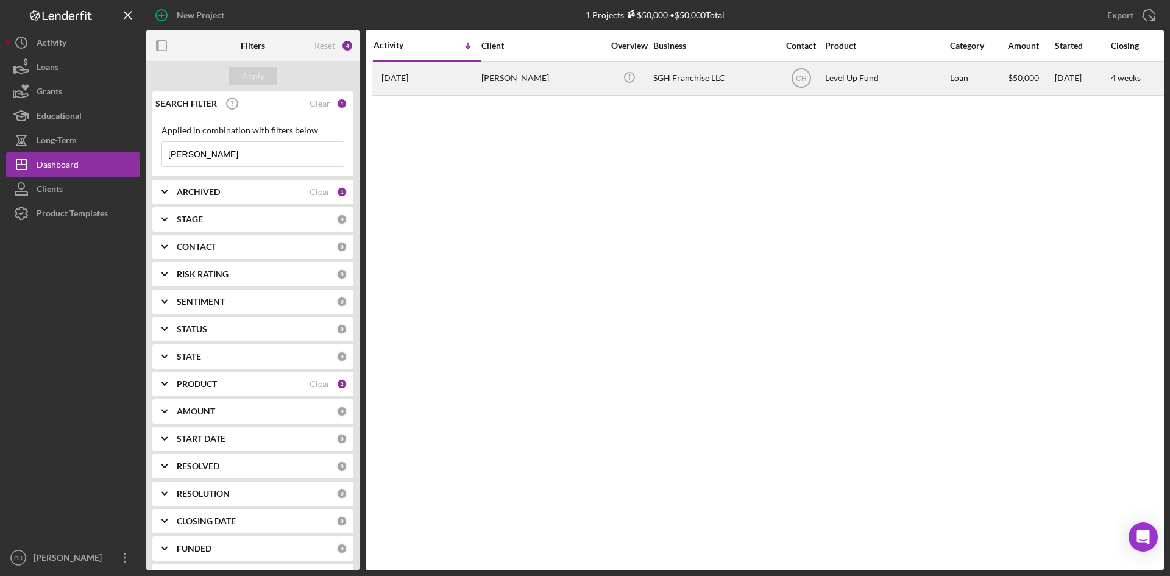
type input "[PERSON_NAME]"
click at [461, 85] on div "[DATE] [PERSON_NAME]" at bounding box center [426, 78] width 107 height 32
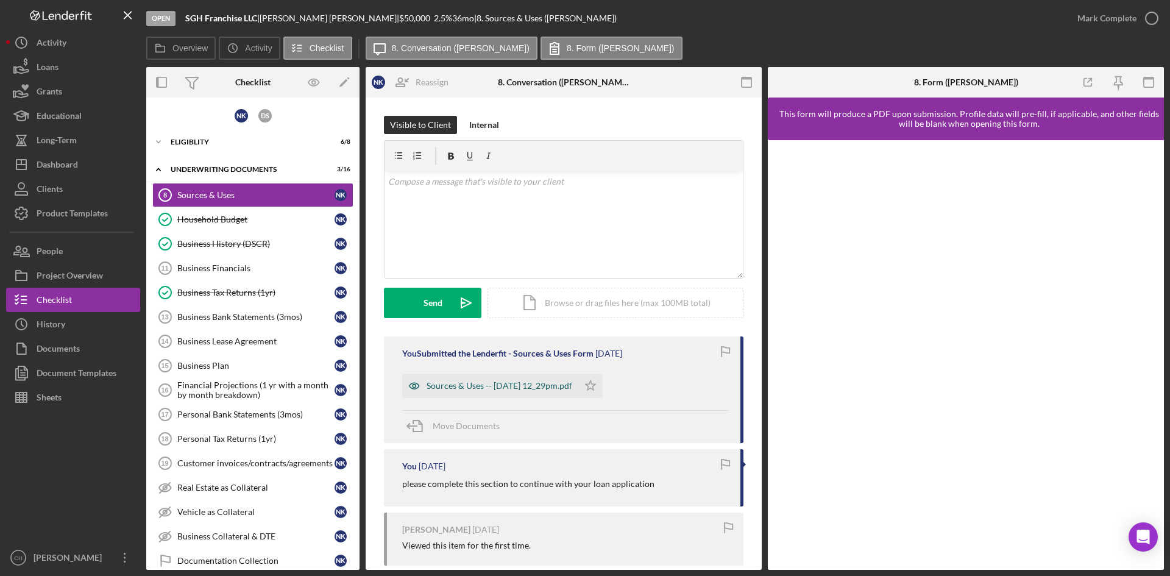
click at [465, 380] on div "Sources & Uses -- [DATE] 12_29pm.pdf" at bounding box center [490, 385] width 176 height 24
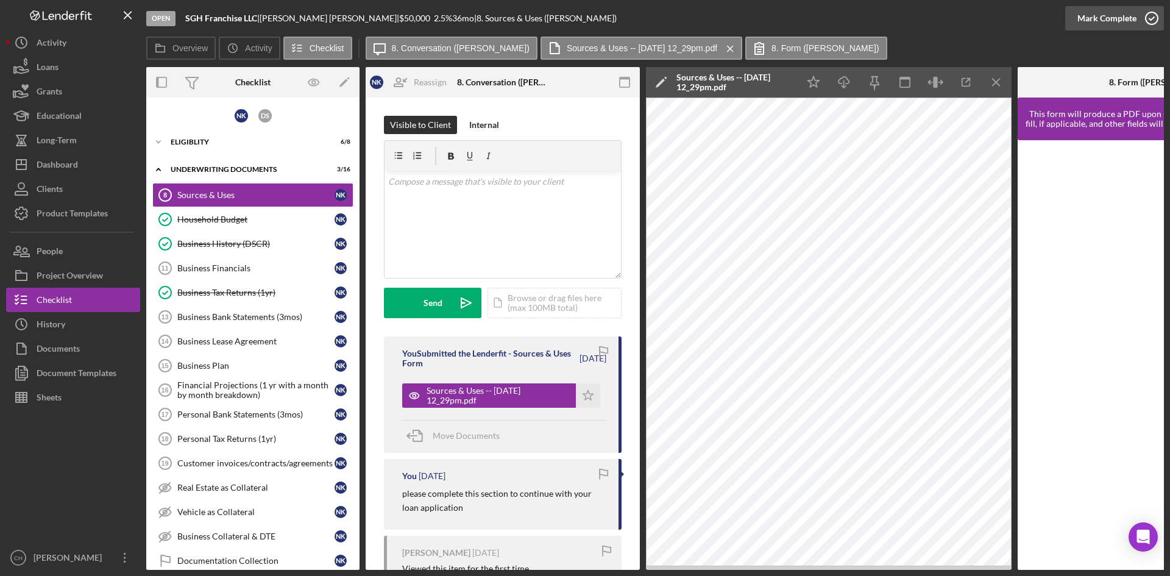
click at [1089, 24] on div "Mark Complete" at bounding box center [1106, 18] width 59 height 24
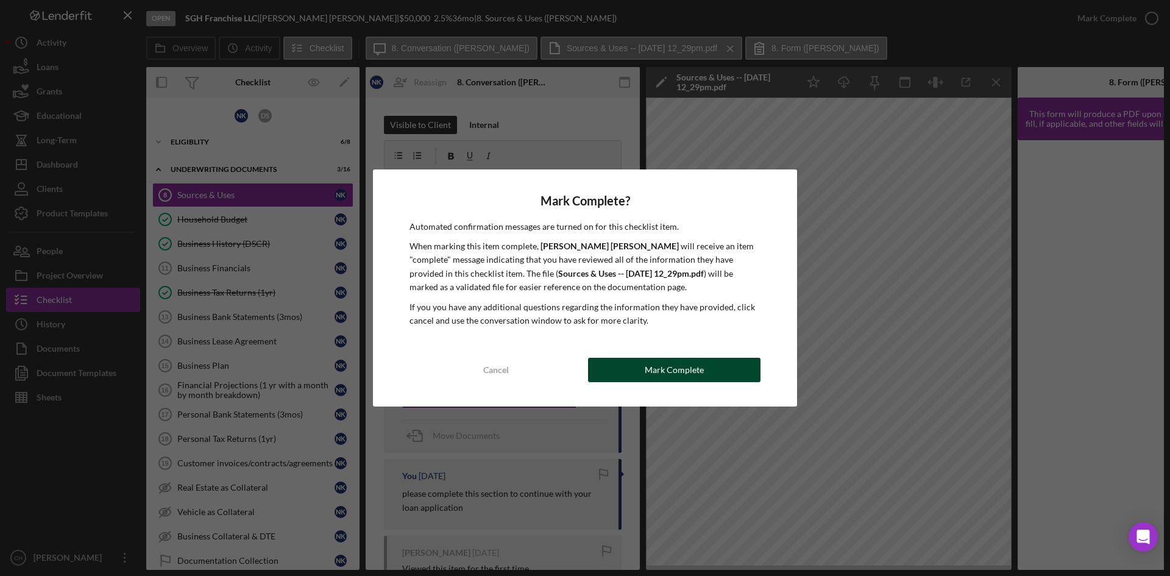
click at [718, 373] on button "Mark Complete" at bounding box center [674, 370] width 172 height 24
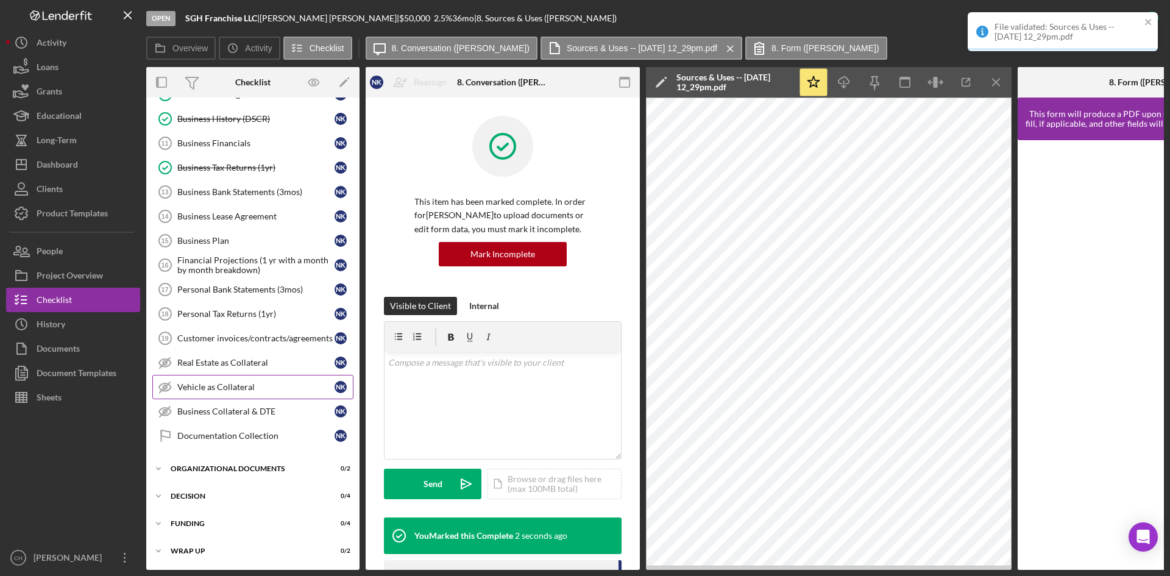
scroll to position [129, 0]
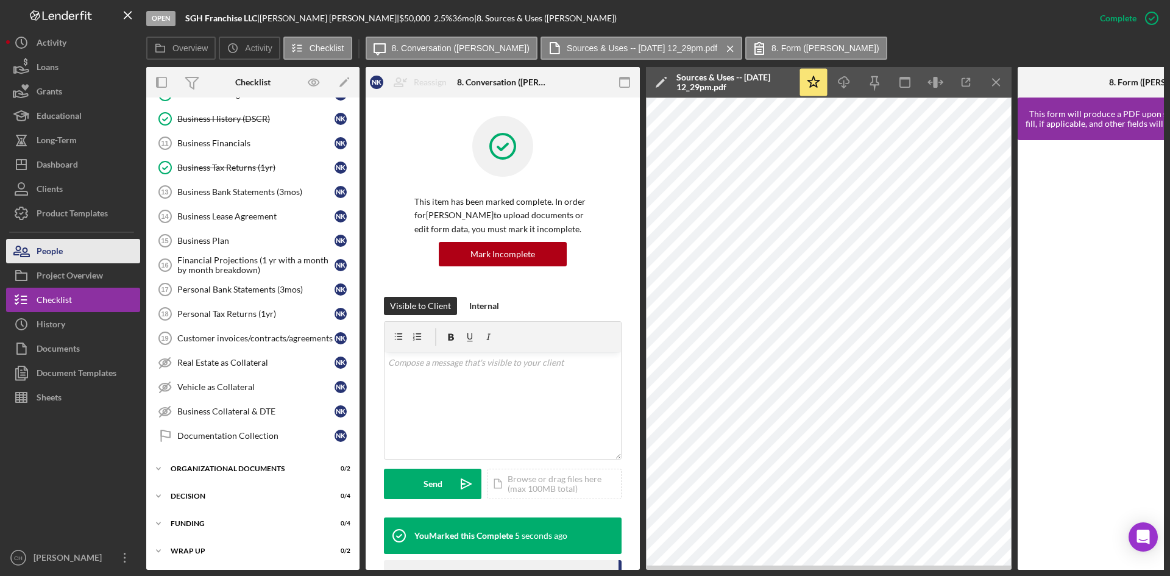
click at [87, 253] on button "People" at bounding box center [73, 251] width 134 height 24
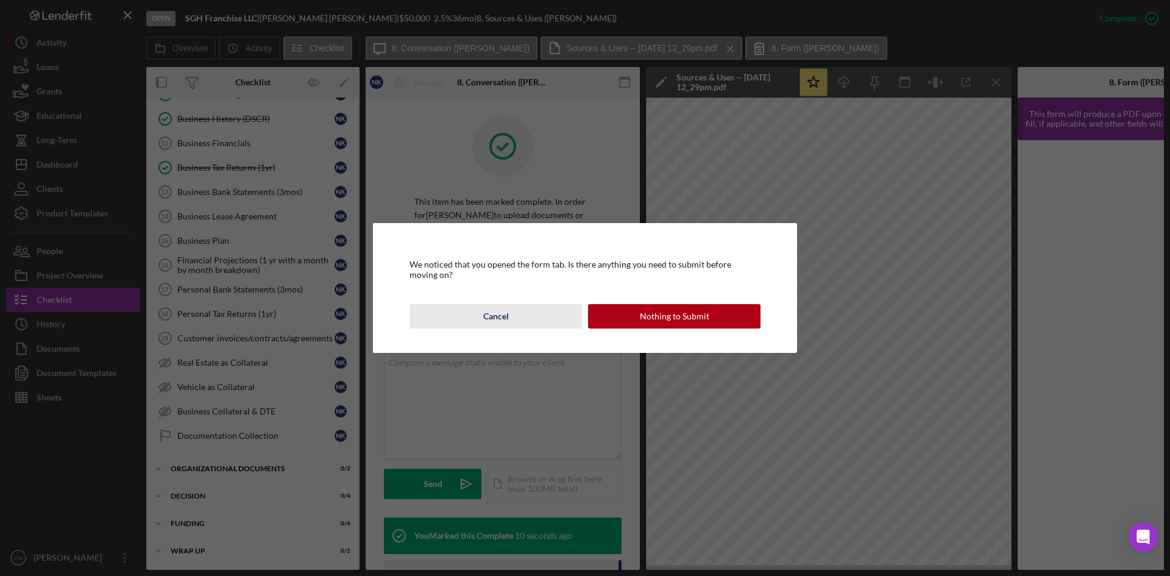
click at [470, 320] on button "Cancel" at bounding box center [495, 316] width 172 height 24
